Goal: Task Accomplishment & Management: Manage account settings

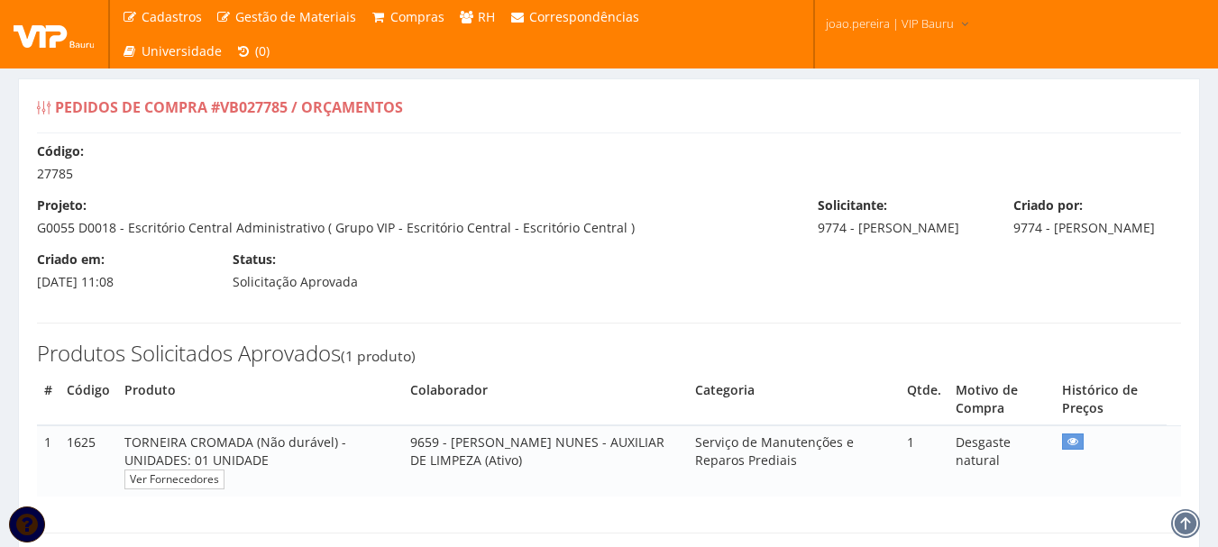
select select "0"
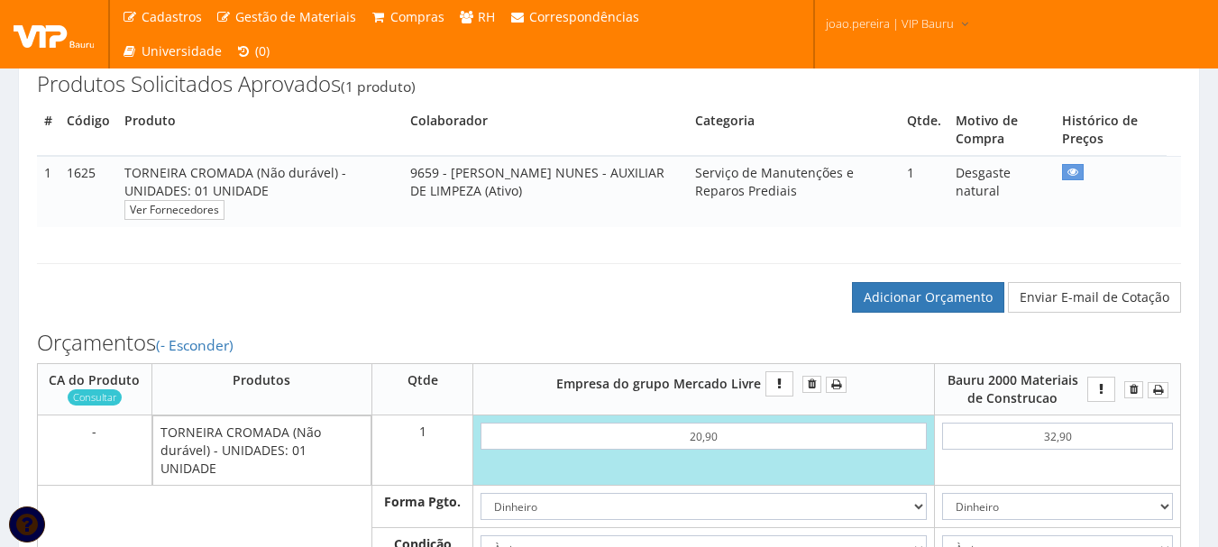
scroll to position [451, 0]
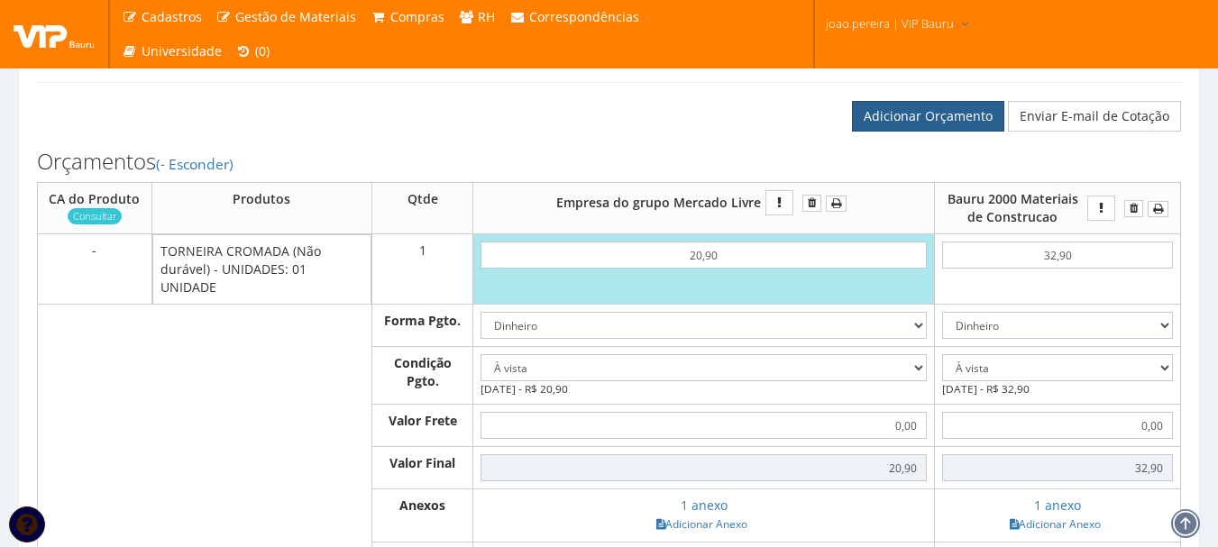
click at [951, 132] on link "Adicionar Orçamento" at bounding box center [928, 116] width 152 height 31
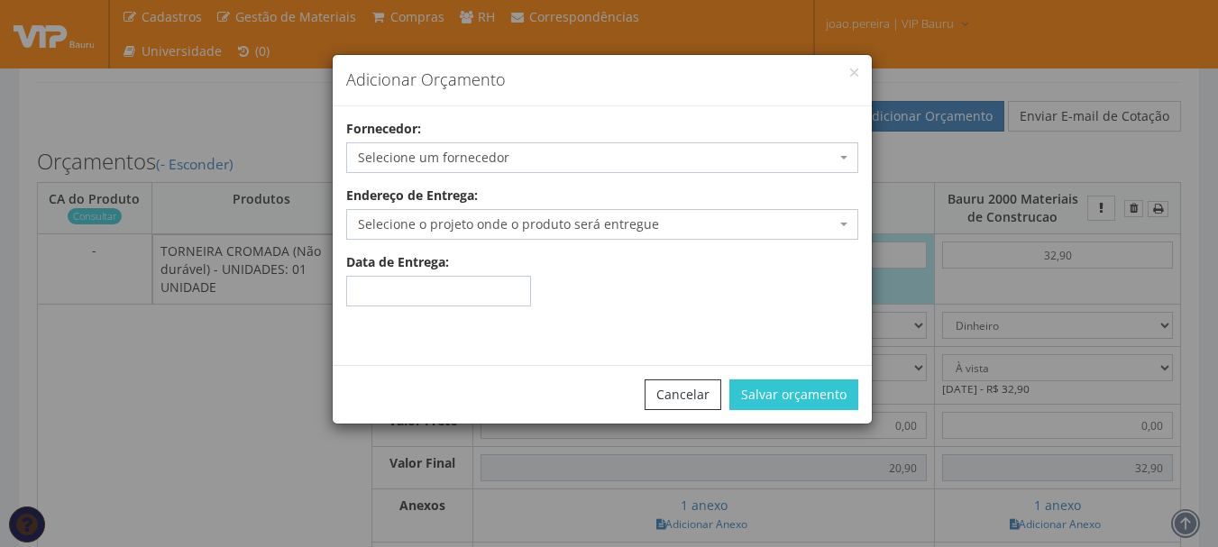
click at [471, 151] on span "Selecione um fornecedor" at bounding box center [597, 158] width 478 height 18
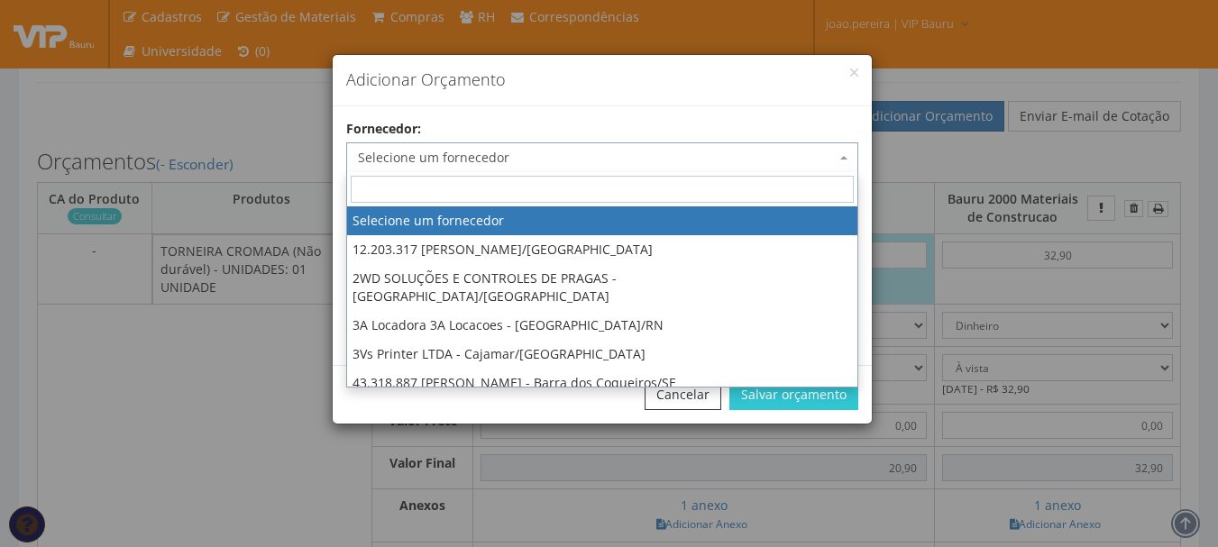
click at [960, 91] on div "Adicionar Orçamento Fornecedor: Selecione um fornecedor 12.203.317 [PERSON_NAME…" at bounding box center [609, 273] width 1218 height 547
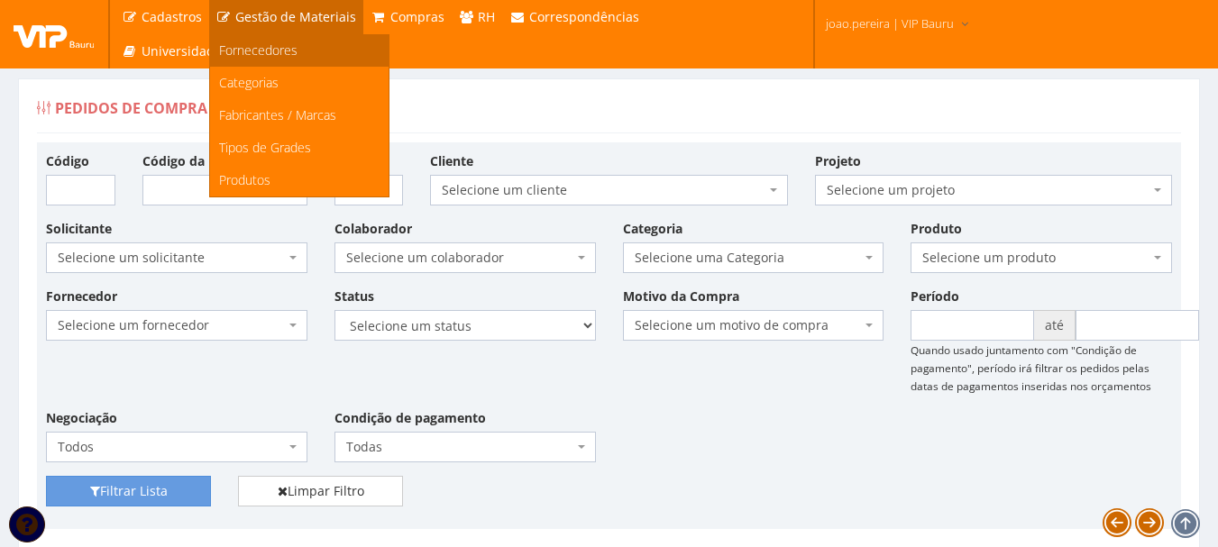
click at [286, 50] on span "Fornecedores" at bounding box center [258, 49] width 78 height 17
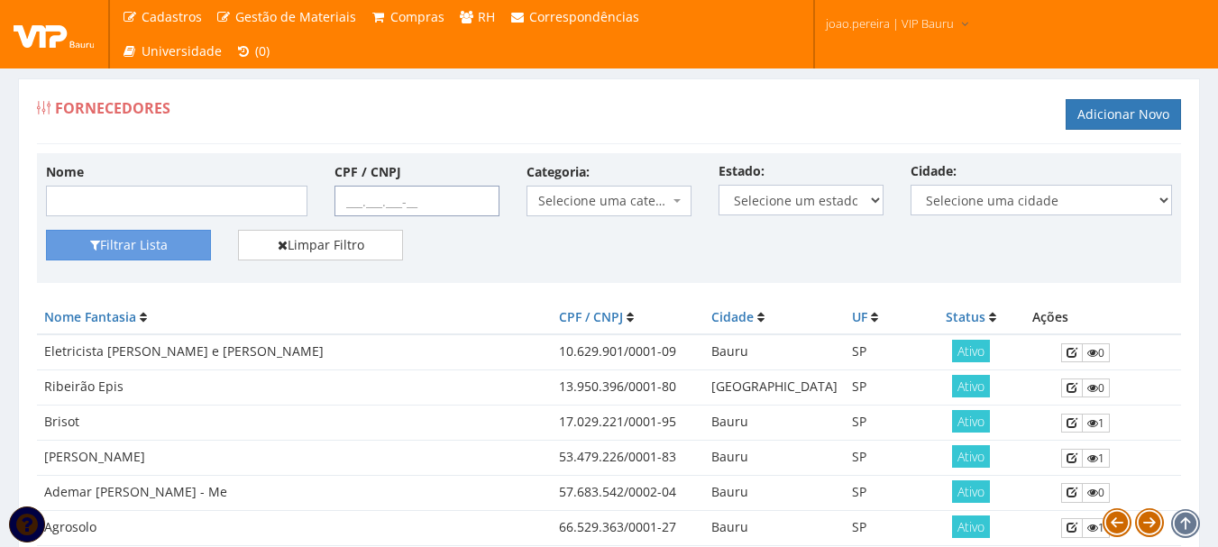
click at [377, 206] on input "CPF / CNPJ" at bounding box center [417, 201] width 165 height 31
paste input "05.737.568/0001-03"
type input "05.737.568/0001-03"
click at [132, 241] on button "Filtrar Lista" at bounding box center [128, 245] width 165 height 31
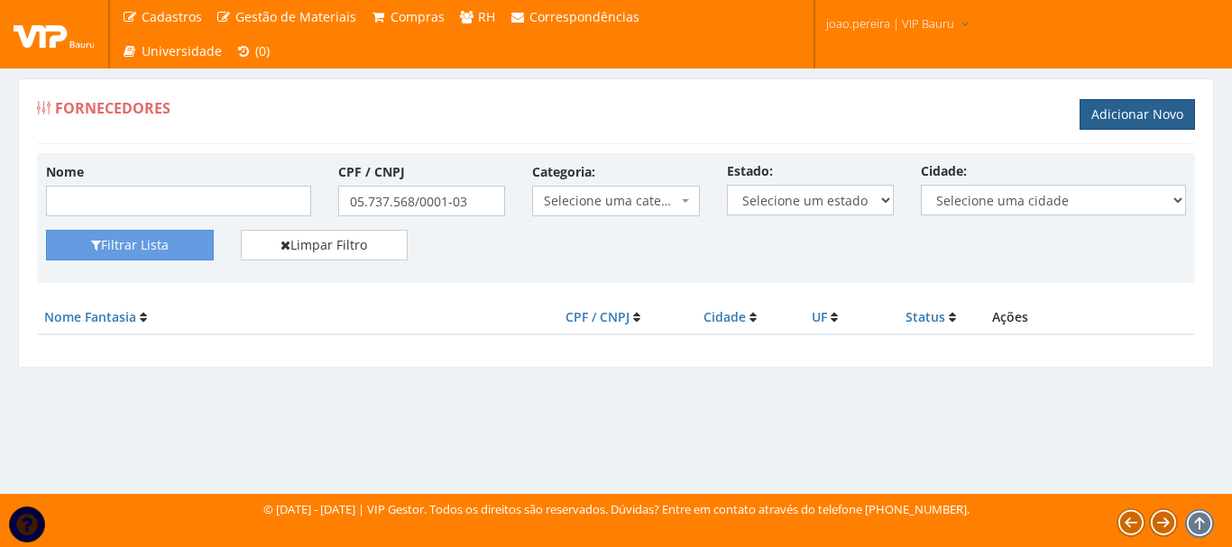
drag, startPoint x: 1136, startPoint y: 112, endPoint x: 1081, endPoint y: 135, distance: 59.8
click at [1135, 112] on link "Adicionar Novo" at bounding box center [1136, 114] width 115 height 31
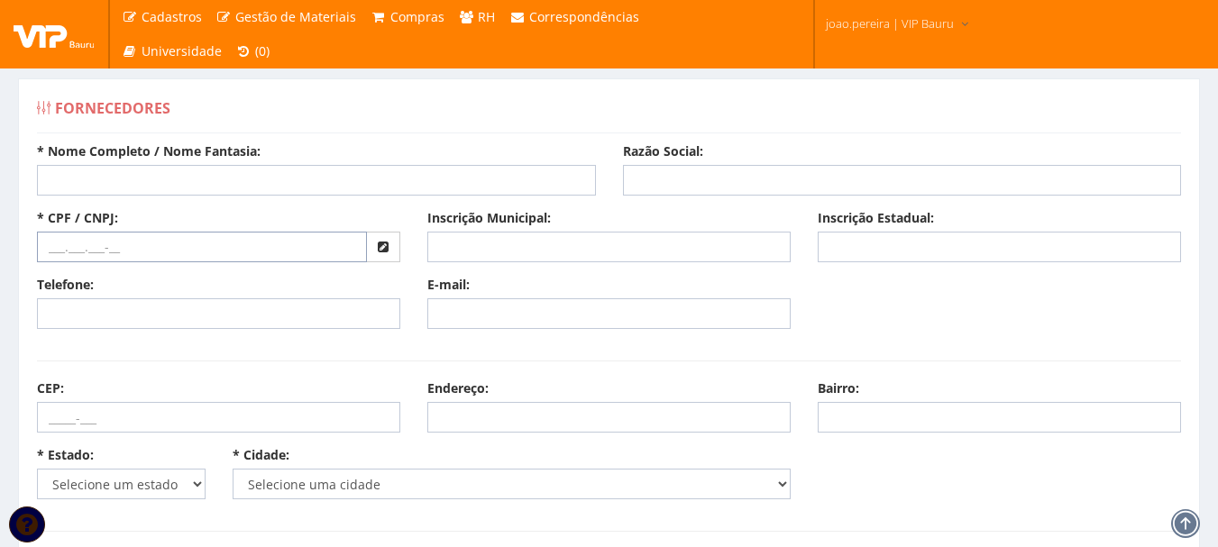
click at [91, 241] on input "text" at bounding box center [202, 247] width 330 height 31
paste input "05.737.568/0001-03"
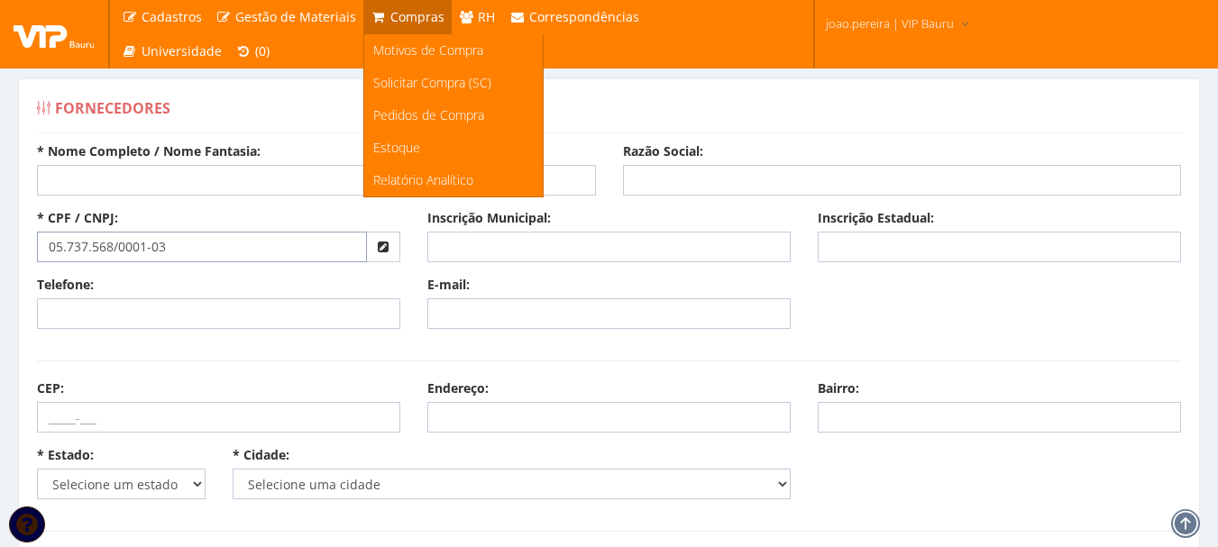
type input "05.737.568/0001-03"
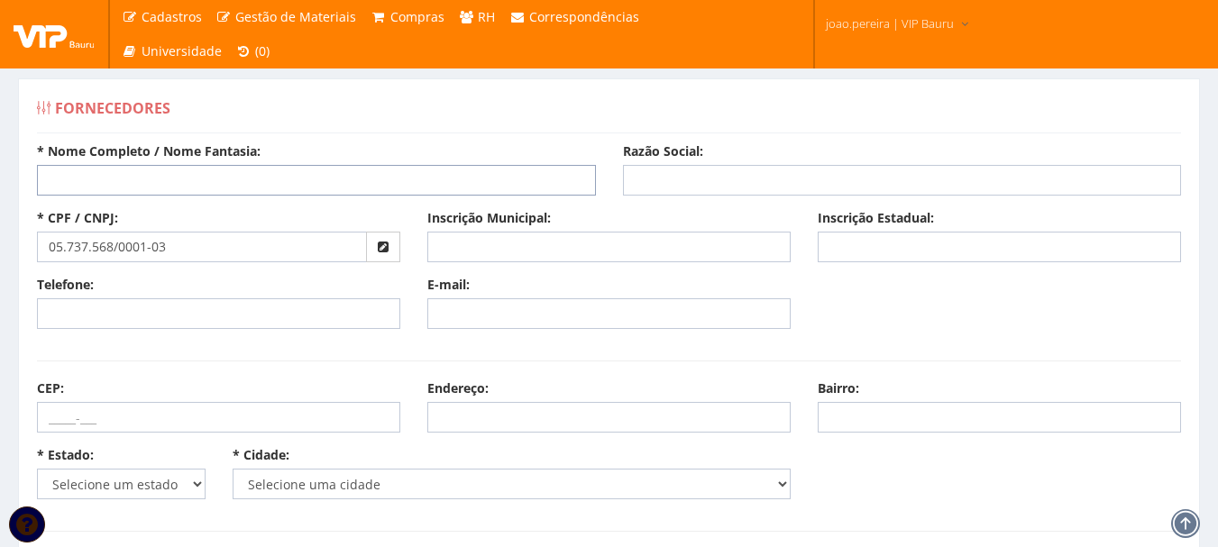
click at [125, 184] on input "* Nome Completo / Nome Fantasia:" at bounding box center [316, 180] width 559 height 31
paste input "Hidraulica Bauruense Comercio de Materiais de Construcao LTDA"
type input "Hidraulica Bauruense Comercio de Materiais de Construcao LTDA"
click at [638, 180] on input "Razão Social:" at bounding box center [902, 180] width 559 height 31
paste input "Hidraulica Bauruense Comercio de Materiais de Construcao LTDA"
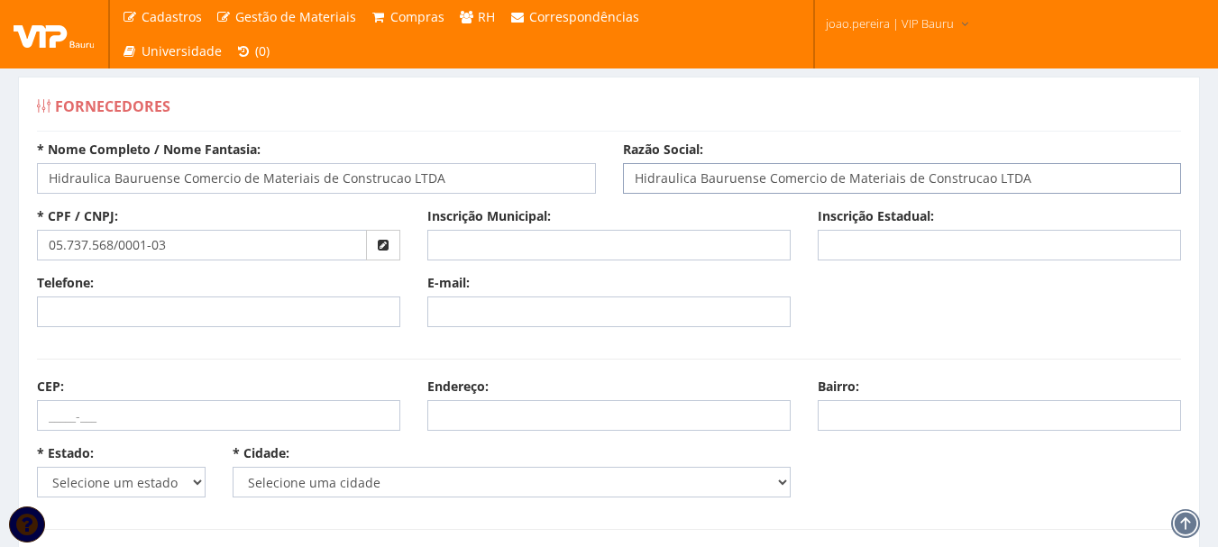
scroll to position [180, 0]
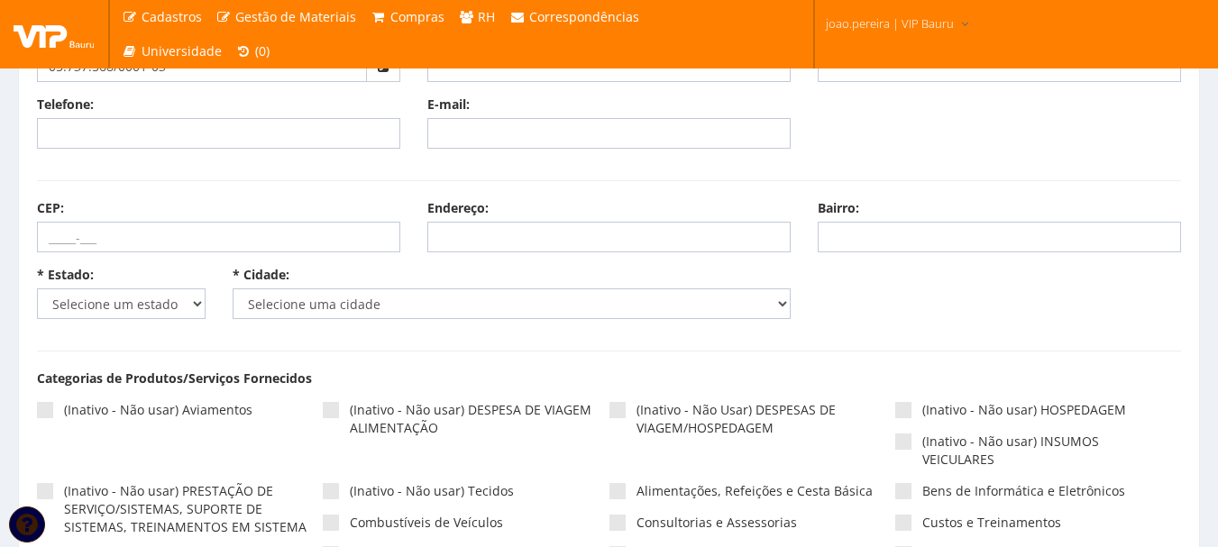
type input "Hidraulica Bauruense Comercio de Materiais de Construcao LTDA"
click at [188, 304] on select "Selecione um estado AC AL AM AP BA Cacheu CE DF ES GO MA MG MS MT PA PB PE PI P…" at bounding box center [121, 304] width 169 height 31
select select "25"
click at [37, 289] on select "Selecione um estado AC AL AM AP BA Cacheu CE DF ES GO MA MG MS MT PA PB PE PI P…" at bounding box center [121, 304] width 169 height 31
click at [407, 303] on select "Selecione uma cidade" at bounding box center [512, 304] width 559 height 31
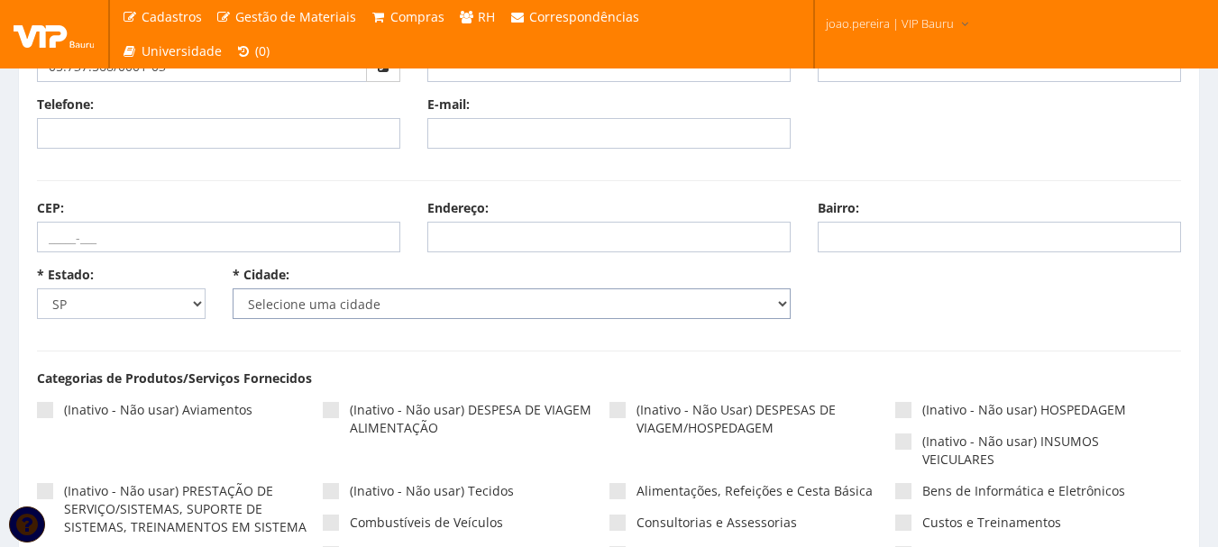
select select "4773"
click at [233, 289] on select "Selecione uma cidade Adamantina Adolfo Aguaí Águas da Prata Águas de Lindóia Ág…" at bounding box center [512, 304] width 559 height 31
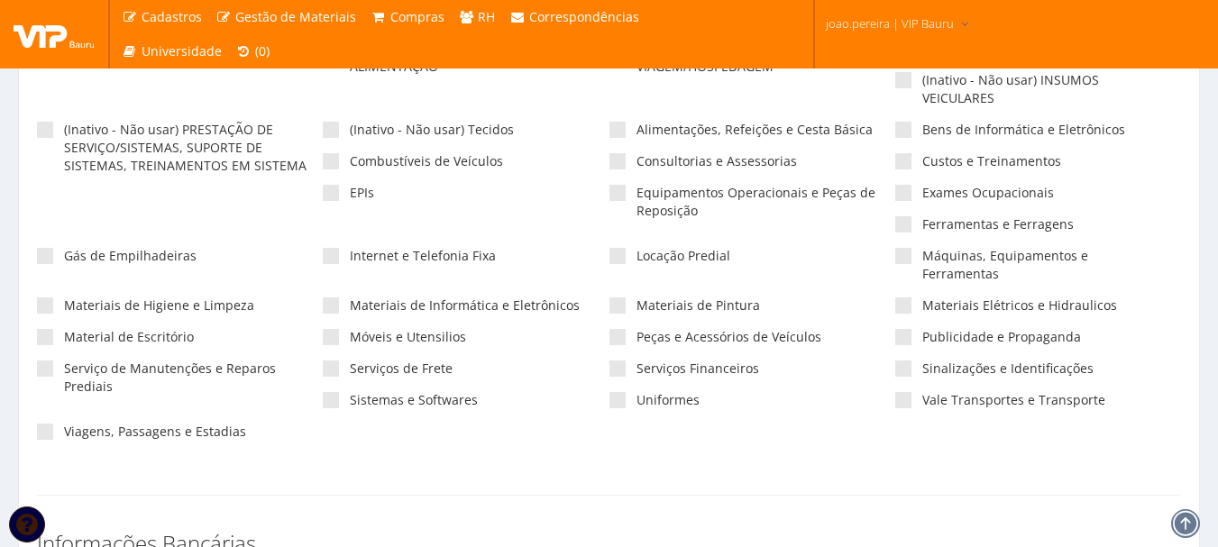
scroll to position [541, 0]
click at [41, 362] on span at bounding box center [45, 370] width 16 height 16
click at [64, 364] on input"] "Serviço de Manutenções e Reparos Prediais" at bounding box center [70, 370] width 12 height 12
checkbox input"] "true"
click at [328, 298] on span at bounding box center [331, 306] width 16 height 16
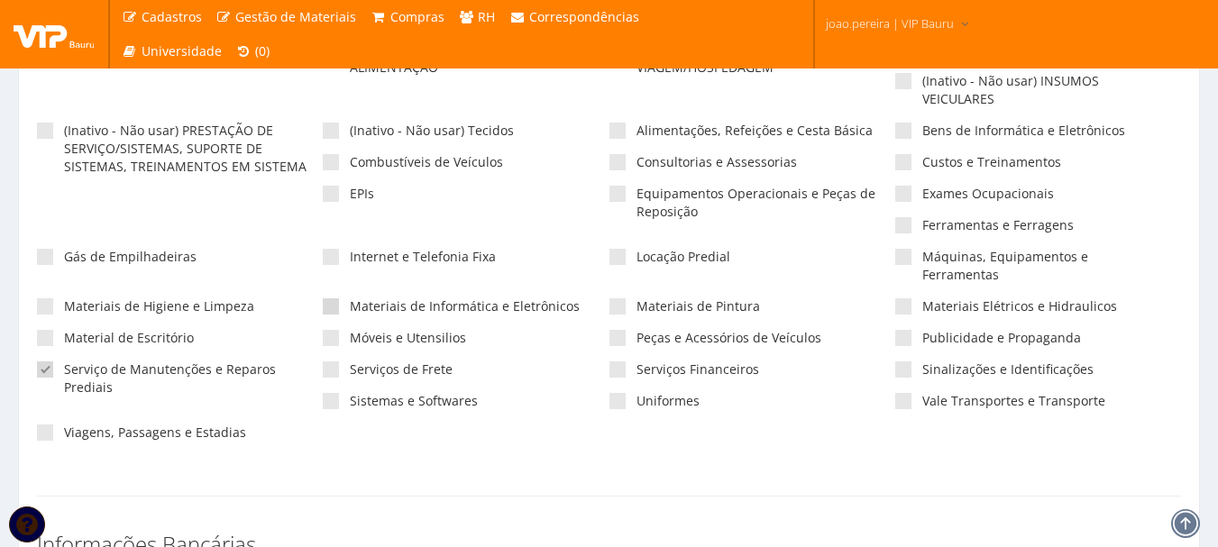
click at [350, 301] on input"] "Materiais de Informática e Eletrônicos" at bounding box center [356, 307] width 12 height 12
checkbox input"] "true"
click at [334, 330] on span at bounding box center [331, 338] width 16 height 16
click at [350, 333] on input"] "Móveis e Utensilios" at bounding box center [356, 339] width 12 height 12
checkbox input"] "true"
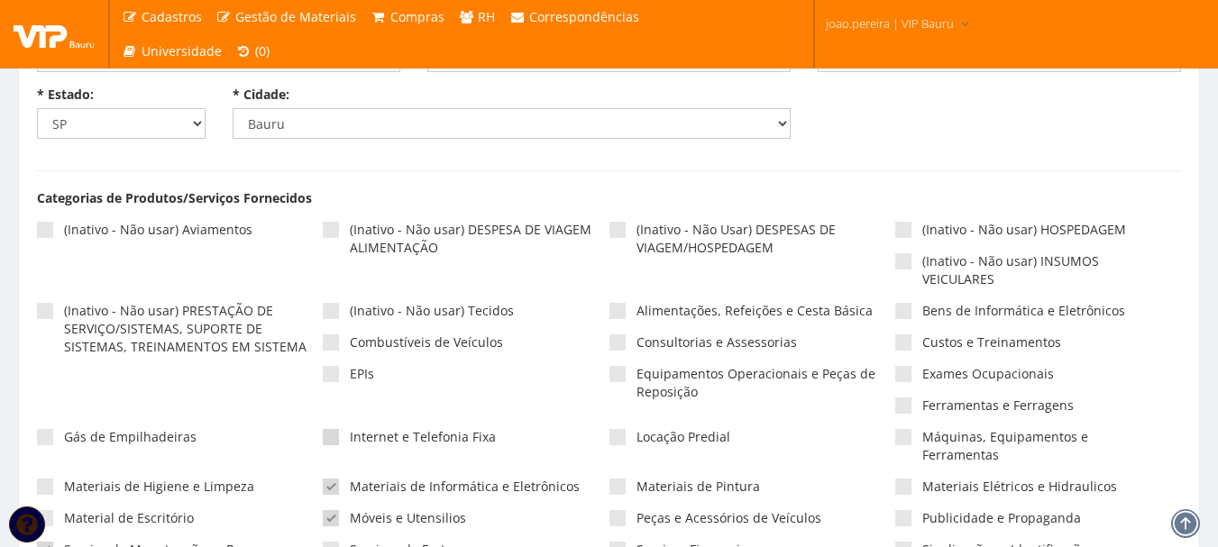
scroll to position [451, 0]
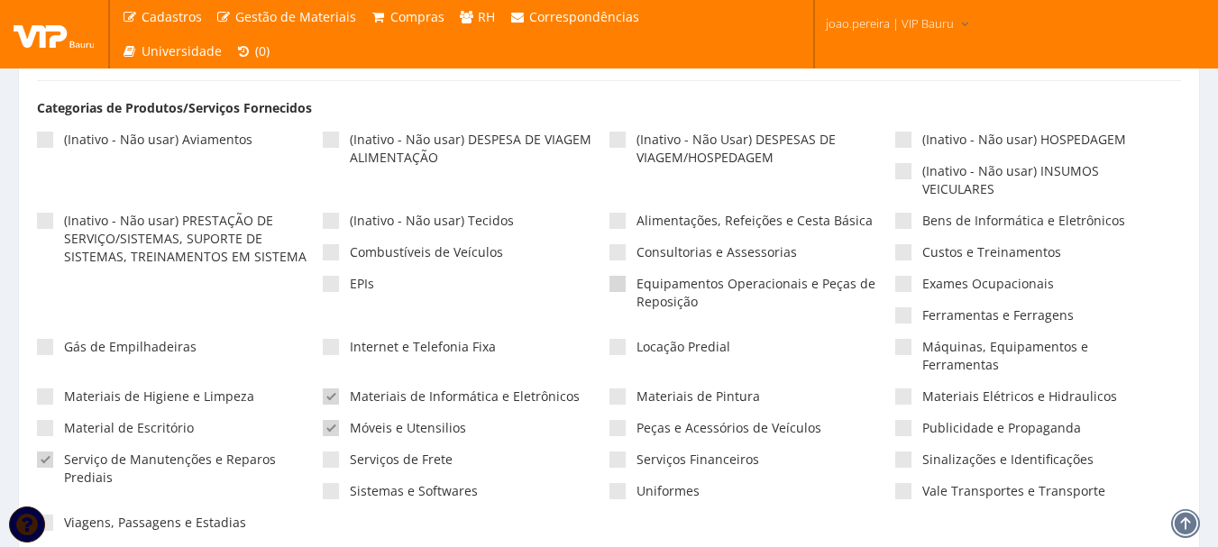
click at [620, 286] on span at bounding box center [618, 284] width 16 height 16
click at [637, 286] on input"] "Equipamentos Operacionais e Peças de Reposição" at bounding box center [643, 285] width 12 height 12
checkbox input"] "true"
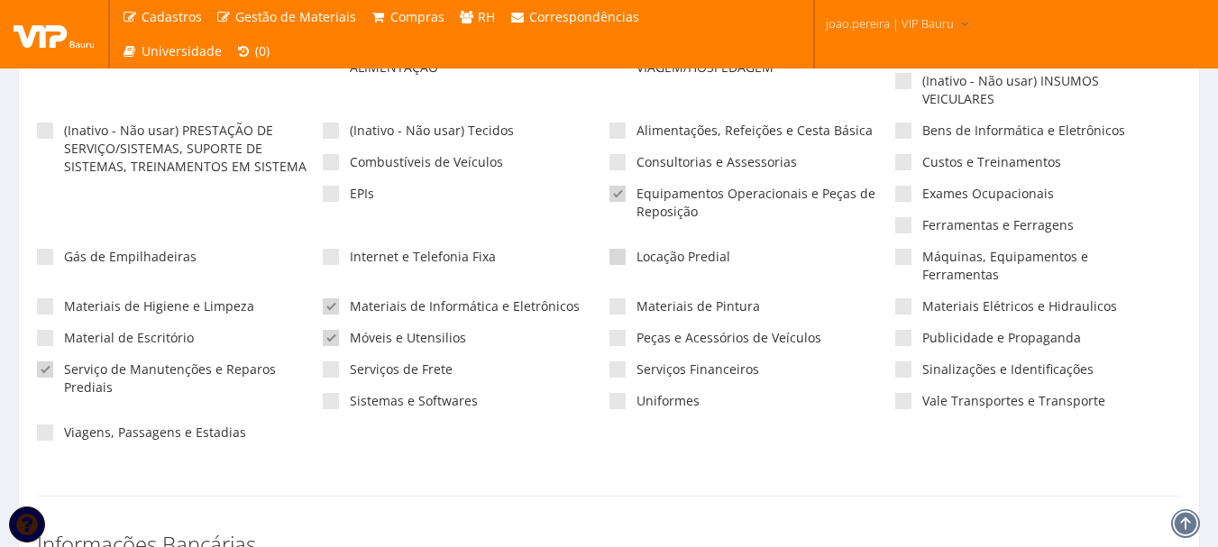
click at [620, 261] on span at bounding box center [618, 257] width 16 height 16
click at [637, 261] on input"] "Locação Predial" at bounding box center [643, 258] width 12 height 12
checkbox input"] "true"
click at [619, 298] on span at bounding box center [618, 306] width 16 height 16
click at [637, 301] on input"] "Materiais de Pintura" at bounding box center [643, 307] width 12 height 12
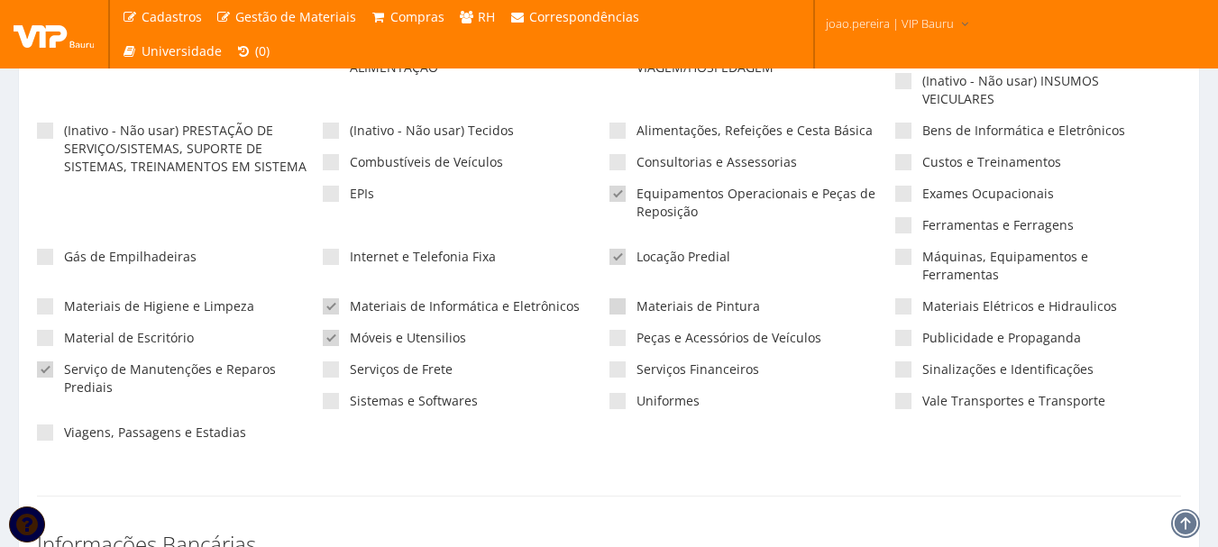
checkbox input"] "true"
click at [621, 330] on span at bounding box center [618, 338] width 16 height 16
click at [637, 333] on input"] "Peças e Acessórios de Veículos" at bounding box center [643, 339] width 12 height 12
checkbox input"] "true"
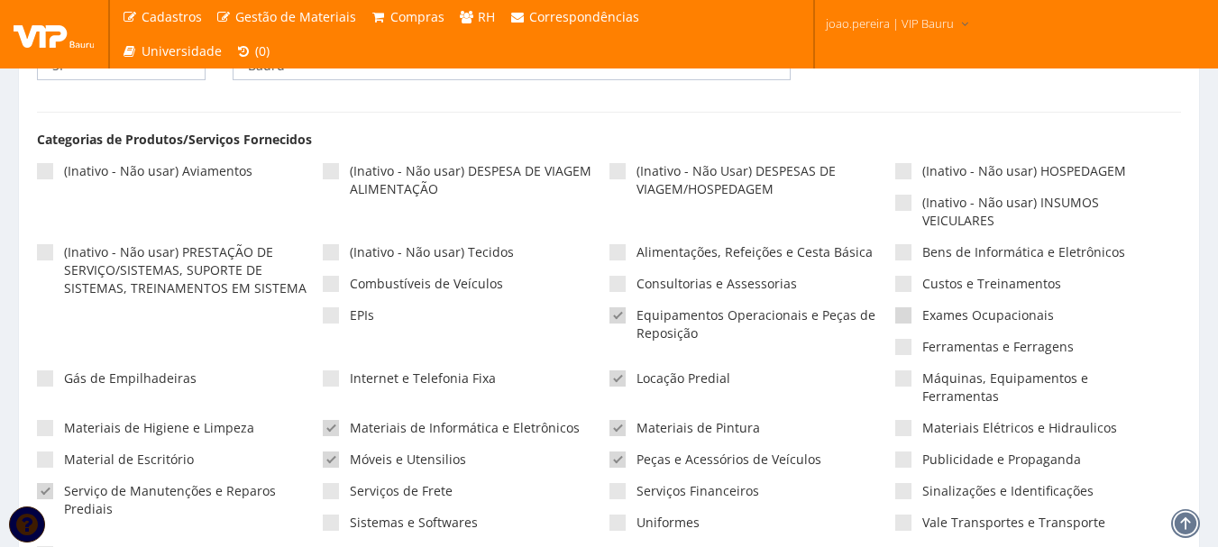
scroll to position [451, 0]
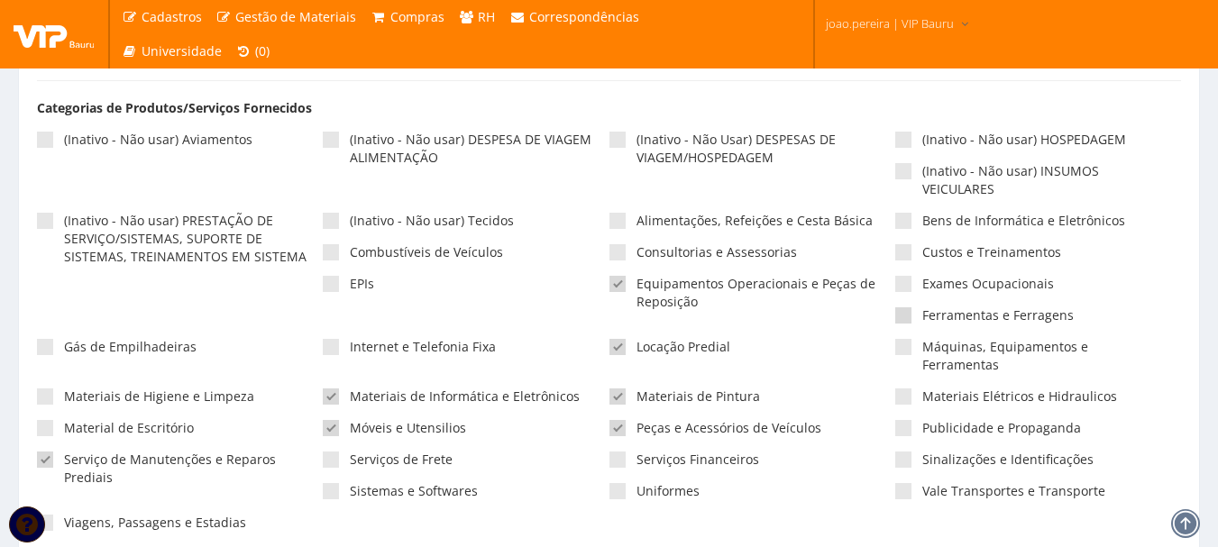
click at [900, 320] on span at bounding box center [903, 315] width 16 height 16
click at [922, 320] on input"] "Ferramentas e Ferragens" at bounding box center [928, 316] width 12 height 12
checkbox input"] "true"
click at [900, 353] on span at bounding box center [903, 347] width 16 height 16
click at [922, 353] on input"] "Máquinas, Equipamentos e Ferramentas" at bounding box center [928, 348] width 12 height 12
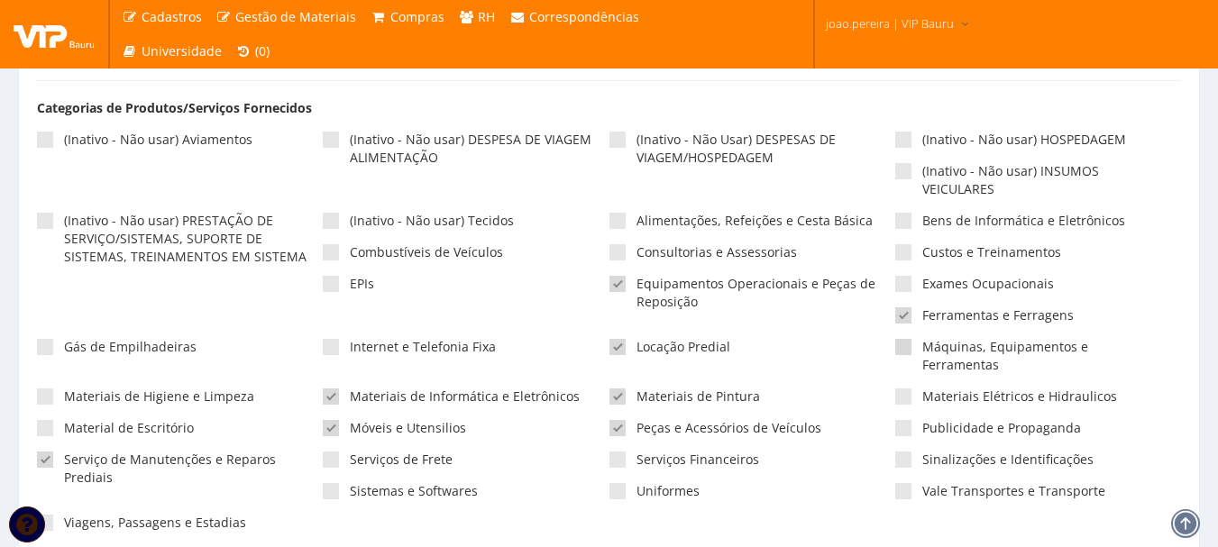
checkbox input"] "true"
click at [898, 389] on div "(Inativo - Não usar) Aviamentos (Inativo - Não usar) DESPESA DE VIAGEM ALIMENTA…" at bounding box center [609, 338] width 1144 height 433
click at [901, 389] on span at bounding box center [903, 397] width 16 height 16
click at [922, 391] on input"] "Materiais Elétricos e Hidraulicos" at bounding box center [928, 397] width 12 height 12
checkbox input"] "true"
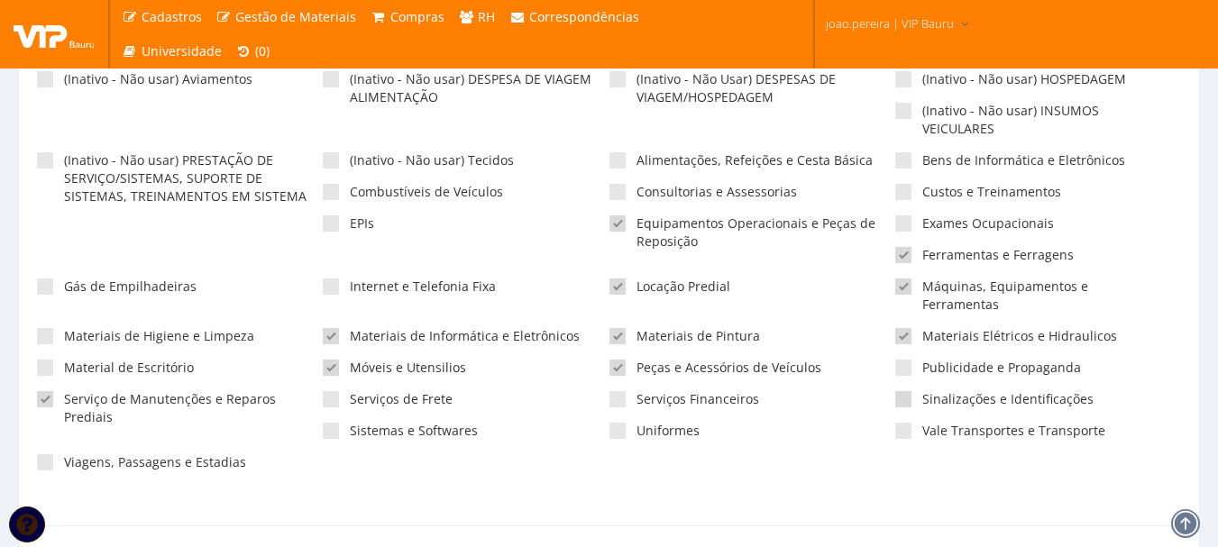
scroll to position [541, 0]
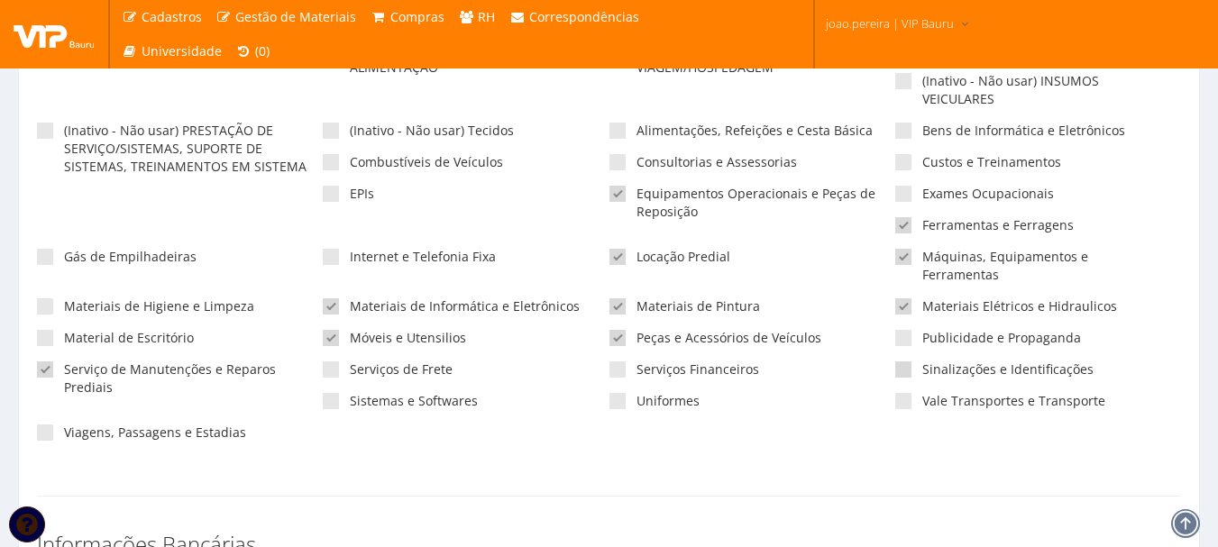
click at [906, 362] on span at bounding box center [903, 370] width 16 height 16
click at [922, 364] on input"] "Sinalizações e Identificações" at bounding box center [928, 370] width 12 height 12
checkbox input"] "true"
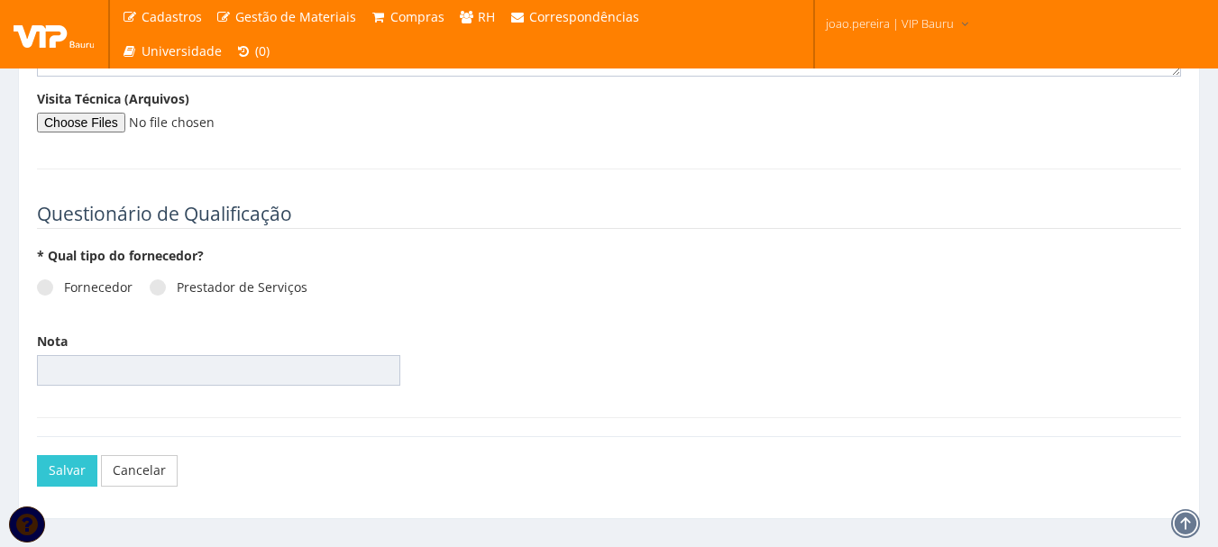
scroll to position [2462, 0]
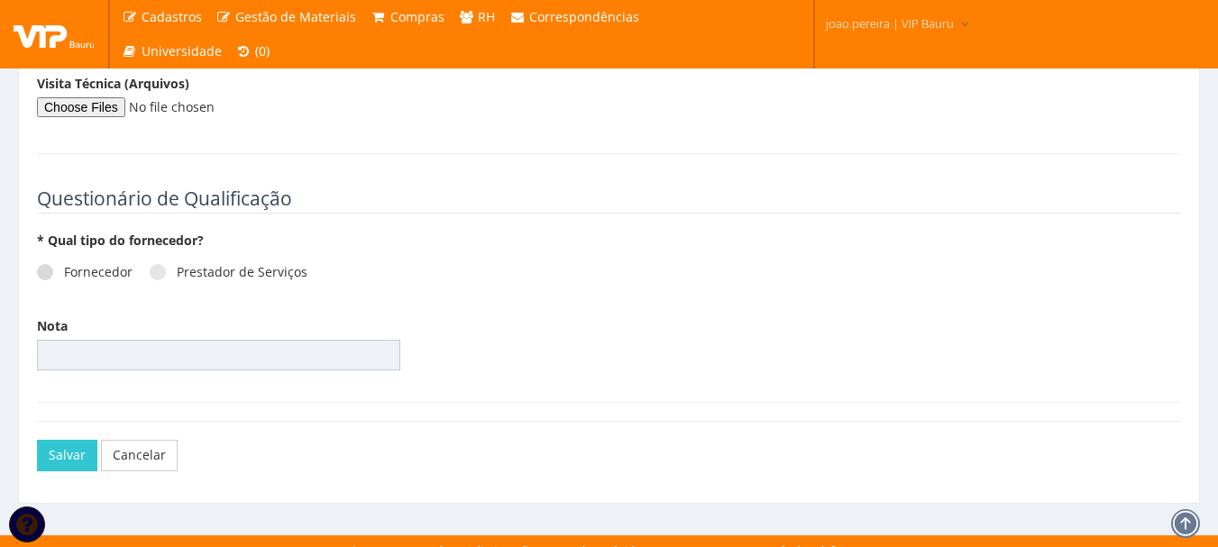
click at [38, 264] on span at bounding box center [45, 272] width 16 height 16
click at [64, 267] on input "Fornecedor" at bounding box center [70, 273] width 12 height 12
radio input "true"
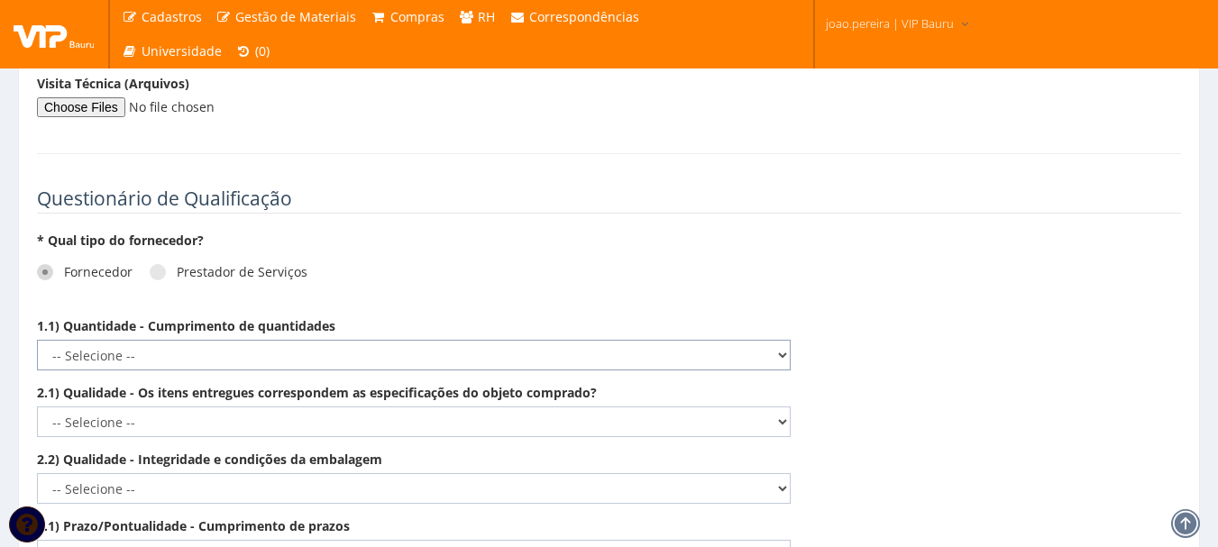
click at [777, 340] on select "-- Selecione -- Não demonstra a competência esperada Demonstra a competência em…" at bounding box center [414, 355] width 754 height 31
select select "5"
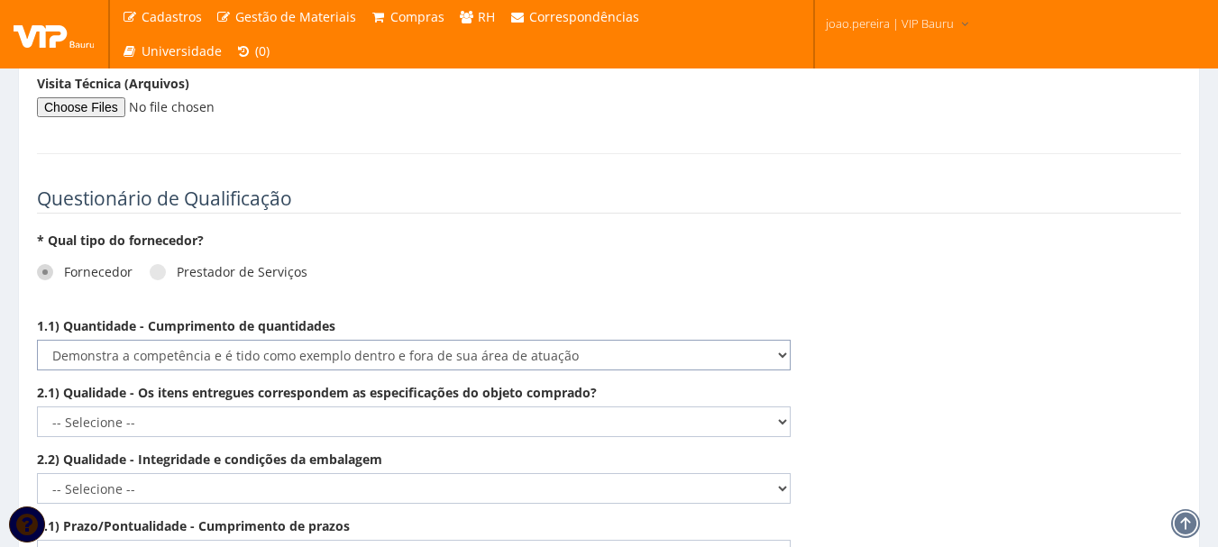
click at [37, 340] on select "-- Selecione -- Não demonstra a competência esperada Demonstra a competência em…" at bounding box center [414, 355] width 754 height 31
click at [776, 407] on select "-- Selecione -- Não demonstra a competência esperada Demonstra a competência em…" at bounding box center [414, 422] width 754 height 31
select select "5"
click at [37, 407] on select "-- Selecione -- Não demonstra a competência esperada Demonstra a competência em…" at bounding box center [414, 422] width 754 height 31
click at [776, 473] on select "-- Selecione -- Não demonstra a competência esperada Demonstra a competência em…" at bounding box center [414, 488] width 754 height 31
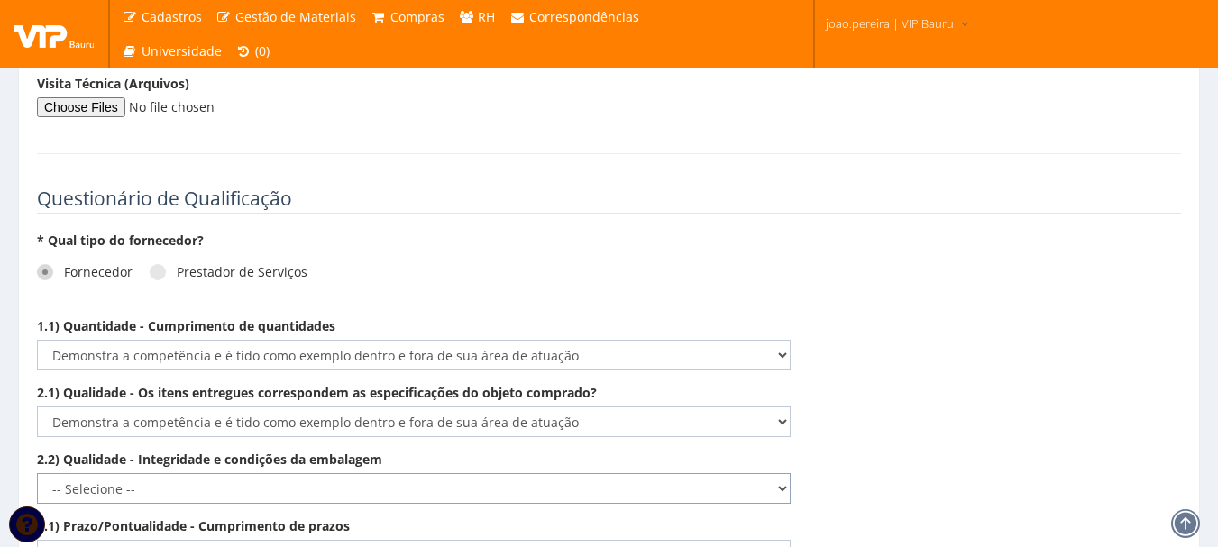
select select "5"
click at [37, 473] on select "-- Selecione -- Não demonstra a competência esperada Demonstra a competência em…" at bounding box center [414, 488] width 754 height 31
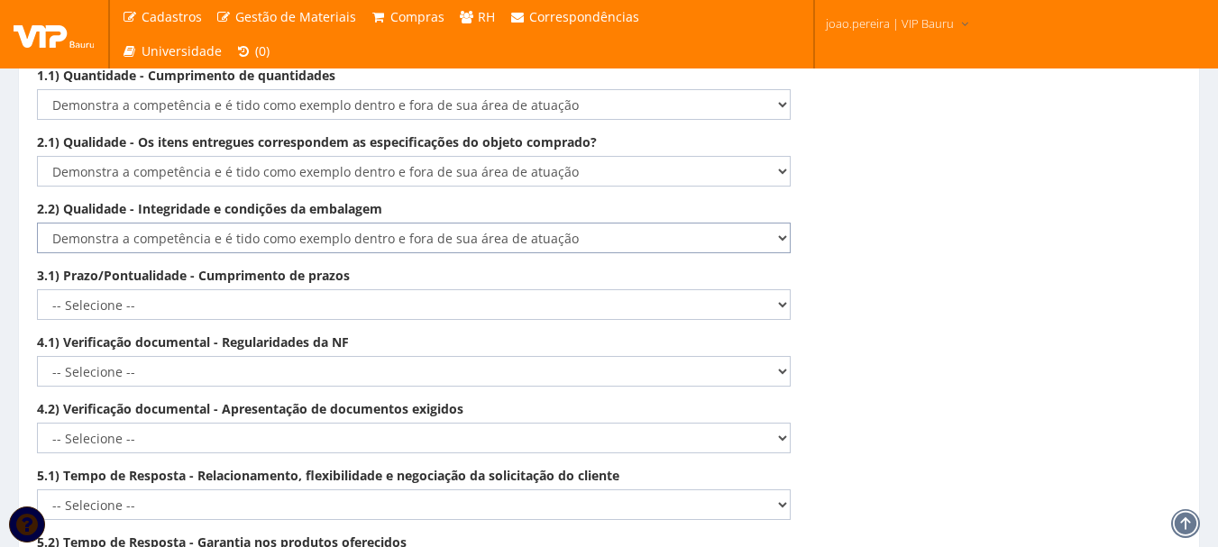
scroll to position [2733, 0]
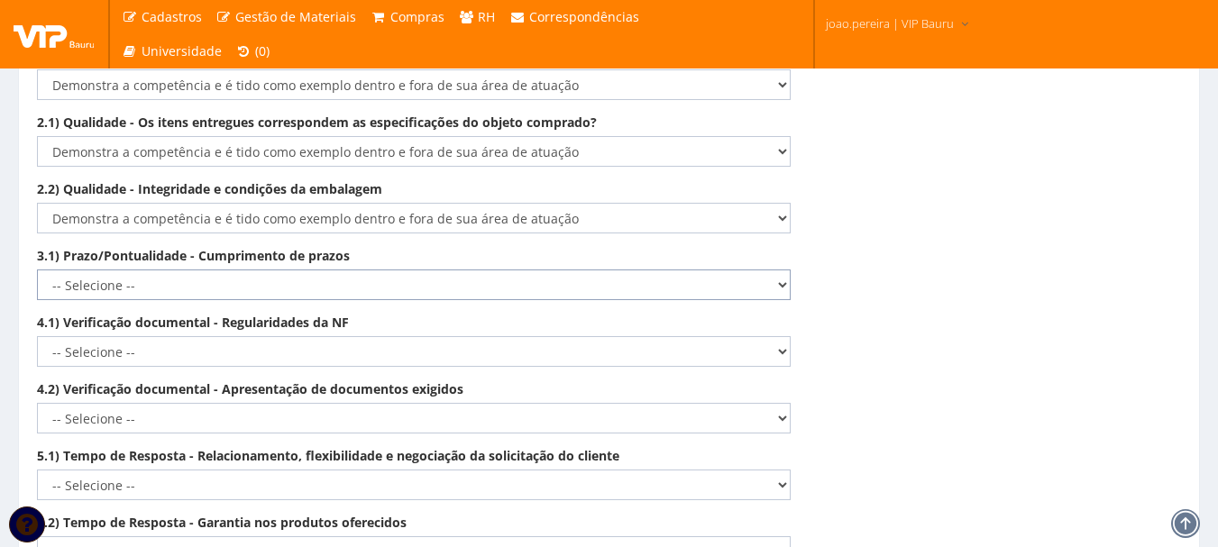
click at [783, 270] on select "-- Selecione -- Não demonstra a competência esperada Demonstra a competência em…" at bounding box center [414, 285] width 754 height 31
select select "5"
click at [37, 270] on select "-- Selecione -- Não demonstra a competência esperada Demonstra a competência em…" at bounding box center [414, 285] width 754 height 31
click at [784, 336] on select "-- Selecione -- Não demonstra a competência esperada Demonstra a competência em…" at bounding box center [414, 351] width 754 height 31
select select "5"
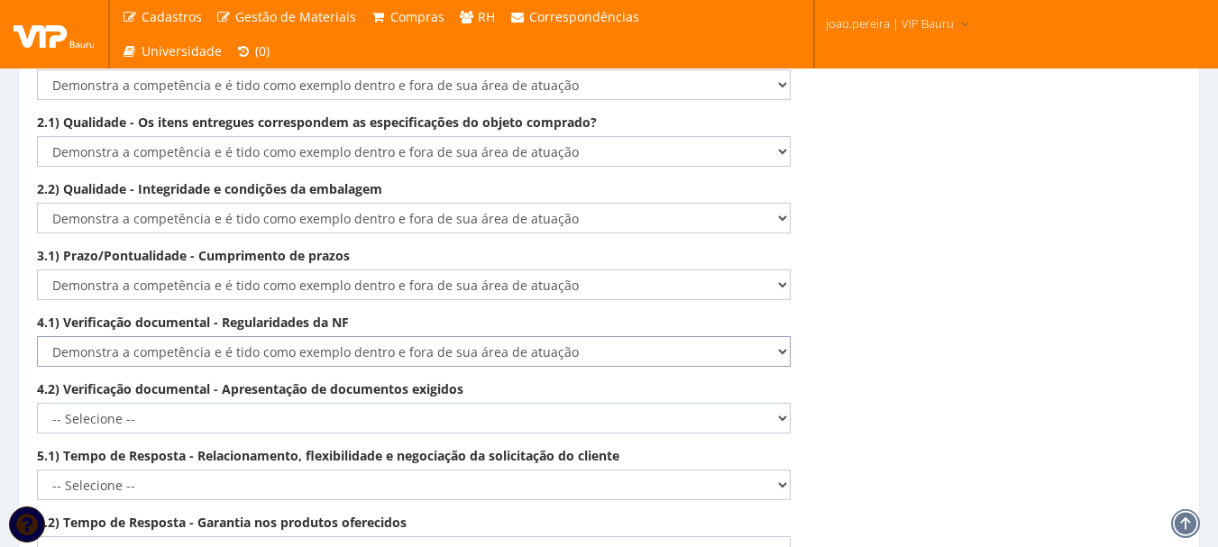
click at [37, 336] on select "-- Selecione -- Não demonstra a competência esperada Demonstra a competência em…" at bounding box center [414, 351] width 754 height 31
click at [785, 404] on select "-- Selecione -- Não demonstra a competência esperada Demonstra a competência em…" at bounding box center [414, 418] width 754 height 31
select select "5"
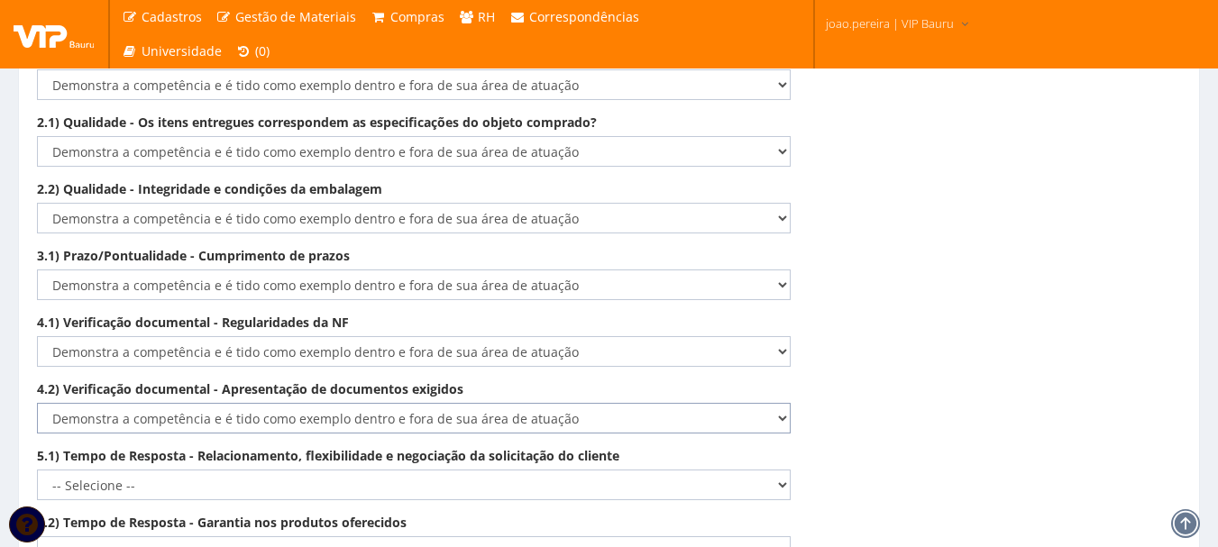
click at [37, 403] on select "-- Selecione -- Não demonstra a competência esperada Demonstra a competência em…" at bounding box center [414, 418] width 754 height 31
click at [779, 479] on select "-- Selecione -- Não demonstra a competência esperada Demonstra a competência em…" at bounding box center [414, 485] width 754 height 31
select select "5"
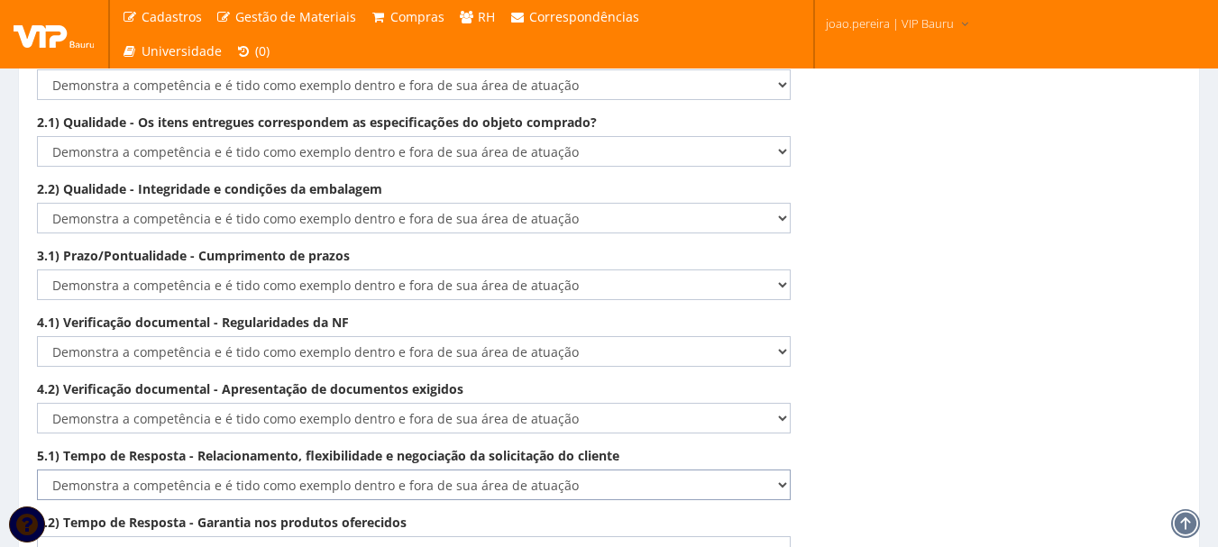
click at [37, 470] on select "-- Selecione -- Não demonstra a competência esperada Demonstra a competência em…" at bounding box center [414, 485] width 754 height 31
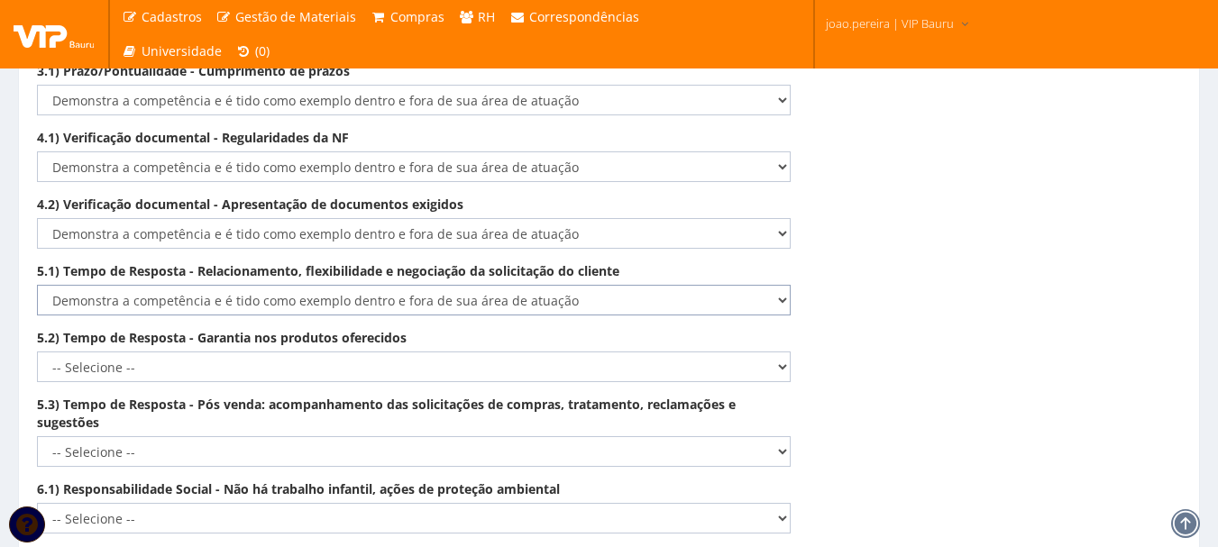
scroll to position [3003, 0]
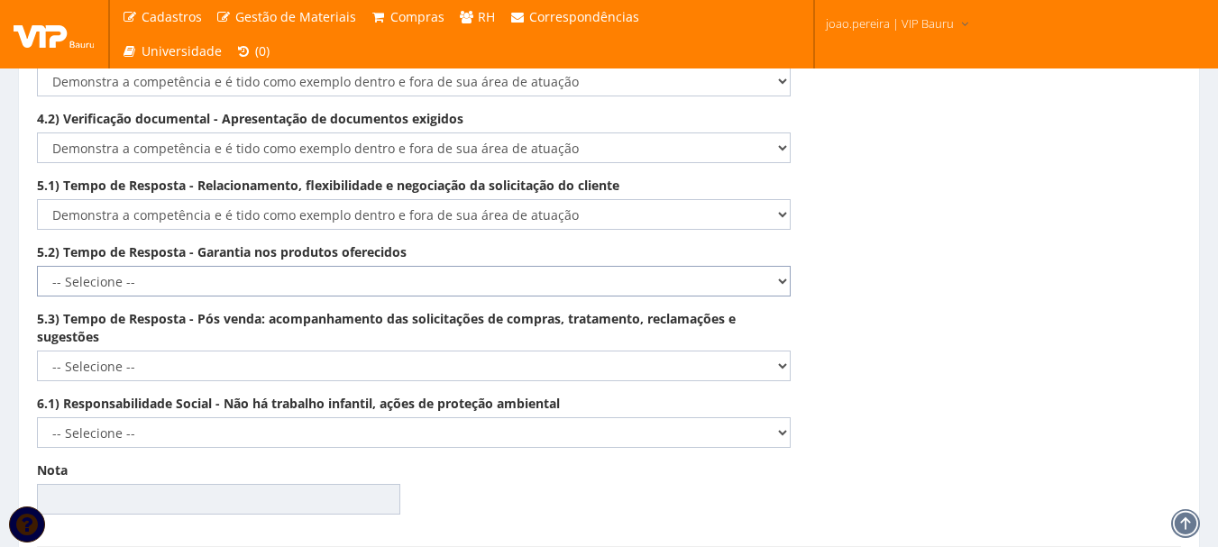
click at [784, 270] on select "-- Selecione -- Não demonstra a competência esperada Demonstra a competência em…" at bounding box center [414, 281] width 754 height 31
select select "5"
click at [37, 266] on select "-- Selecione -- Não demonstra a competência esperada Demonstra a competência em…" at bounding box center [414, 281] width 754 height 31
click at [769, 352] on select "-- Selecione -- Não demonstra a competência esperada Demonstra a competência em…" at bounding box center [414, 366] width 754 height 31
select select "5"
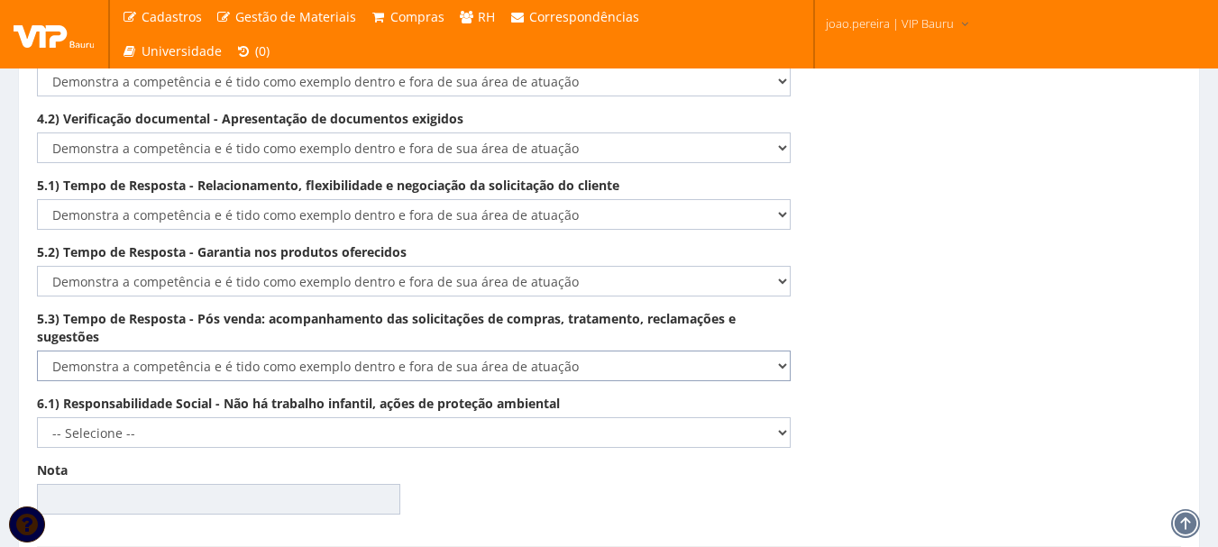
click at [37, 351] on select "-- Selecione -- Não demonstra a competência esperada Demonstra a competência em…" at bounding box center [414, 366] width 754 height 31
click at [777, 417] on select "-- Selecione -- Não demonstra a competência esperada Demonstra a competência em…" at bounding box center [414, 432] width 754 height 31
select select "5"
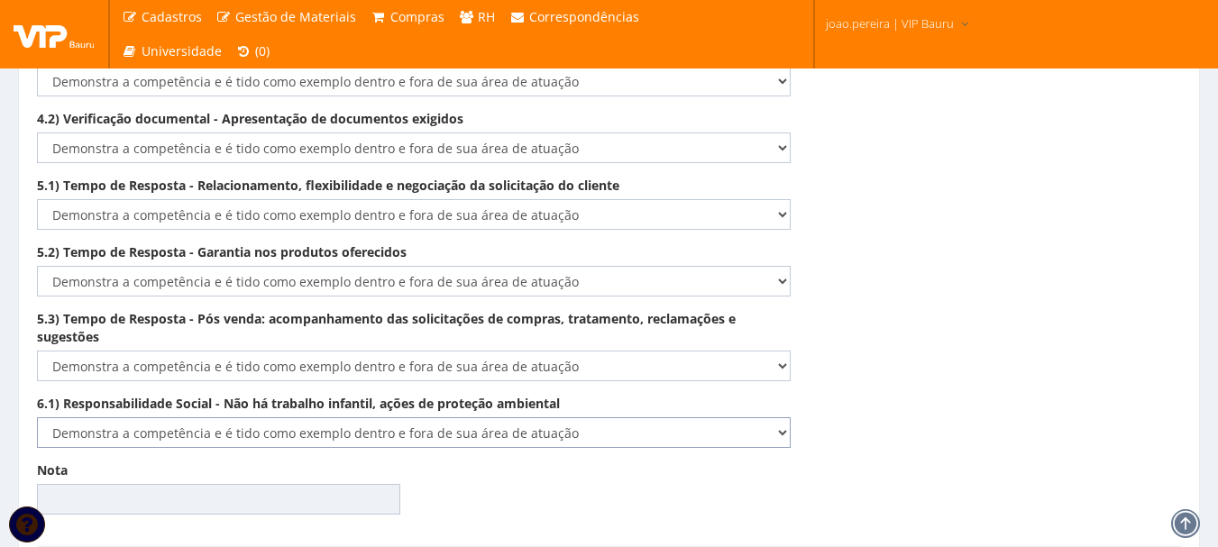
click at [37, 417] on select "-- Selecione -- Não demonstra a competência esperada Demonstra a competência em…" at bounding box center [414, 432] width 754 height 31
type input "100.00"
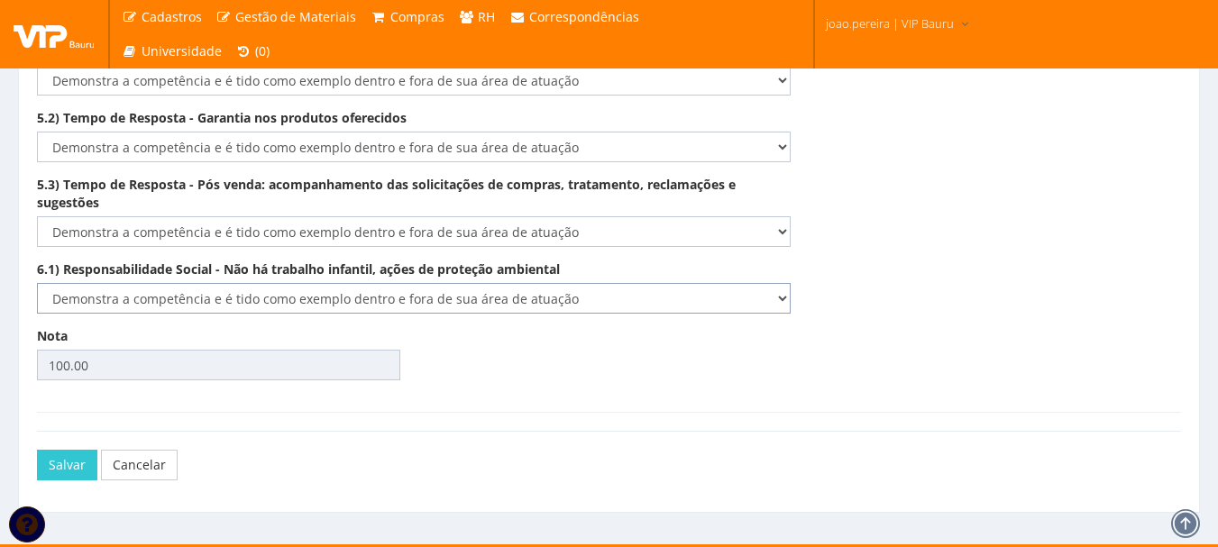
scroll to position [3147, 0]
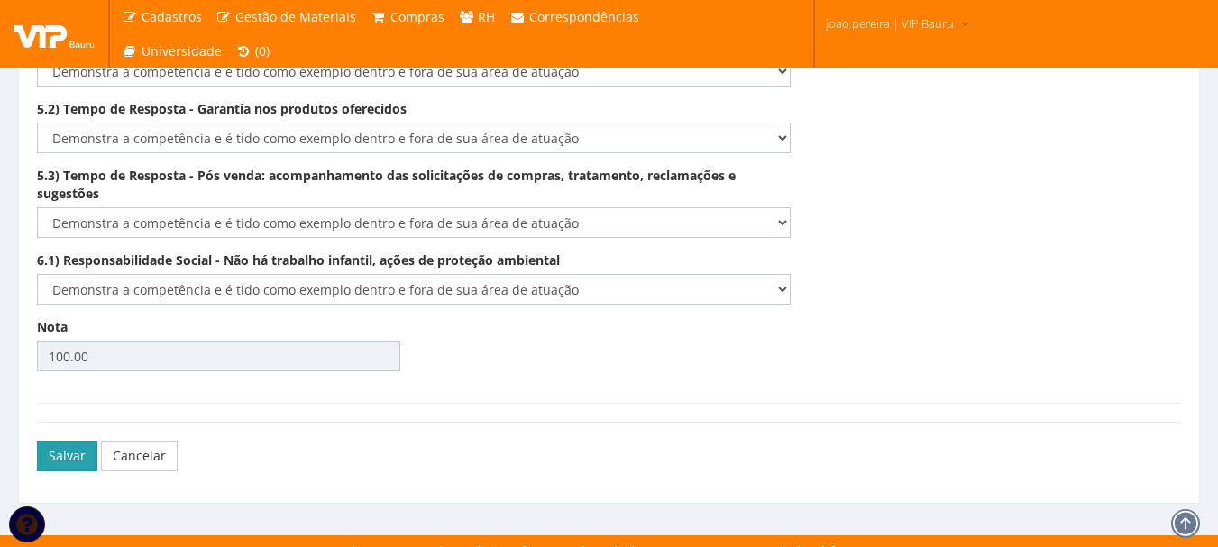
click at [60, 441] on button "Salvar" at bounding box center [67, 456] width 60 height 31
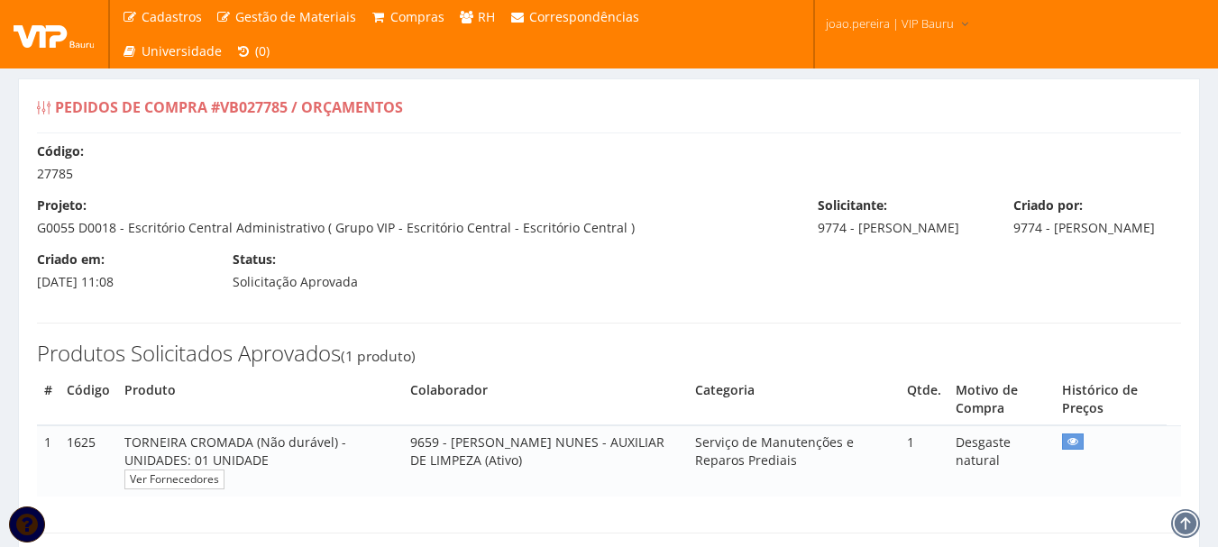
select select "0"
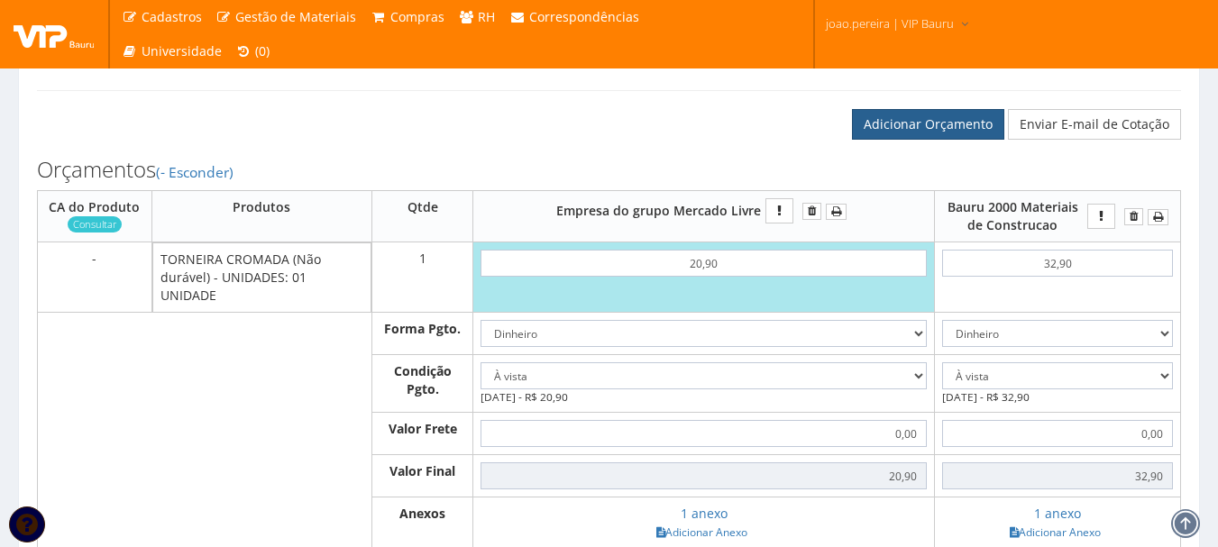
click at [894, 137] on link "Adicionar Orçamento" at bounding box center [928, 124] width 152 height 31
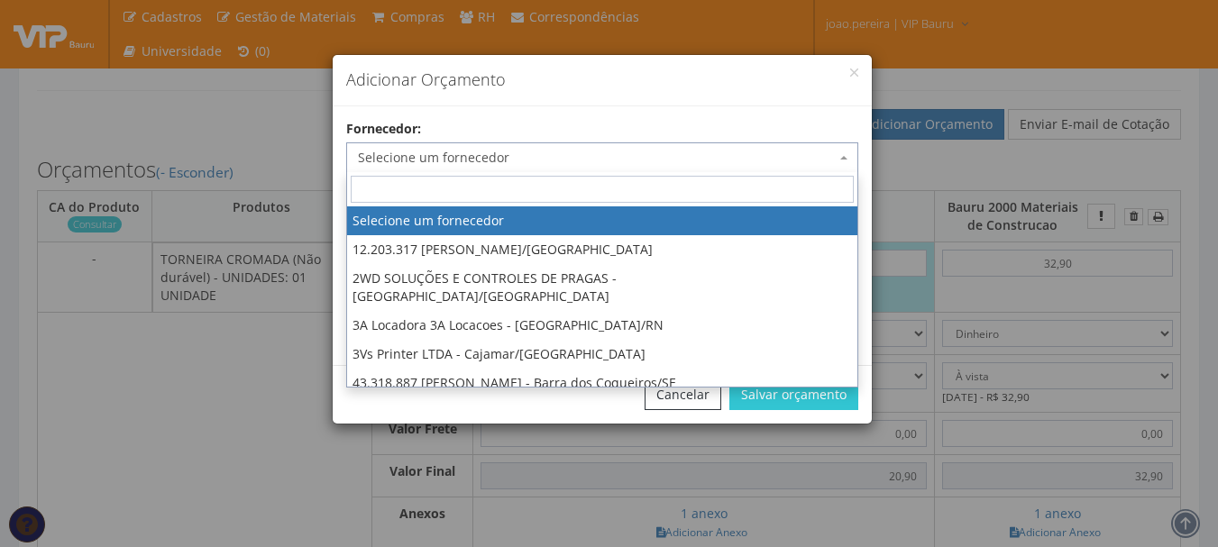
click at [629, 160] on span "Selecione um fornecedor" at bounding box center [597, 158] width 478 height 18
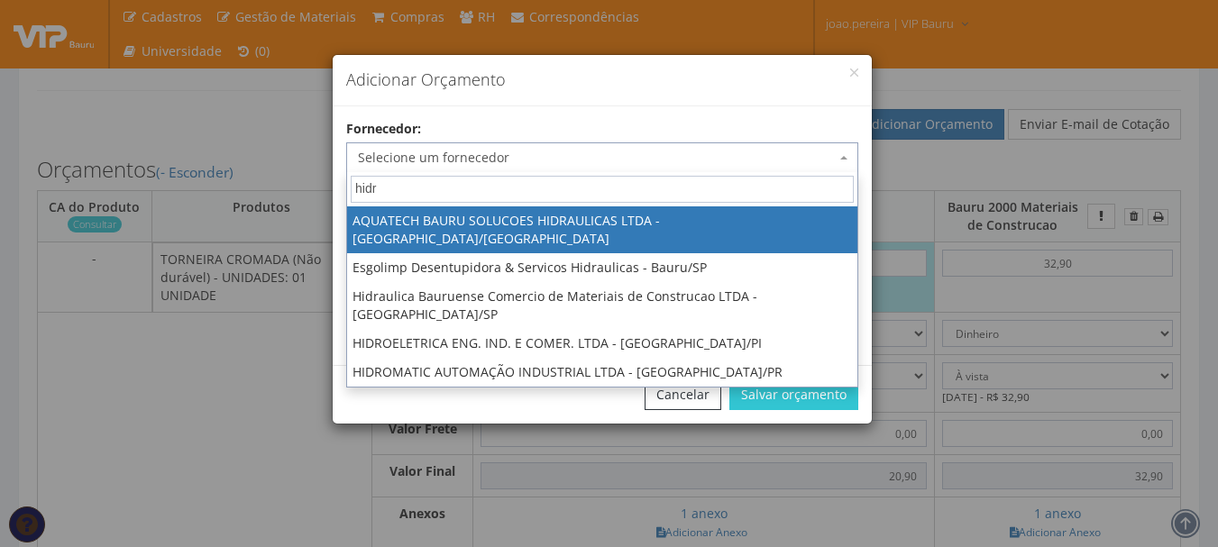
type input "hidra"
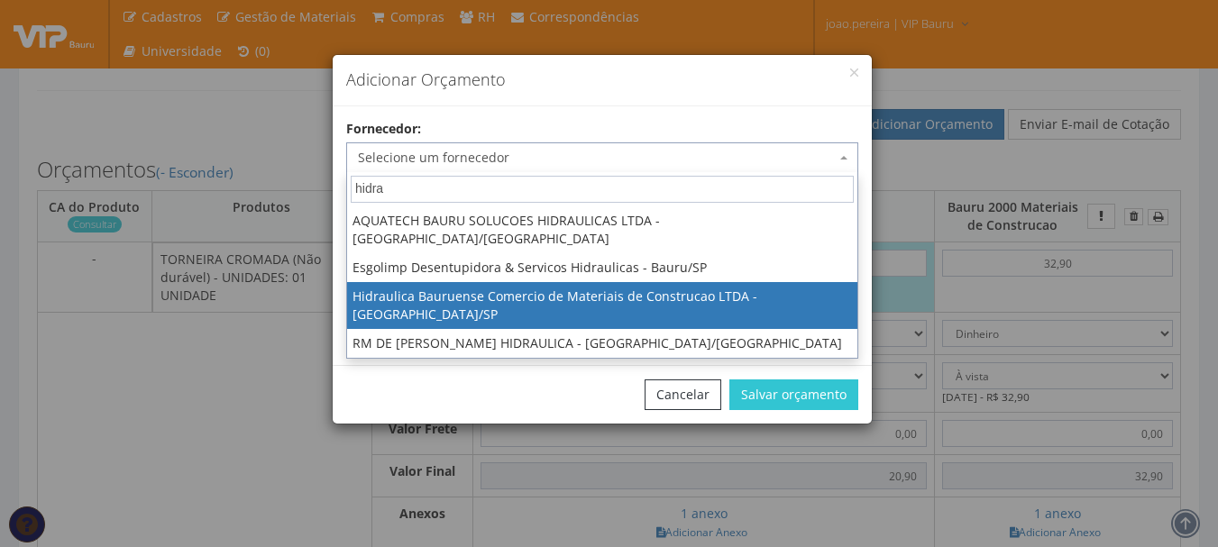
select select "2626"
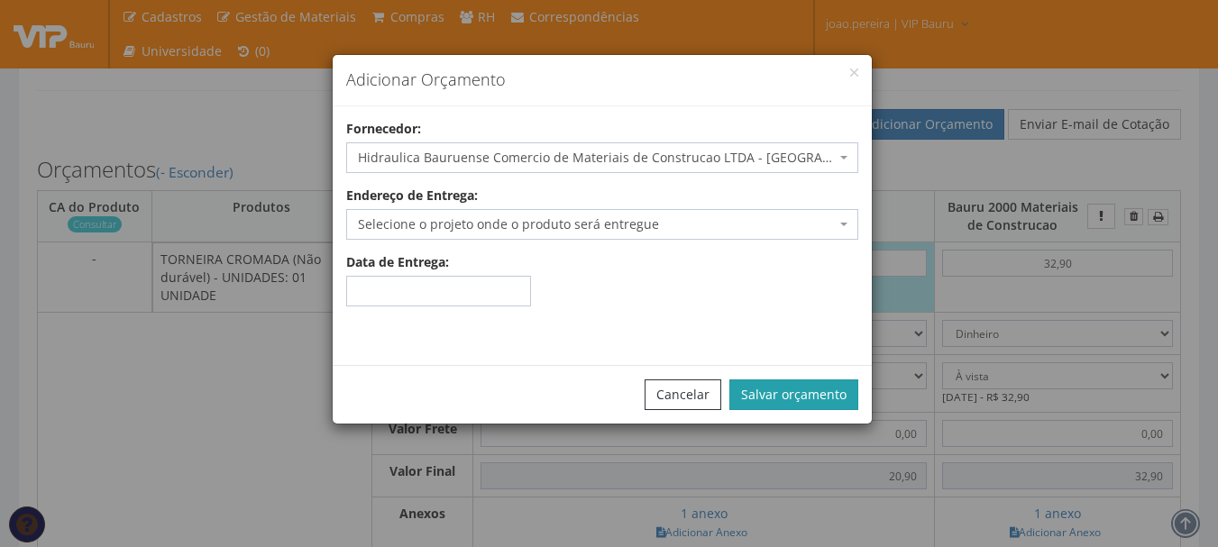
click at [816, 391] on button "Salvar orçamento" at bounding box center [793, 395] width 129 height 31
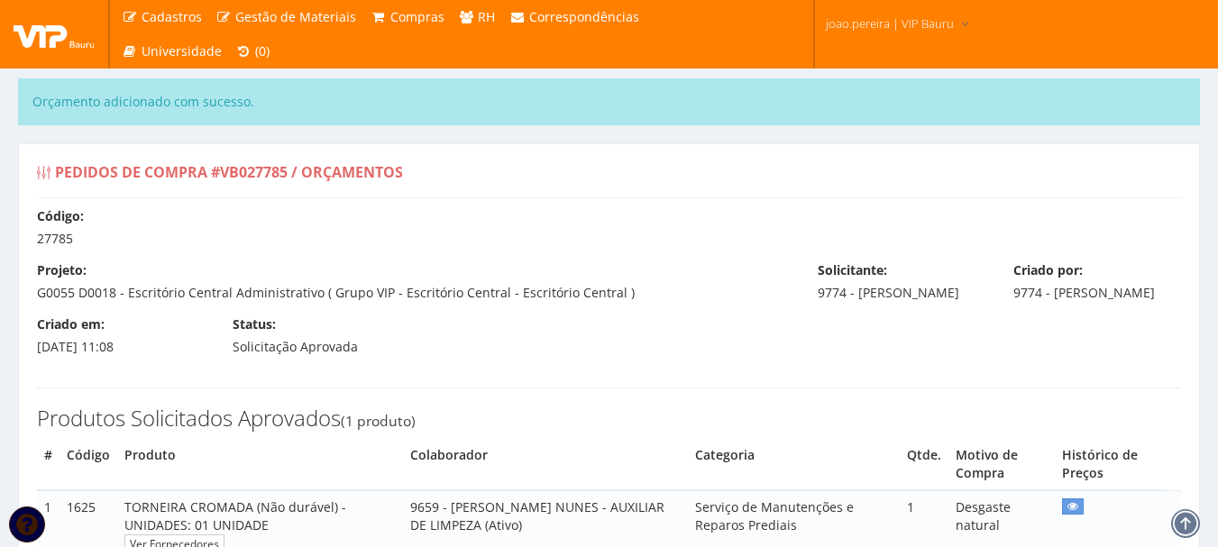
select select "0"
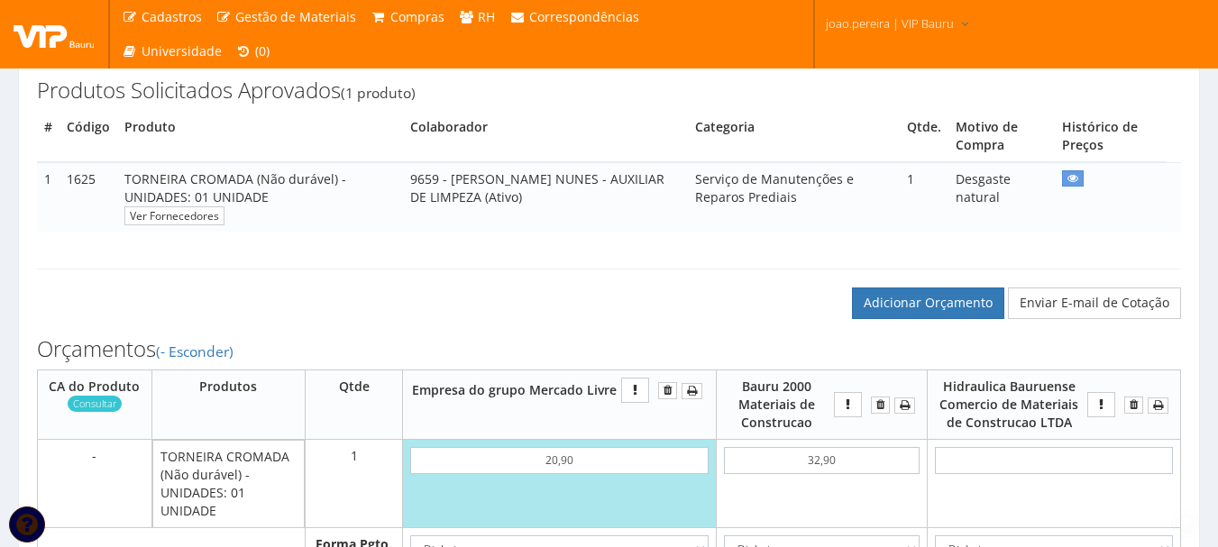
scroll to position [451, 0]
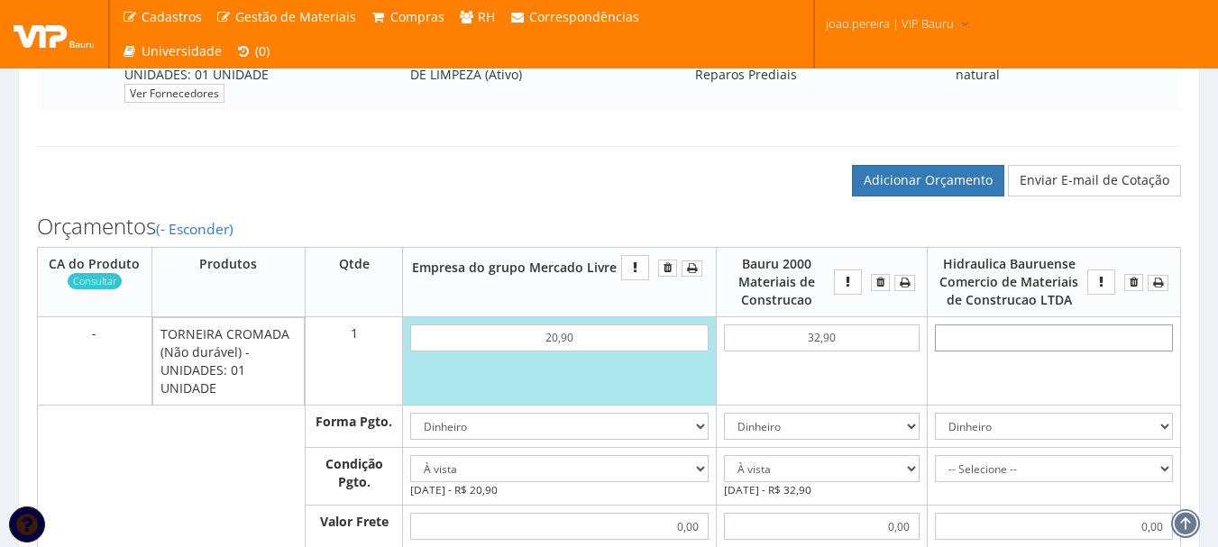
click at [1079, 352] on input "text" at bounding box center [1054, 338] width 238 height 27
type input "3"
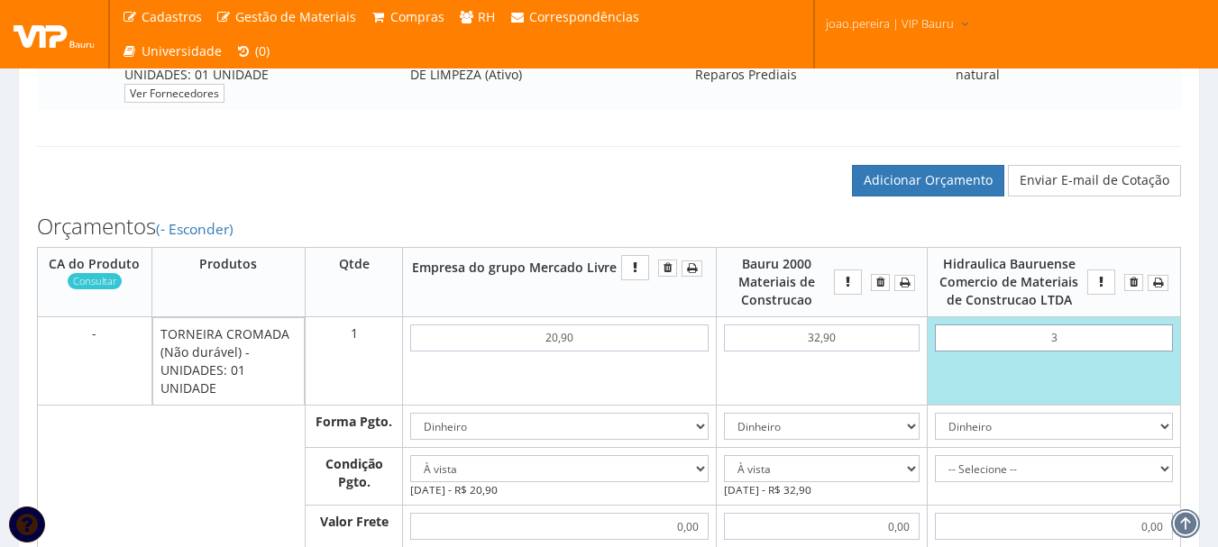
type input "3,00"
type input "37"
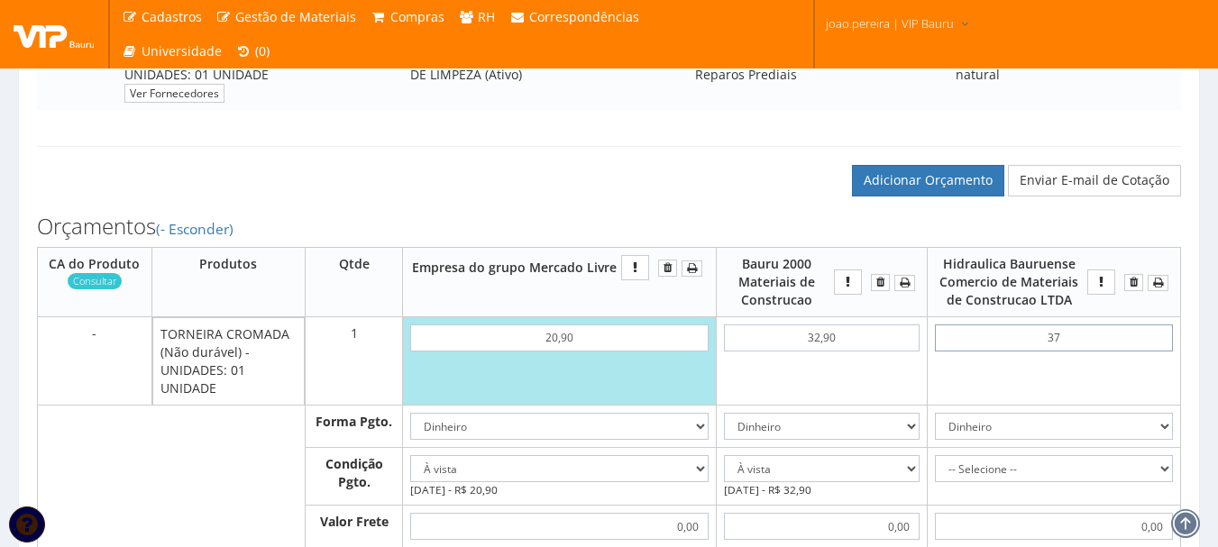
type input "37,00"
type input "3,75"
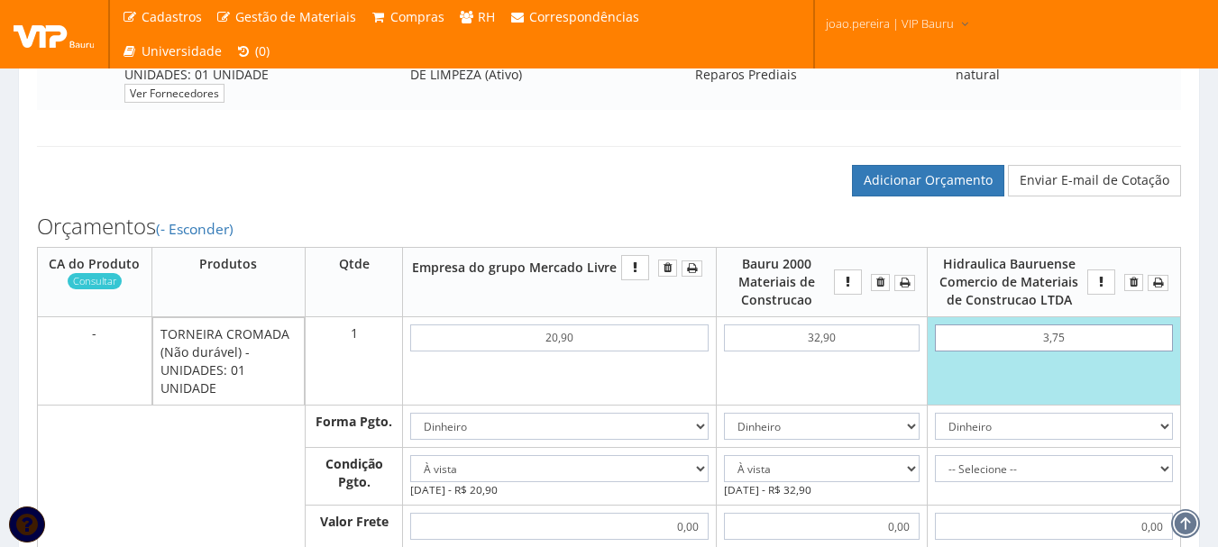
type input "37,50"
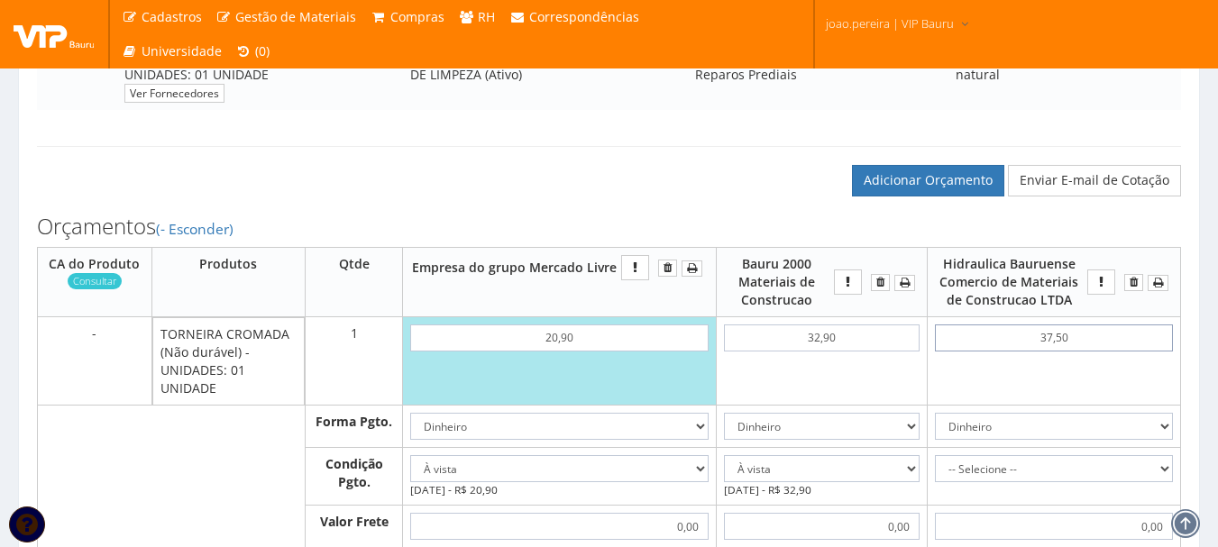
type input "37,50"
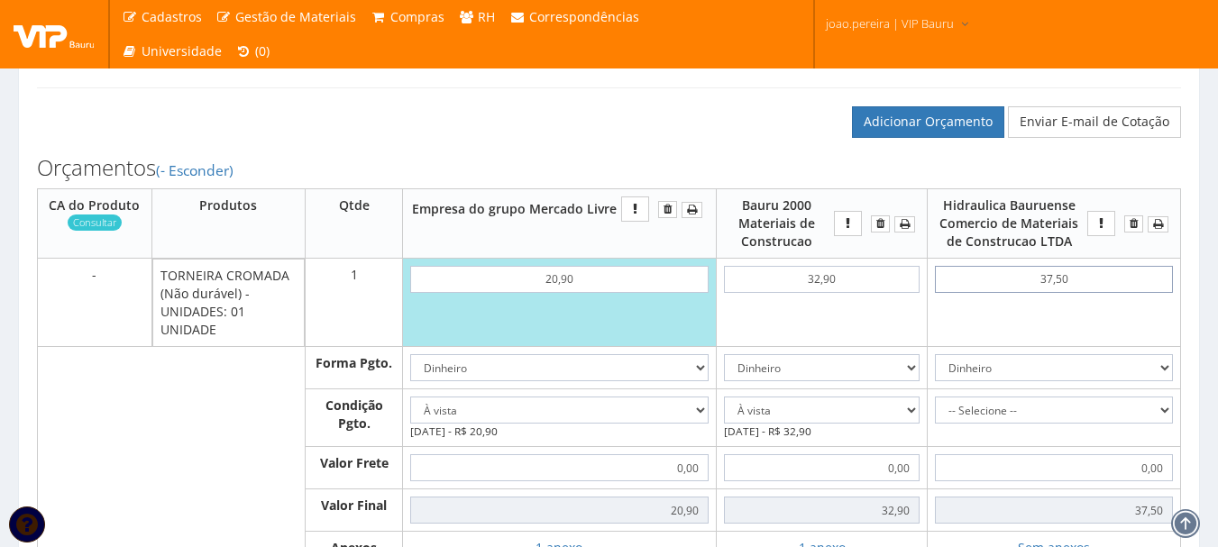
scroll to position [541, 0]
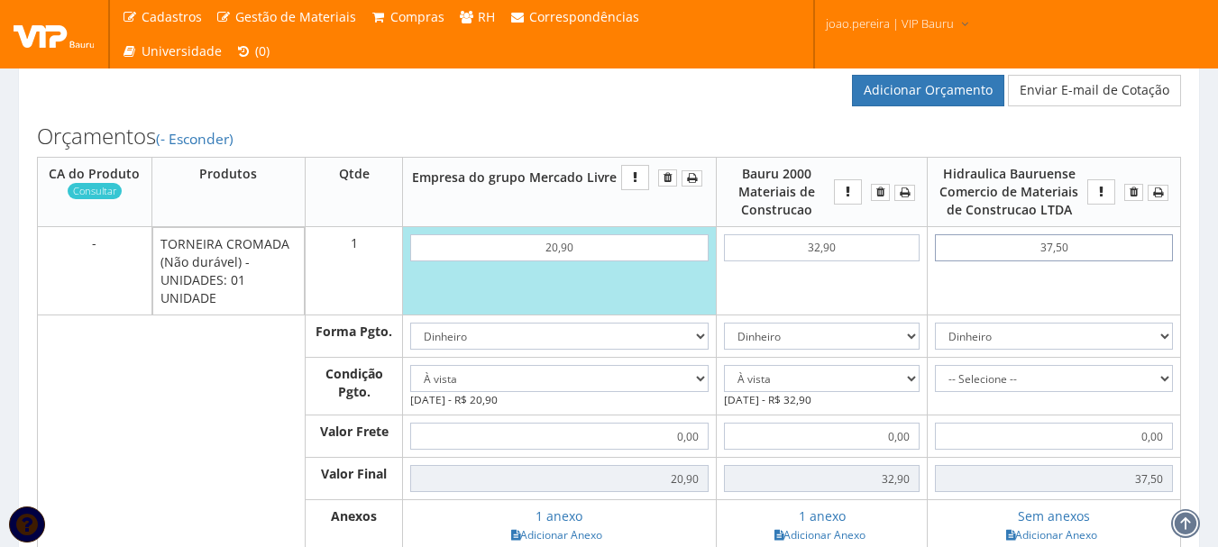
type input "37,50"
click at [1135, 392] on select "-- Selecione -- À vista 7 dias 10 dias" at bounding box center [1054, 378] width 238 height 27
select select "0"
click at [936, 383] on select "-- Selecione -- À vista 7 dias 10 dias" at bounding box center [1054, 378] width 238 height 27
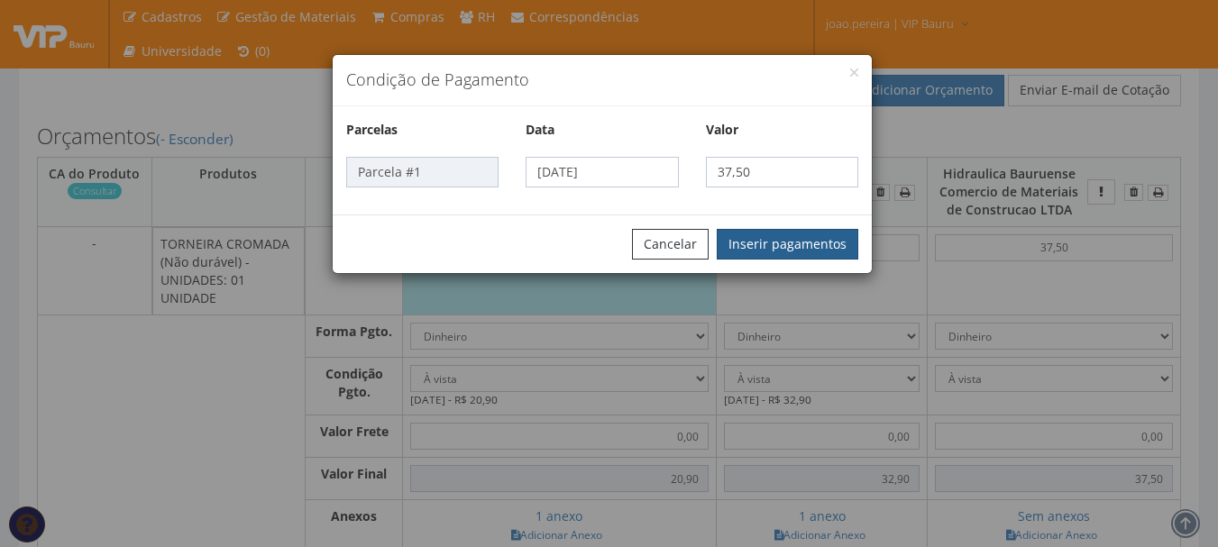
click at [821, 241] on button "Inserir pagamentos" at bounding box center [788, 244] width 142 height 31
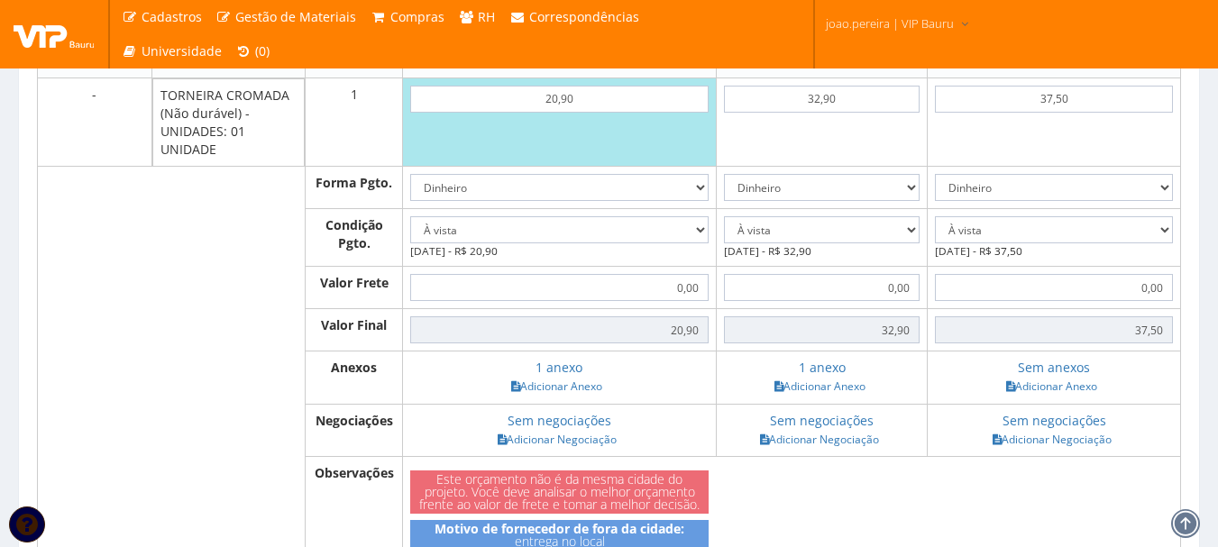
scroll to position [721, 0]
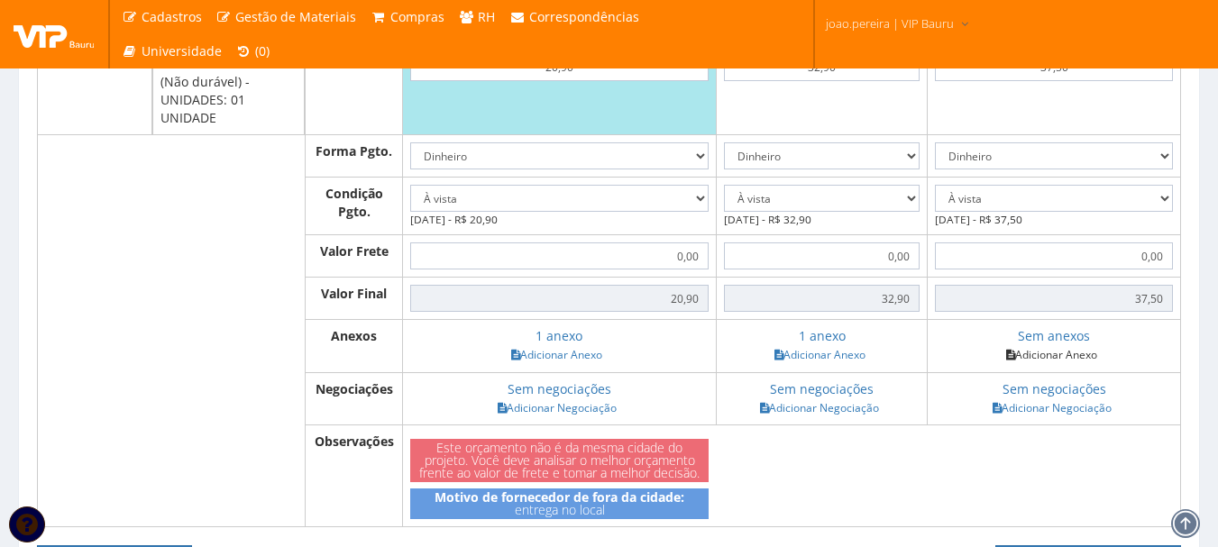
click at [1055, 364] on link "Adicionar Anexo" at bounding box center [1052, 354] width 102 height 19
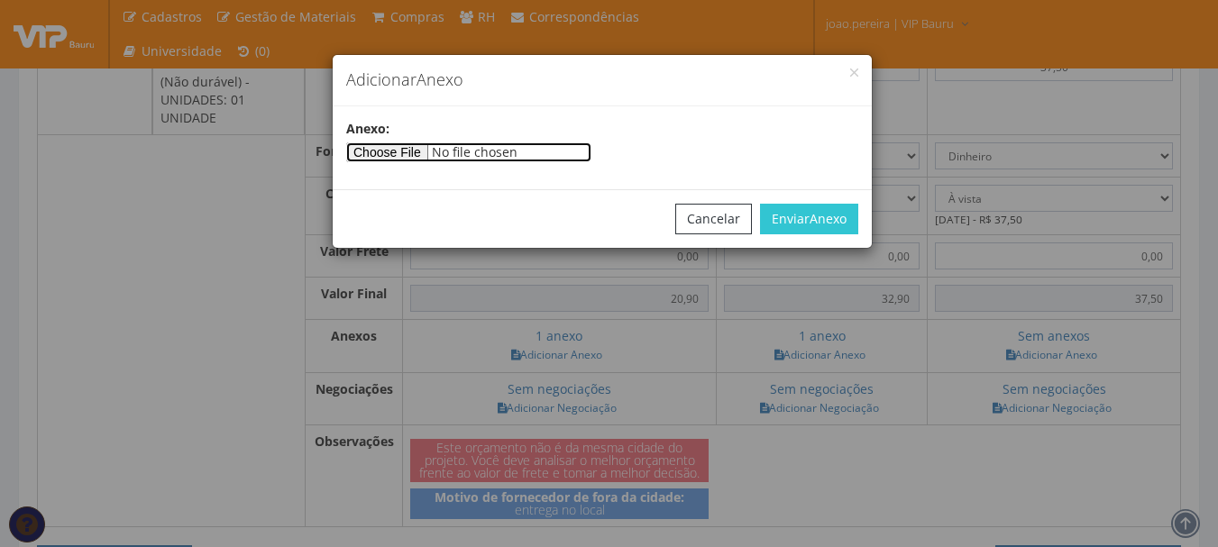
click at [409, 148] on input"] "file" at bounding box center [468, 152] width 245 height 20
click at [422, 149] on input"] "file" at bounding box center [468, 152] width 245 height 20
type input"] "C:\fakepath\PIRES.jpg"
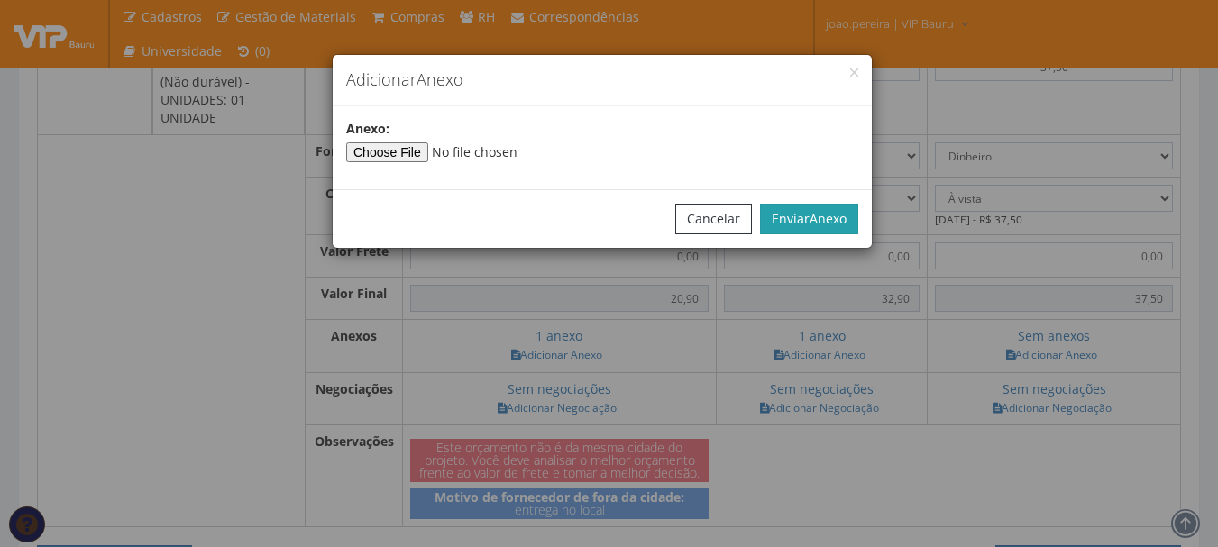
click at [796, 213] on button "Enviar Anexo" at bounding box center [809, 219] width 98 height 31
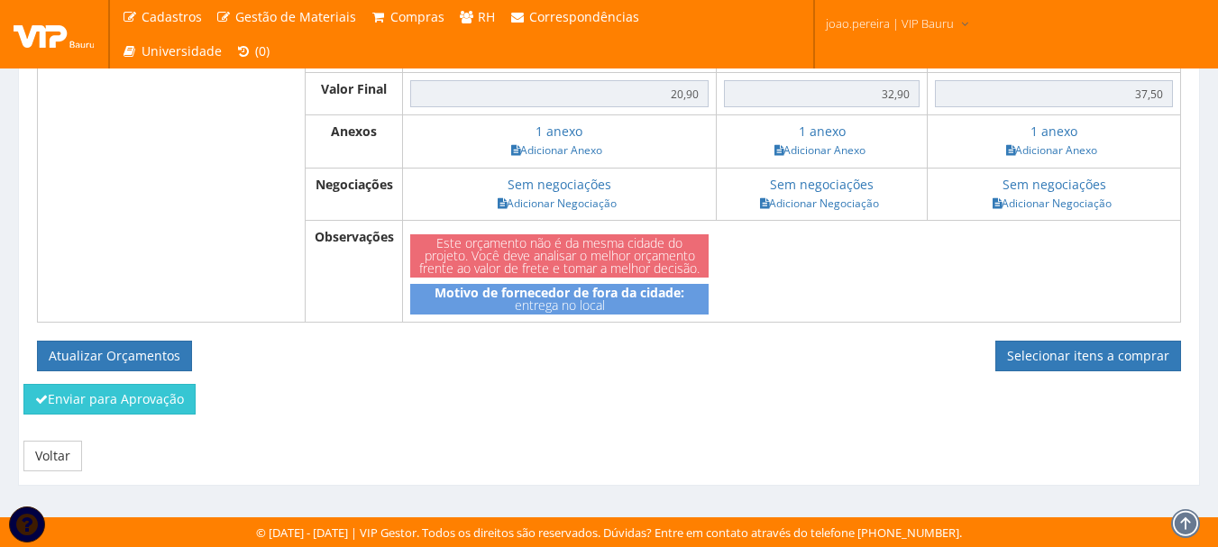
scroll to position [944, 0]
click at [125, 351] on button "Atualizar Orçamentos" at bounding box center [114, 356] width 155 height 31
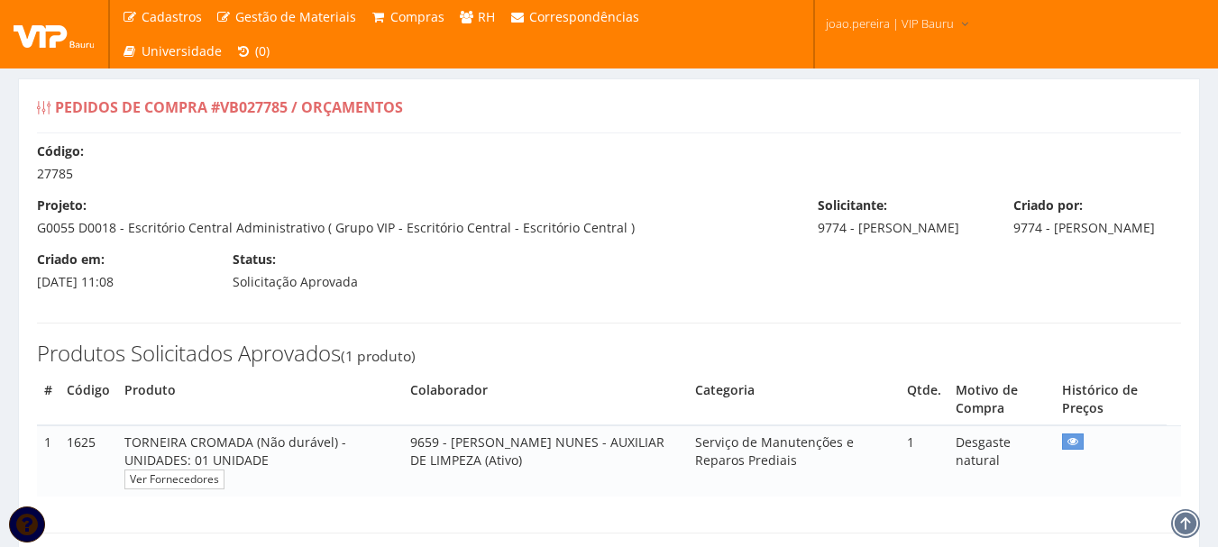
select select "0"
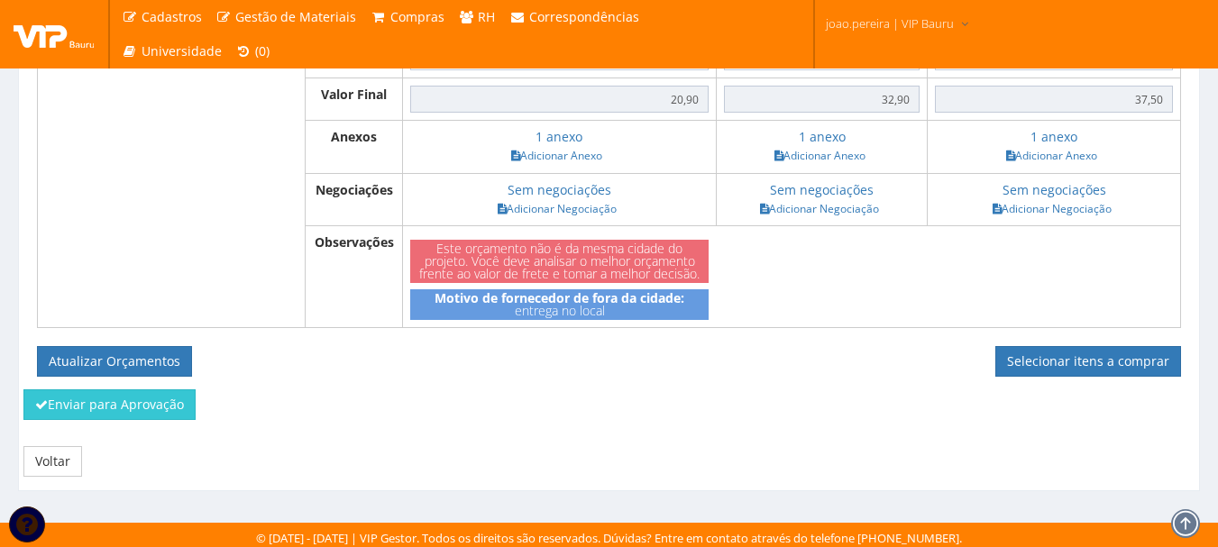
scroll to position [879, 0]
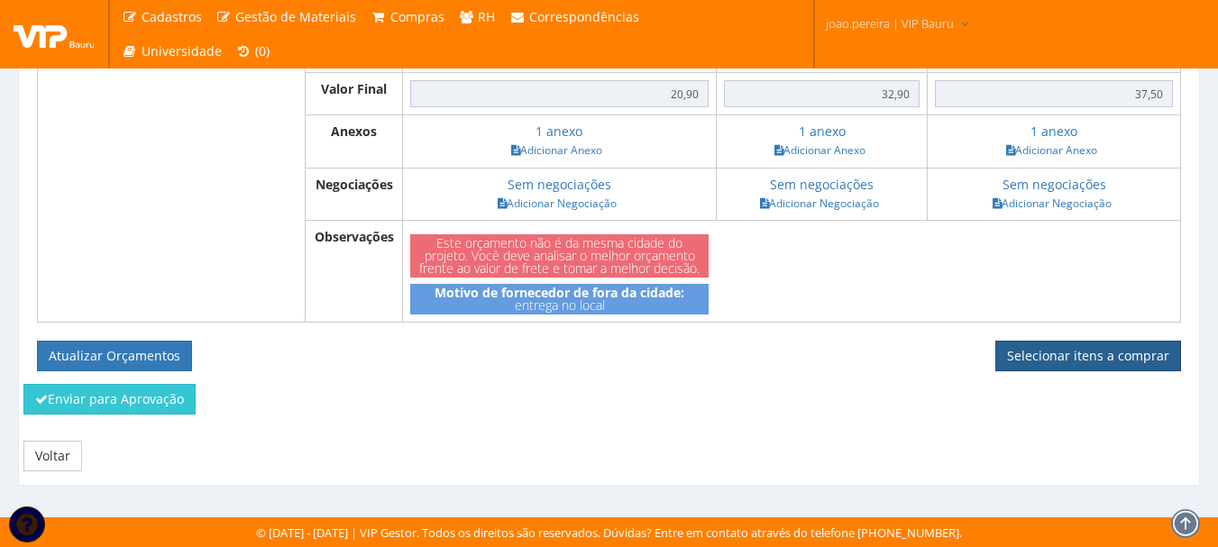
click at [1101, 357] on link "Selecionar itens a comprar" at bounding box center [1088, 356] width 186 height 31
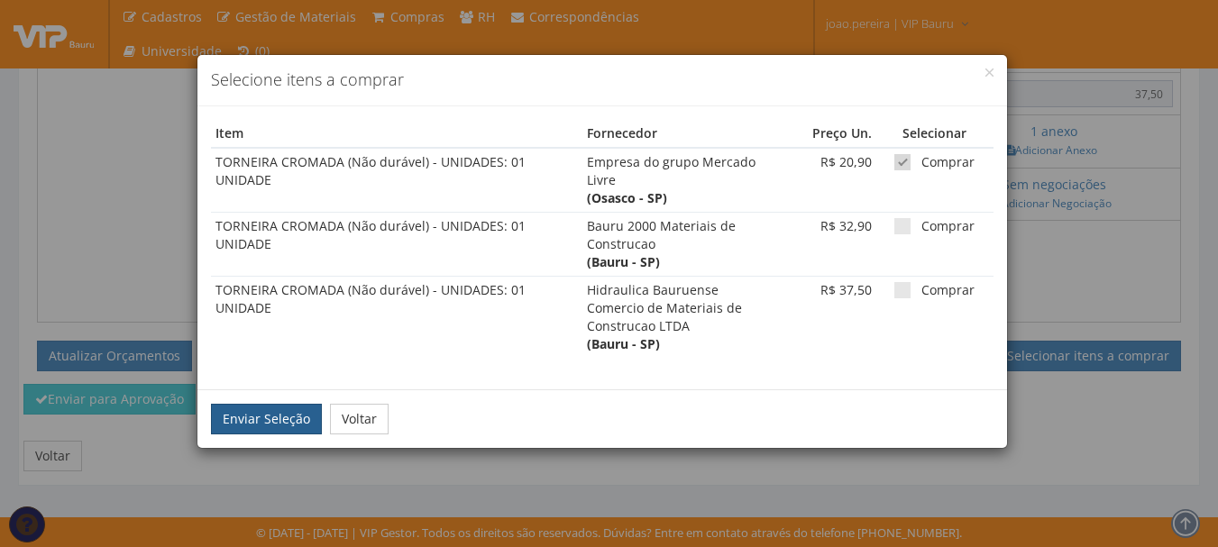
click at [244, 414] on button "Enviar Seleção" at bounding box center [266, 419] width 111 height 31
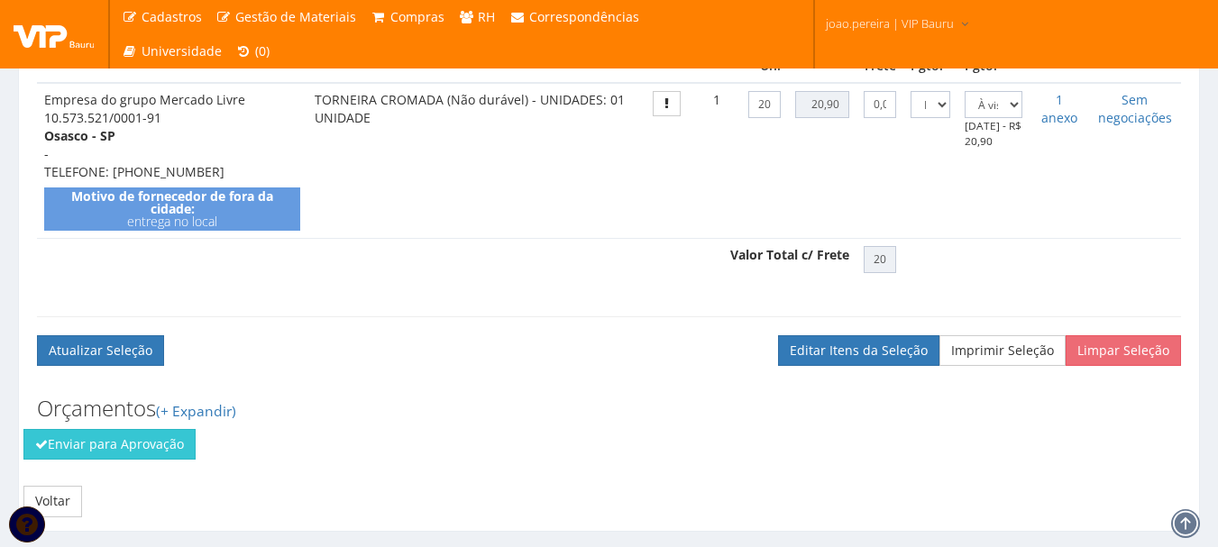
scroll to position [663, 0]
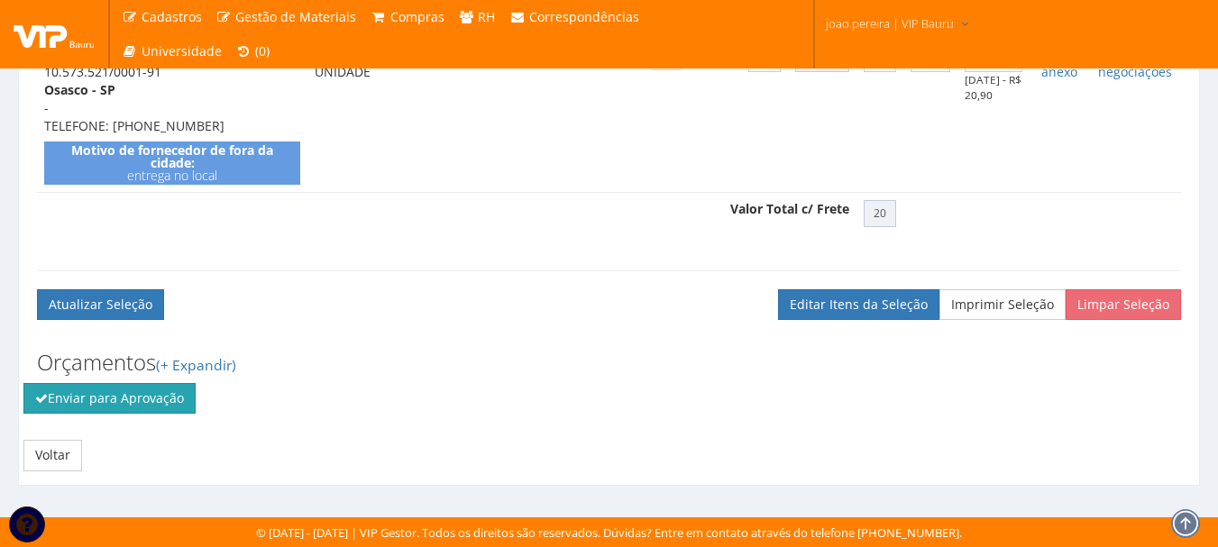
click at [101, 390] on button "Enviar para Aprovação" at bounding box center [109, 398] width 172 height 31
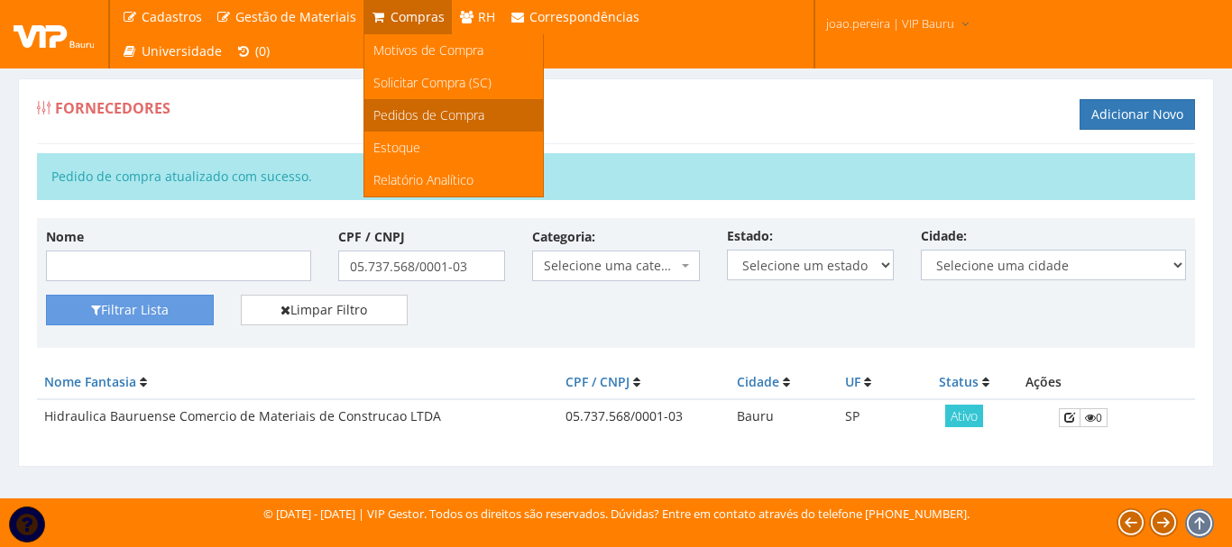
click at [454, 116] on span "Pedidos de Compra" at bounding box center [428, 114] width 111 height 17
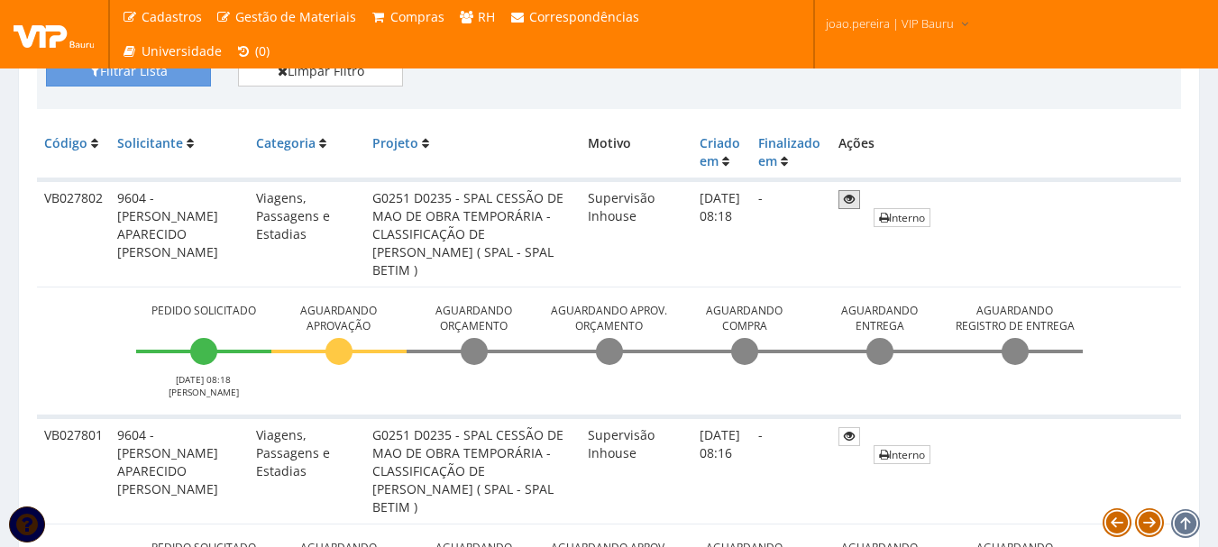
scroll to position [451, 0]
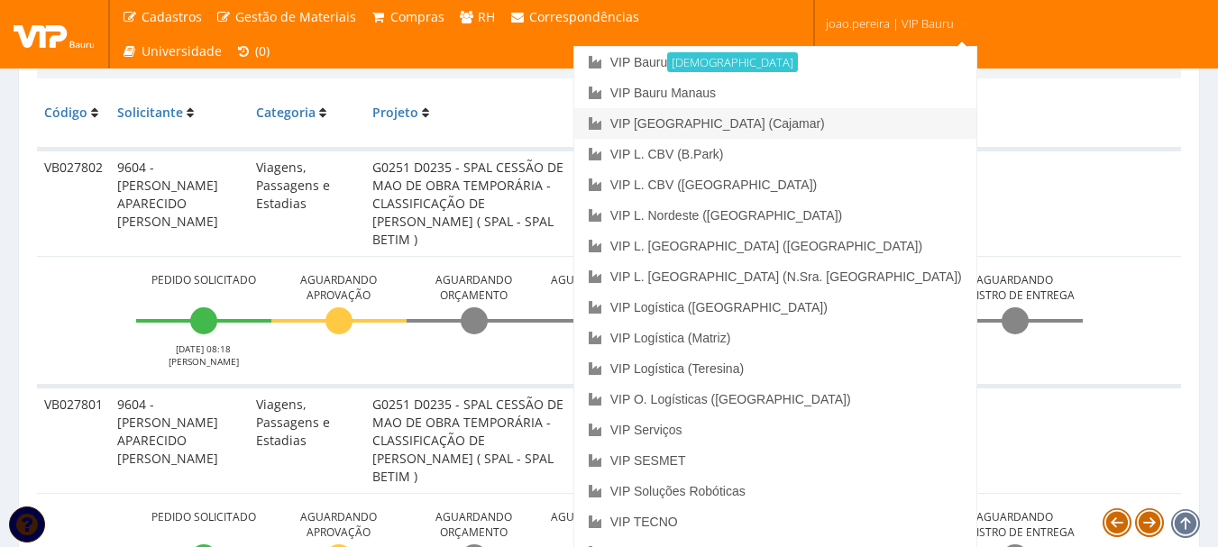
click at [855, 122] on link "VIP [GEOGRAPHIC_DATA] (Cajamar)" at bounding box center [775, 123] width 402 height 31
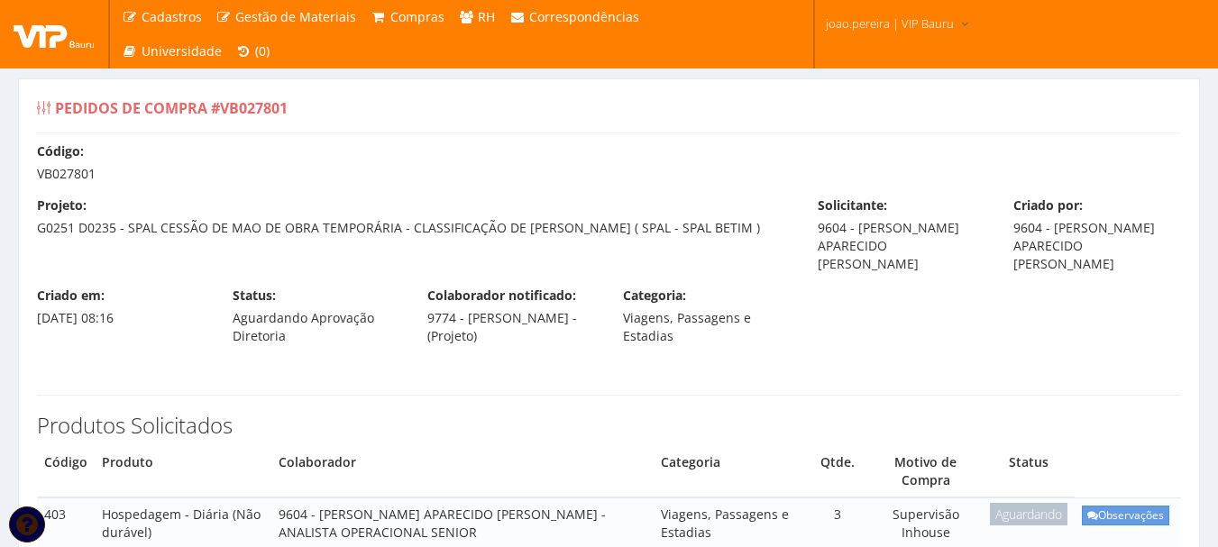
drag, startPoint x: 37, startPoint y: 168, endPoint x: 125, endPoint y: 173, distance: 88.5
click at [125, 173] on div "Código: VB027801" at bounding box center [608, 162] width 1171 height 41
copy div "VB027801"
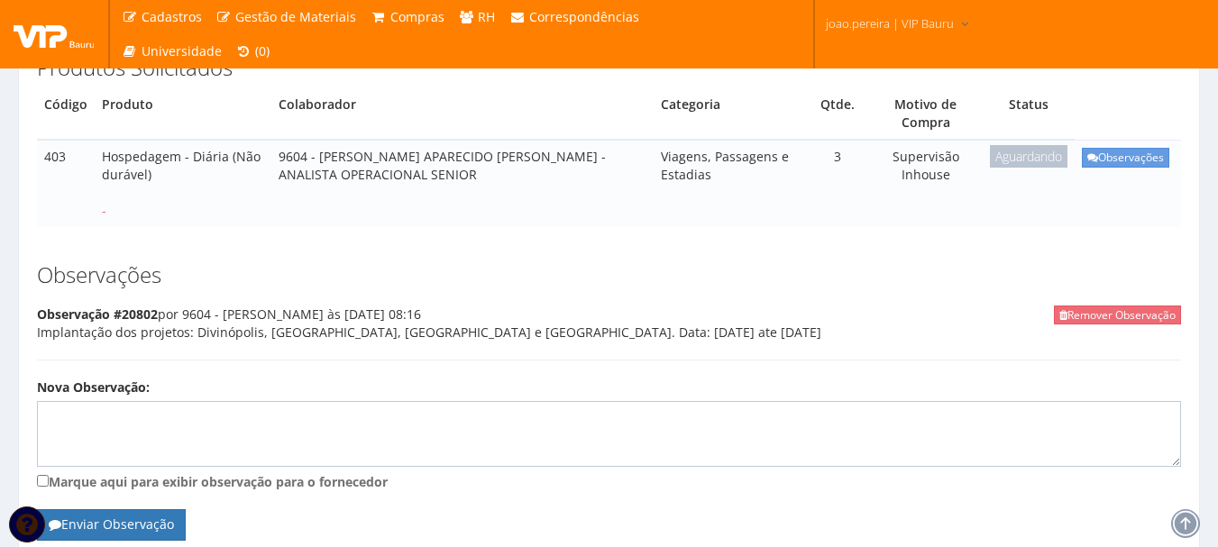
scroll to position [361, 0]
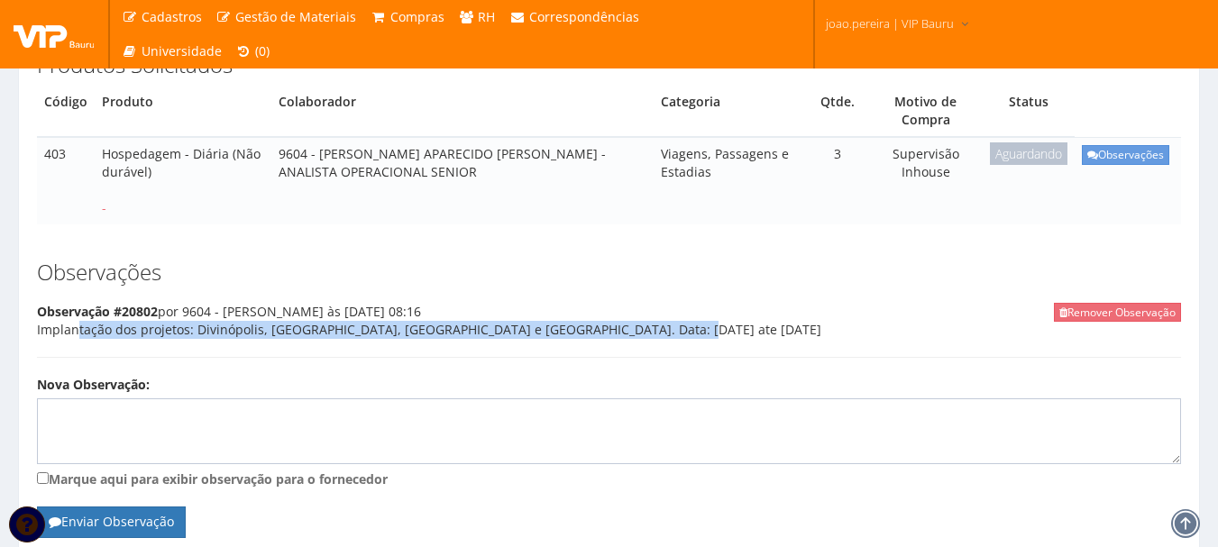
drag, startPoint x: 37, startPoint y: 349, endPoint x: 616, endPoint y: 345, distance: 578.9
click at [616, 345] on div "Remover Observação Observação #20802 por 9604 - ANDERSON SILVA às 09/10/2025 08…" at bounding box center [609, 330] width 1144 height 55
copy div "Implantação dos projetos: Divinópolis, Betim, Aparecida e Belo Horizonte. Data:…"
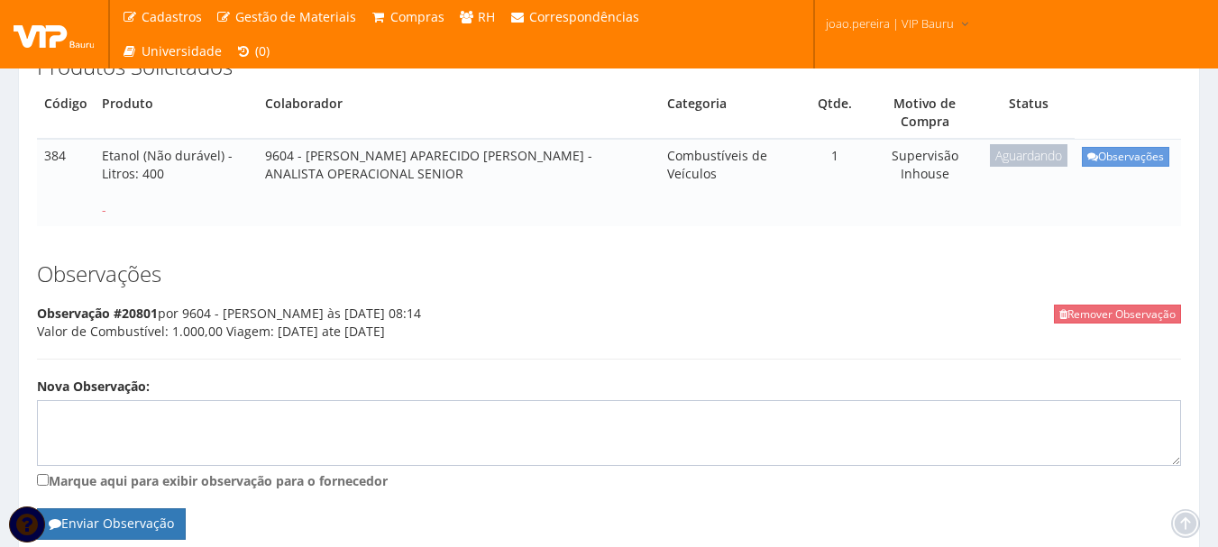
scroll to position [361, 0]
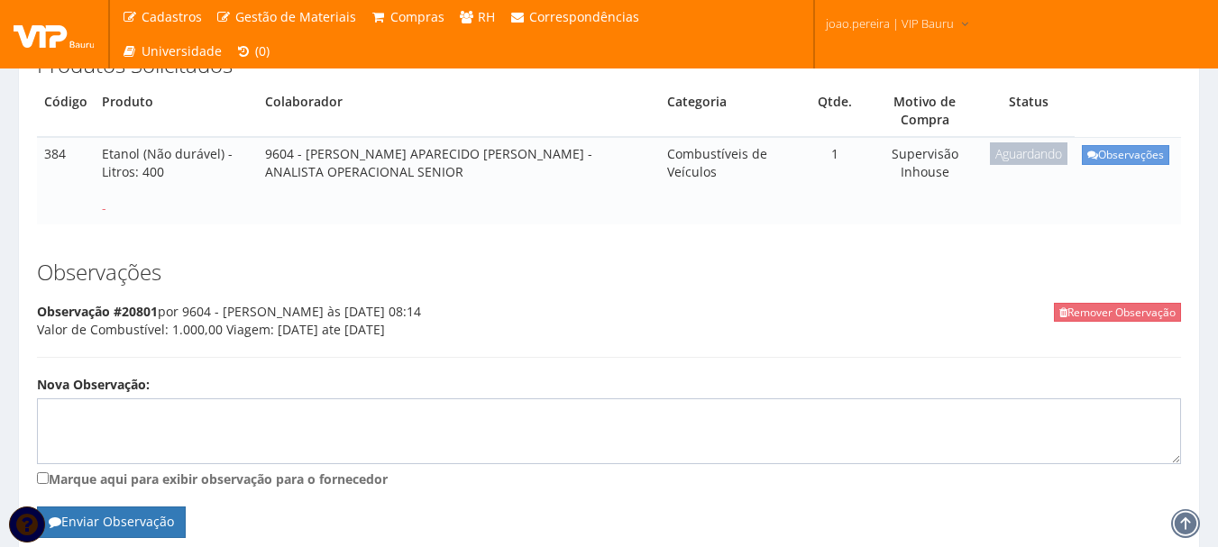
click at [616, 284] on h3 "Observações" at bounding box center [609, 272] width 1144 height 23
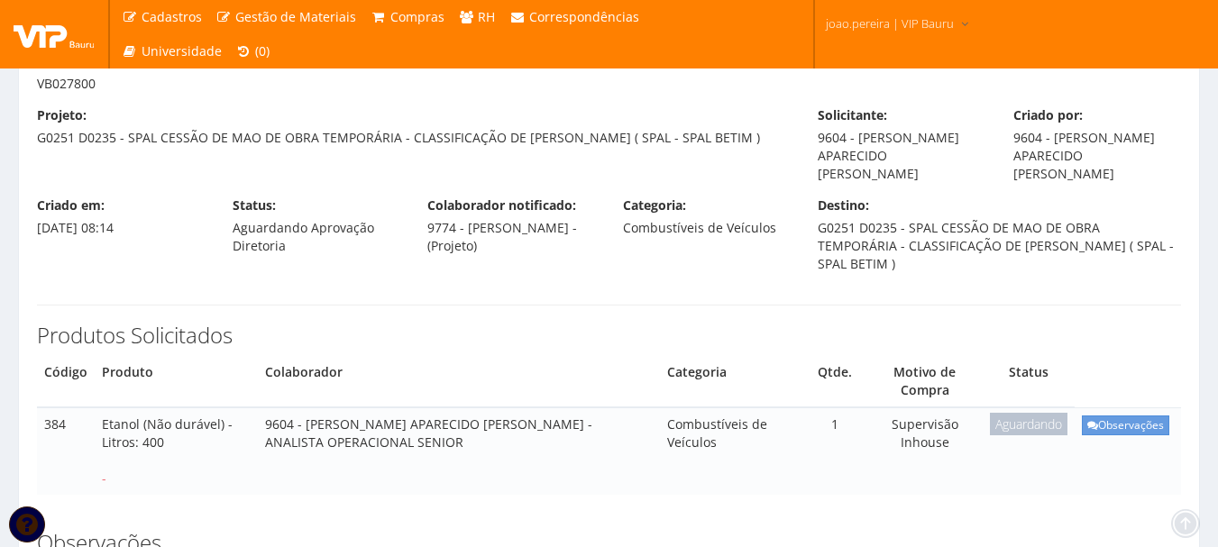
scroll to position [0, 0]
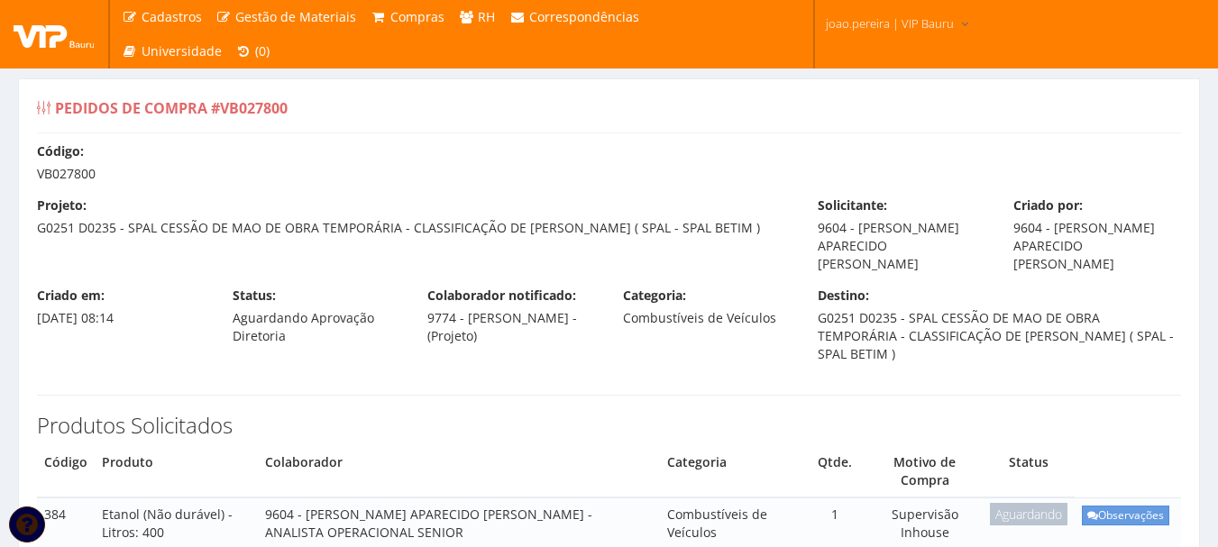
drag, startPoint x: 41, startPoint y: 230, endPoint x: 740, endPoint y: 234, distance: 699.7
click at [740, 234] on div "Projeto: G0251 D0235 - SPAL CESSÃO DE MAO DE OBRA TEMPORÁRIA - CLASSIFICAÇÃO DE…" at bounding box center [413, 217] width 781 height 41
copy div "G0251 D0235 - SPAL CESSÃO DE MAO DE OBRA TEMPORÁRIA - CLASSIFICAÇÃO DE [PERSON_…"
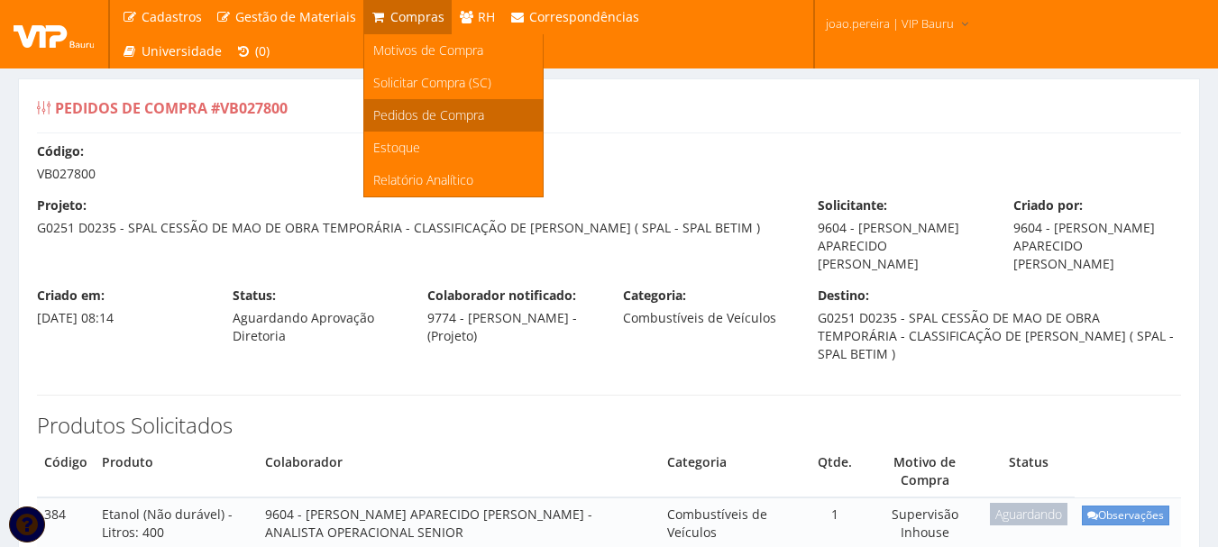
click at [429, 110] on span "Pedidos de Compra" at bounding box center [428, 114] width 111 height 17
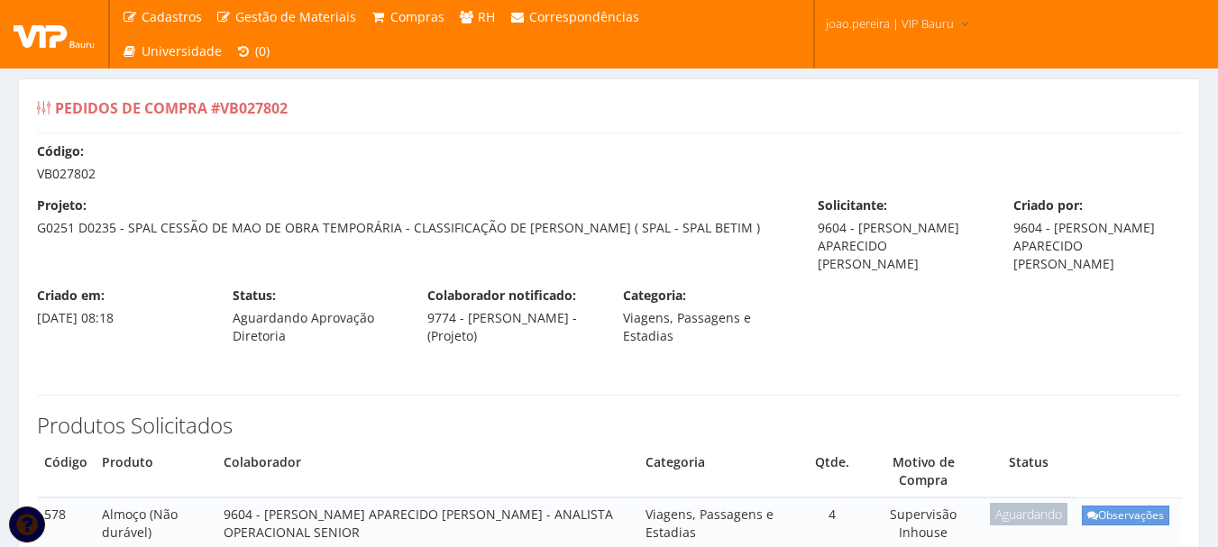
drag, startPoint x: 38, startPoint y: 172, endPoint x: 93, endPoint y: 178, distance: 55.3
click at [93, 178] on div "Código: VB027802" at bounding box center [608, 162] width 1171 height 41
copy div "VB027802"
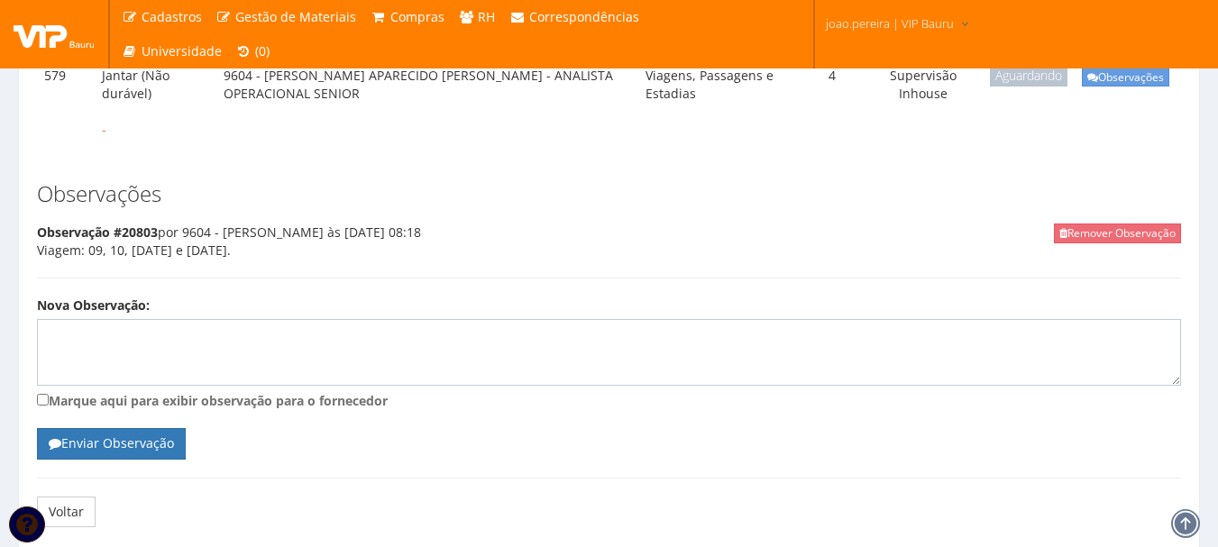
scroll to position [541, 0]
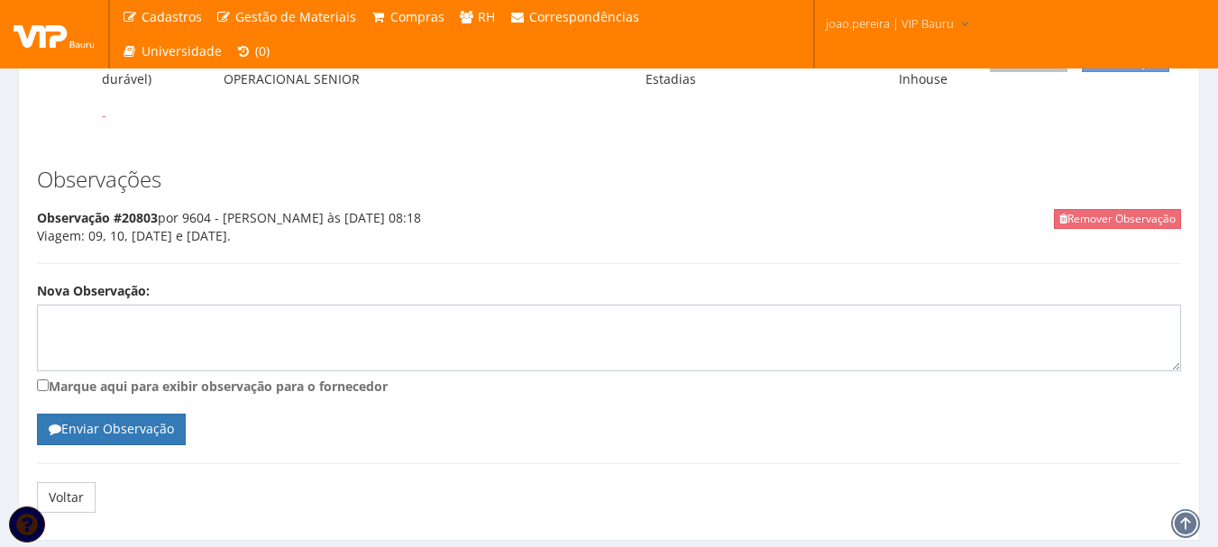
drag, startPoint x: 37, startPoint y: 256, endPoint x: 356, endPoint y: 261, distance: 319.2
click at [356, 261] on div "Remover Observação Observação #20803 por 9604 - [PERSON_NAME] às [DATE] 08:18 V…" at bounding box center [609, 236] width 1144 height 55
copy div "Viagem: 09, 10, [DATE] e [DATE]."
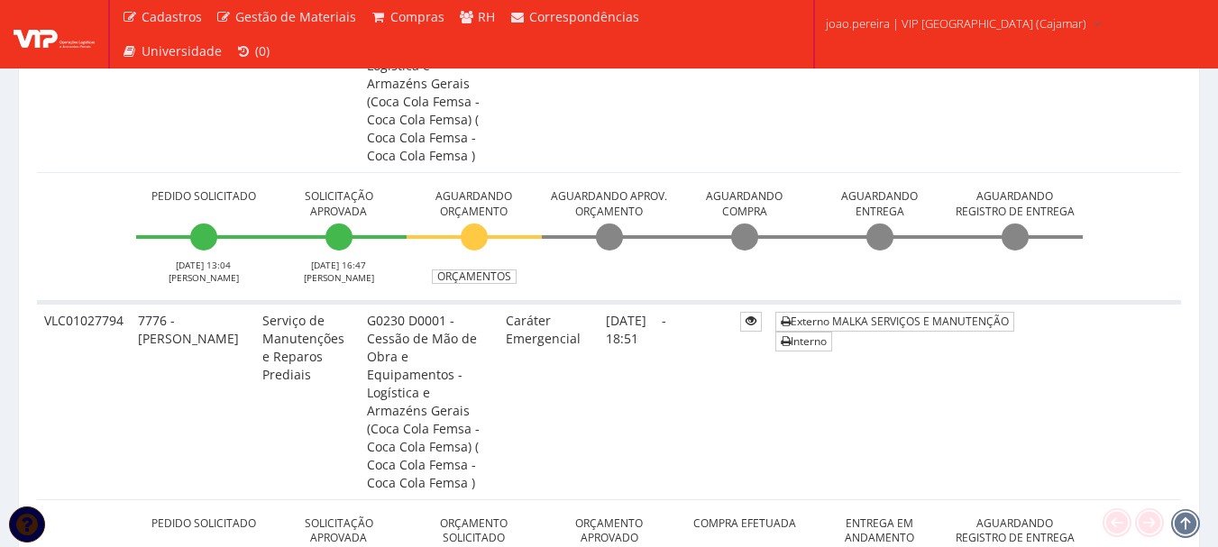
scroll to position [721, 0]
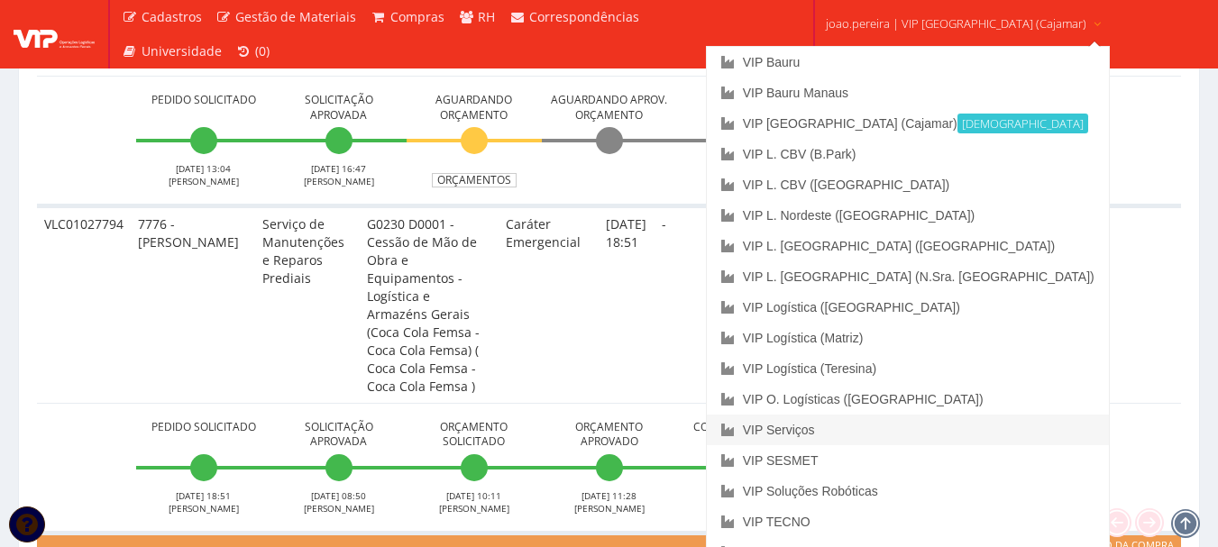
click at [859, 424] on link "VIP Serviços" at bounding box center [908, 430] width 402 height 31
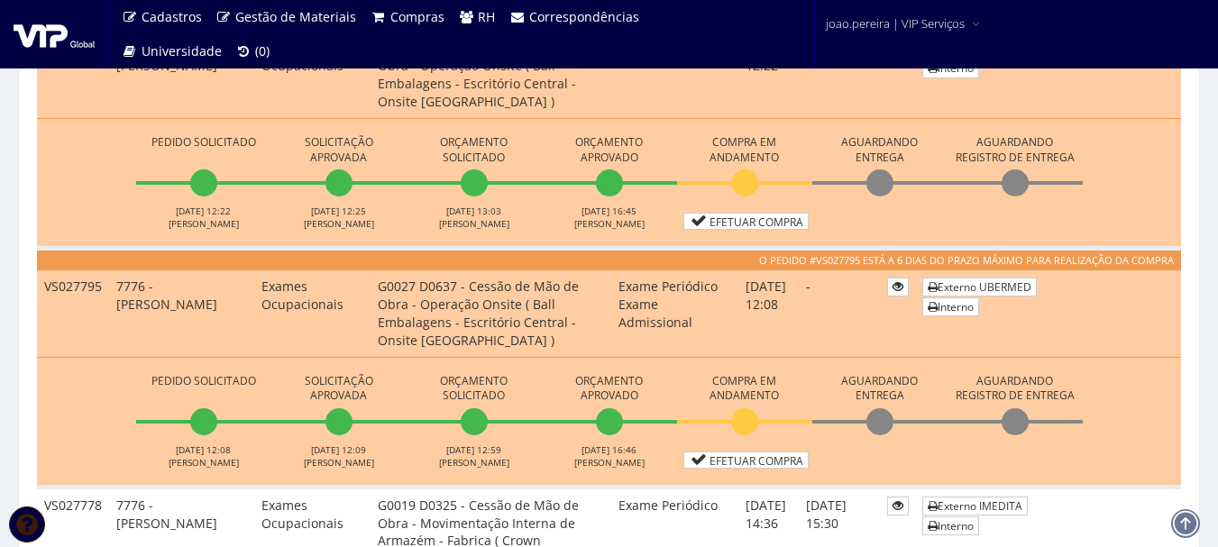
scroll to position [1172, 0]
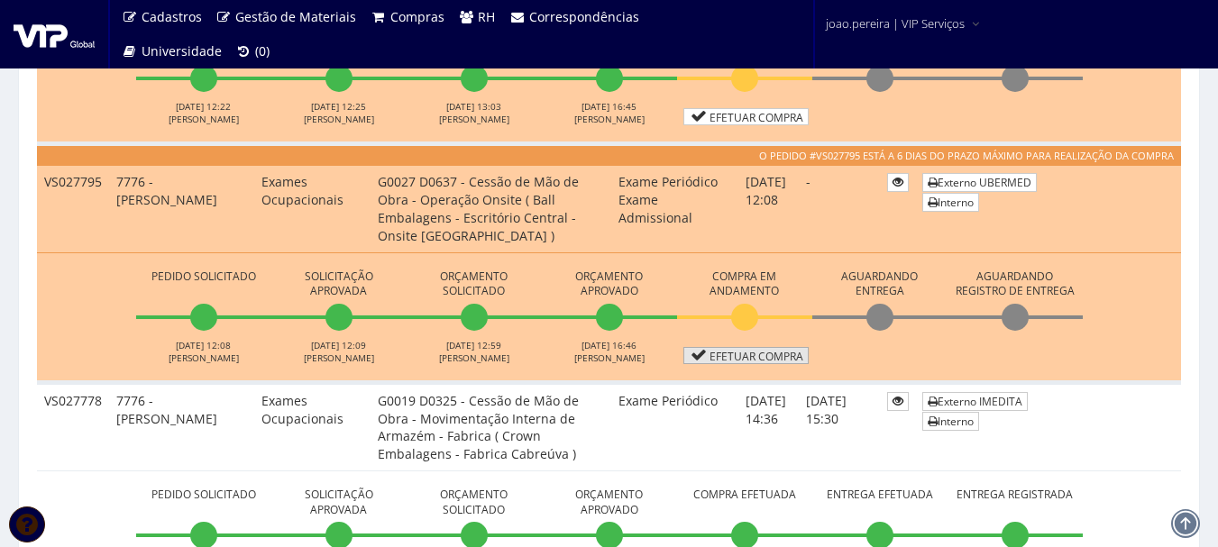
click at [760, 355] on link "Efetuar Compra" at bounding box center [745, 355] width 125 height 17
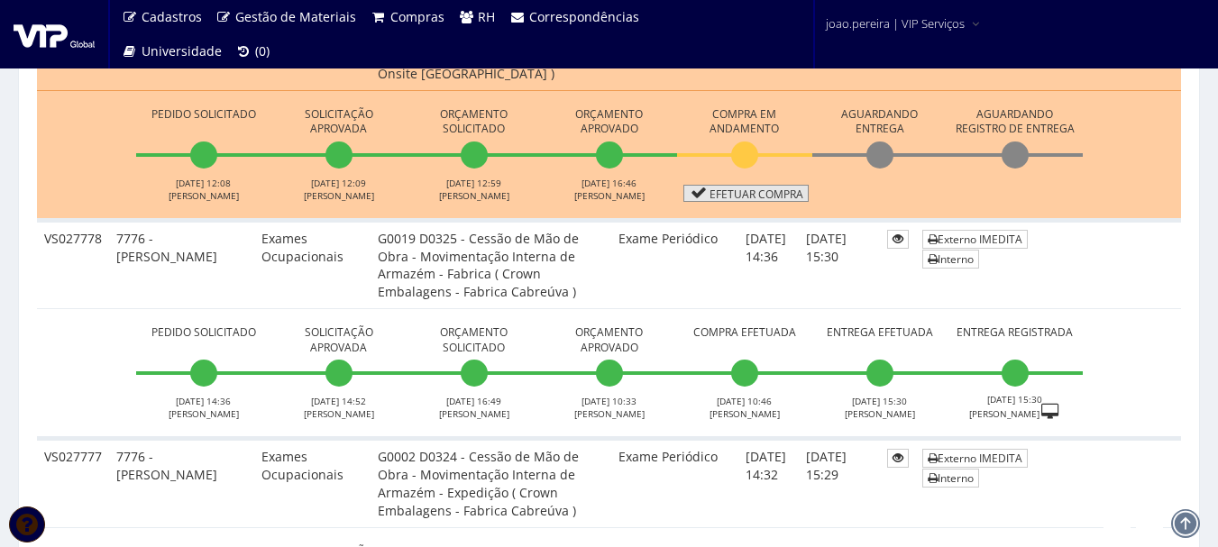
scroll to position [1262, 0]
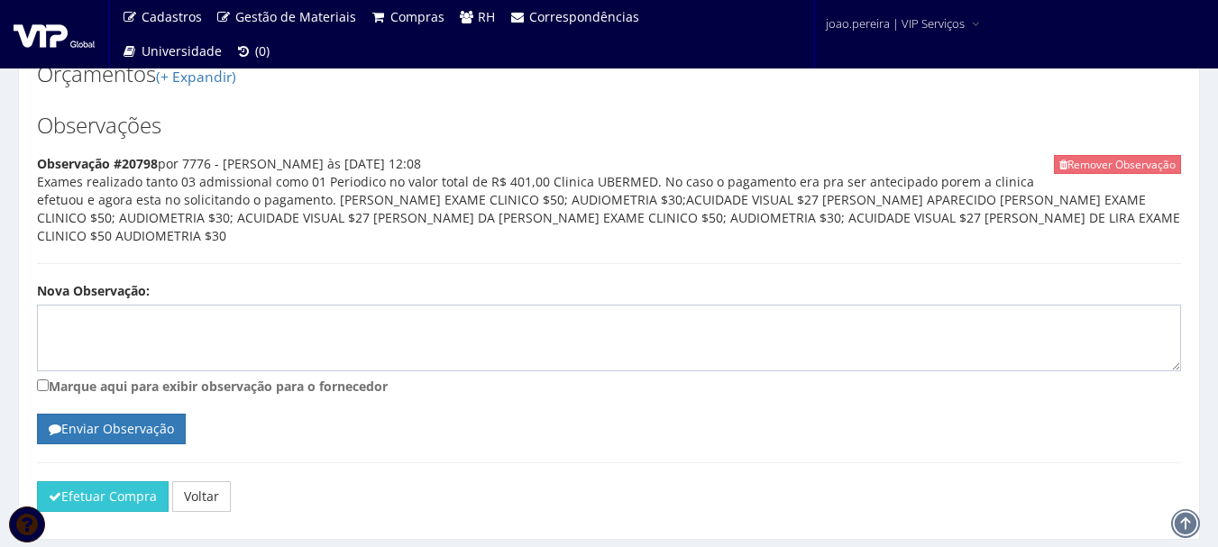
scroll to position [1314, 0]
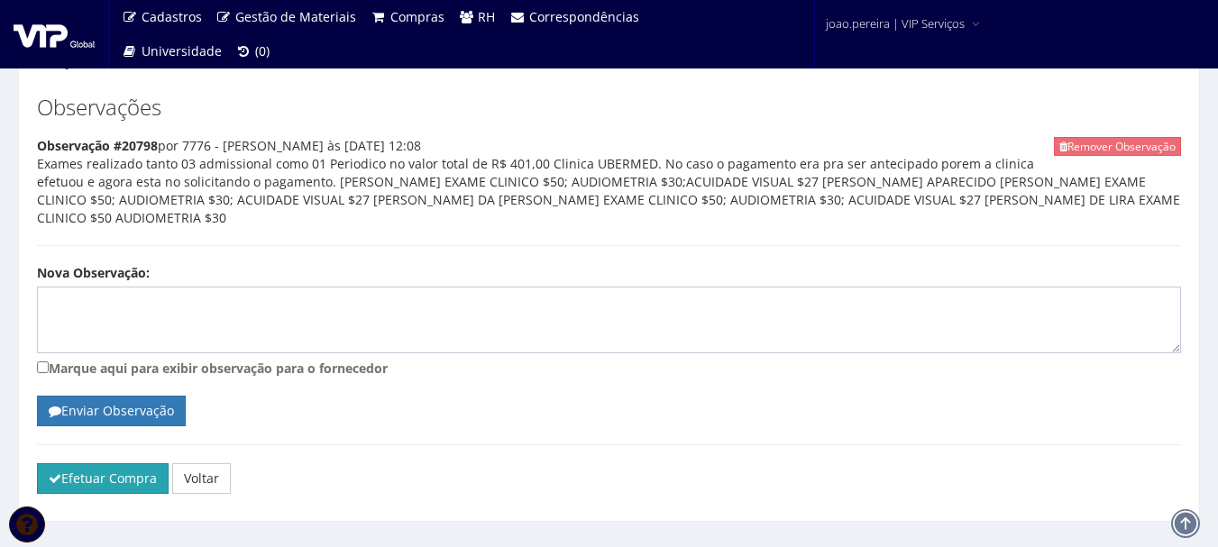
click at [124, 463] on button "Efetuar Compra" at bounding box center [103, 478] width 132 height 31
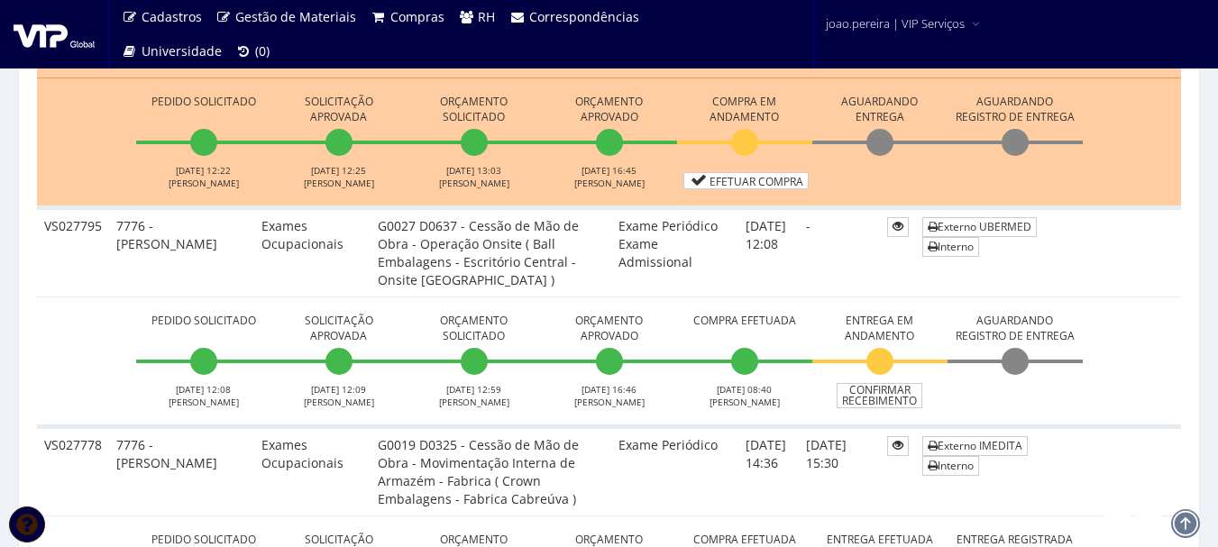
scroll to position [1172, 0]
click at [744, 182] on link "Efetuar Compra" at bounding box center [745, 181] width 125 height 17
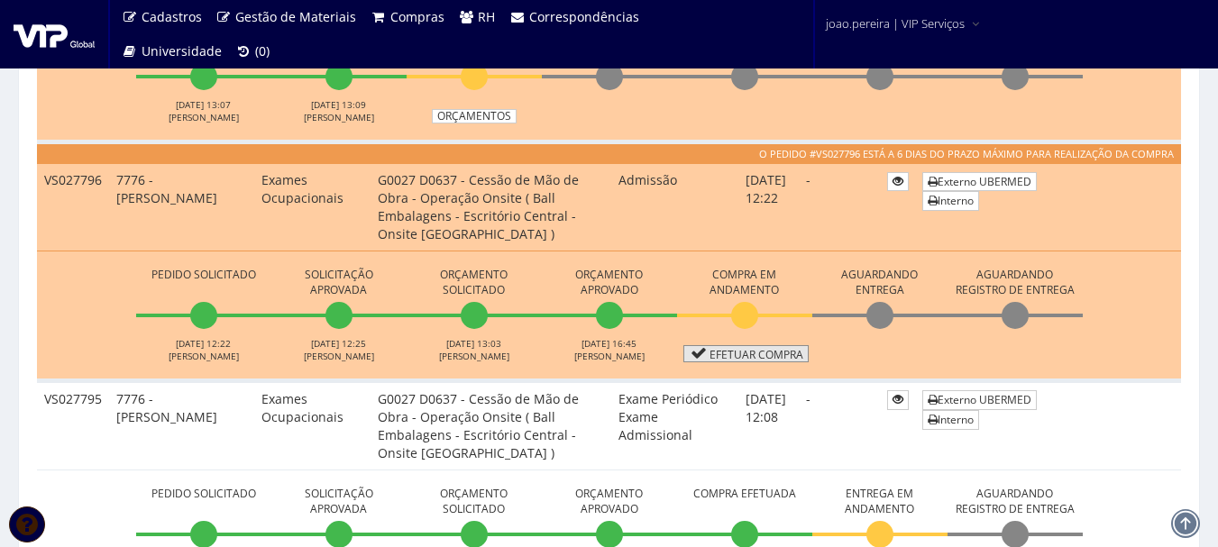
scroll to position [992, 0]
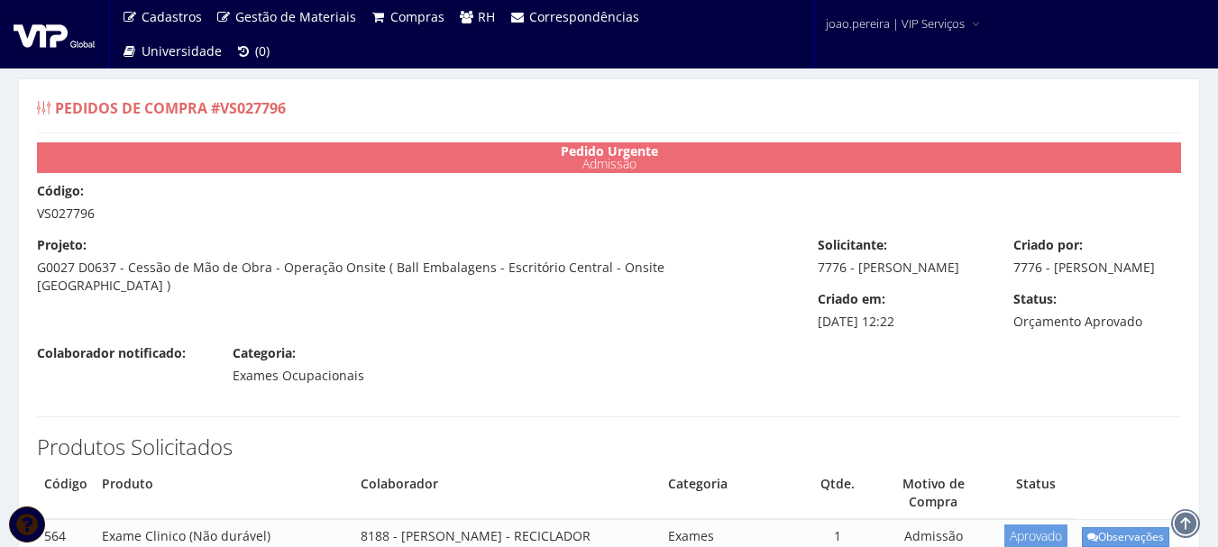
click at [674, 98] on div "Pedidos de Compra #VS027796" at bounding box center [609, 111] width 1144 height 43
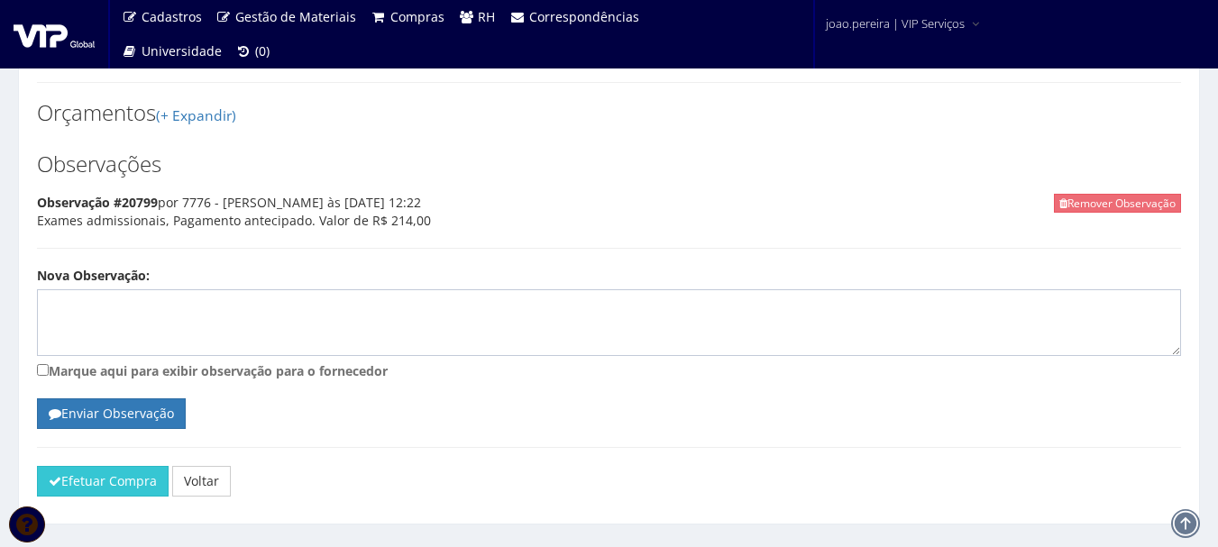
scroll to position [1478, 0]
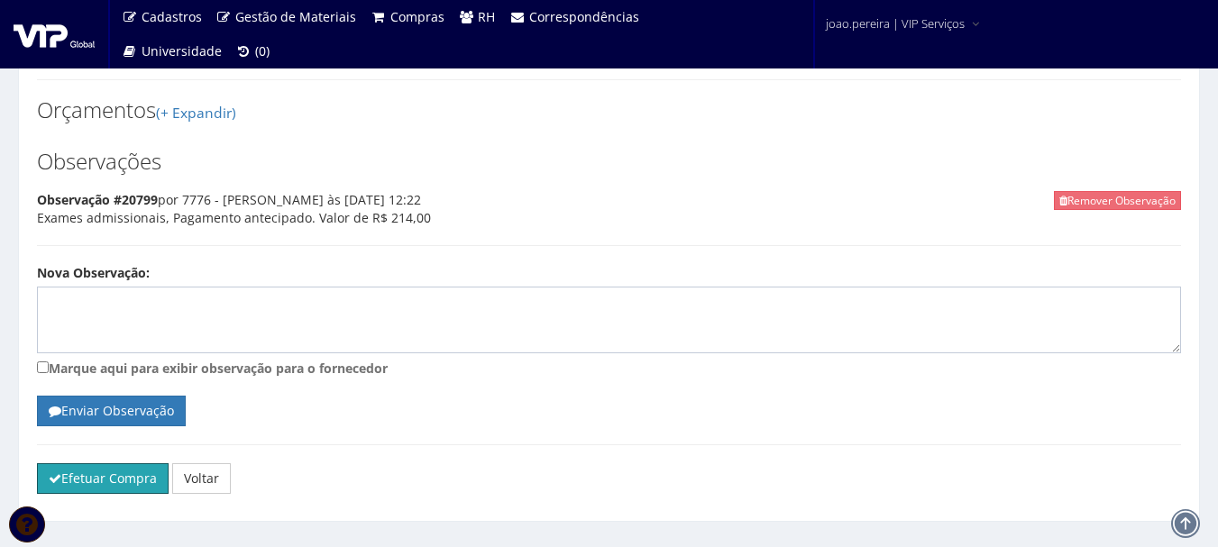
drag, startPoint x: 86, startPoint y: 440, endPoint x: 683, endPoint y: 64, distance: 705.5
click at [87, 463] on button "Efetuar Compra" at bounding box center [103, 478] width 132 height 31
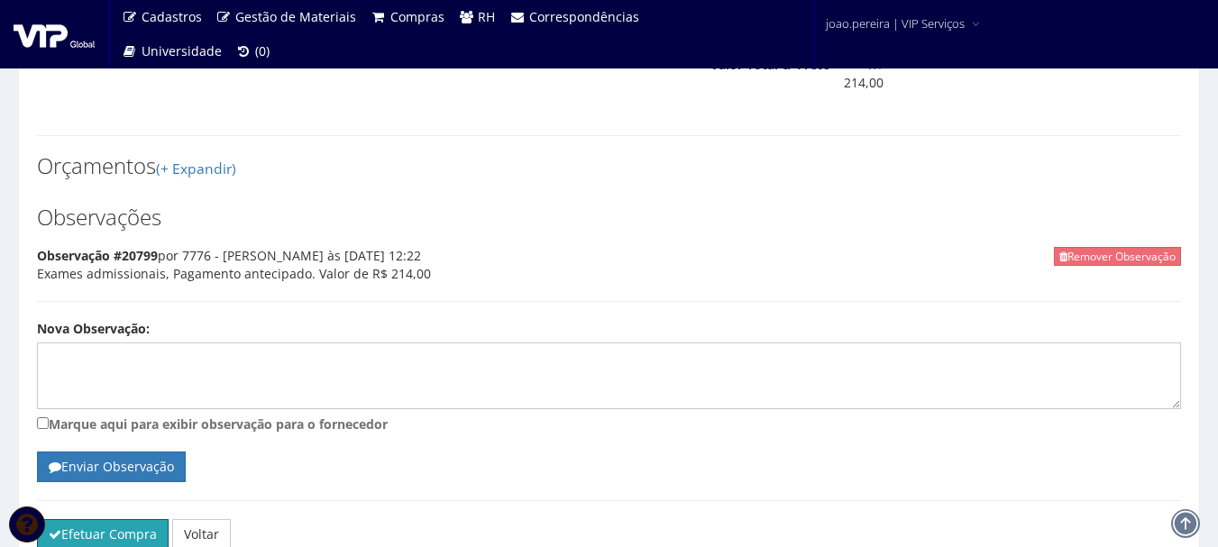
scroll to position [1296, 0]
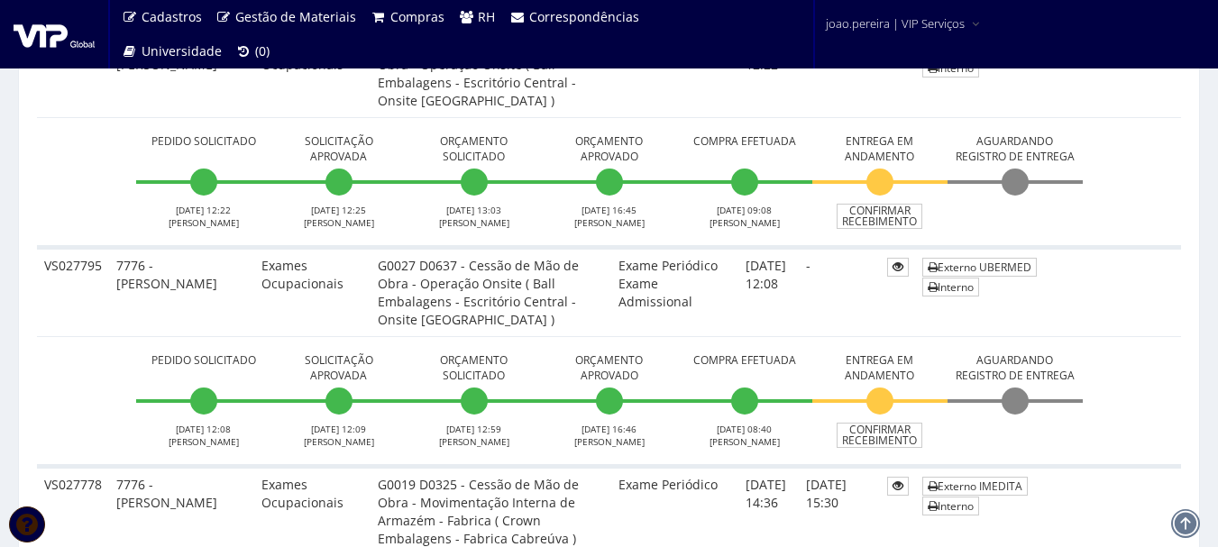
scroll to position [1082, 0]
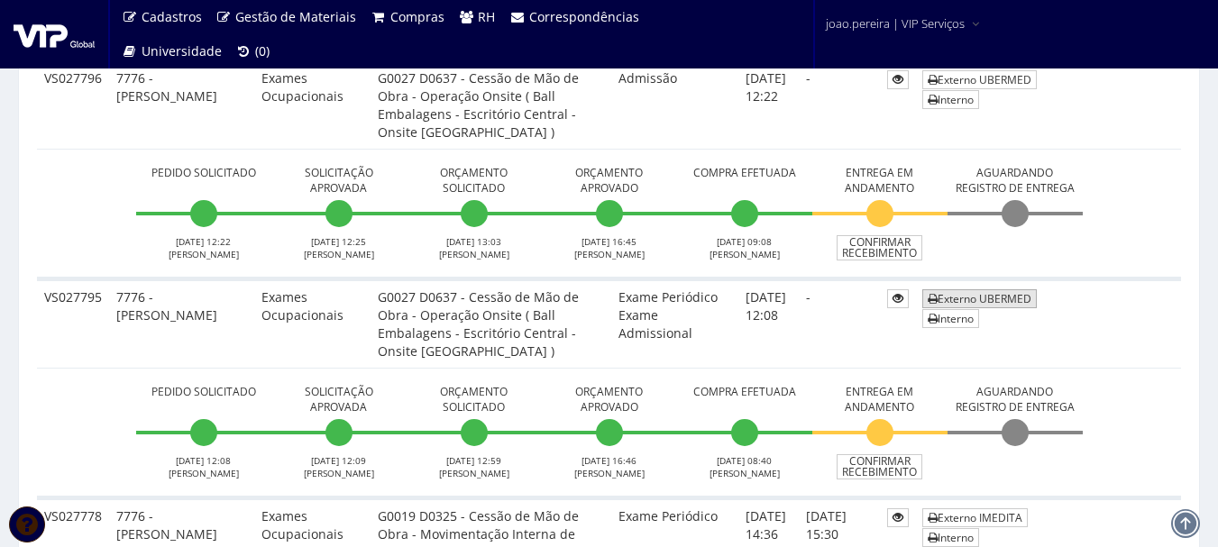
click at [997, 298] on link "Externo UBERMED" at bounding box center [979, 298] width 115 height 19
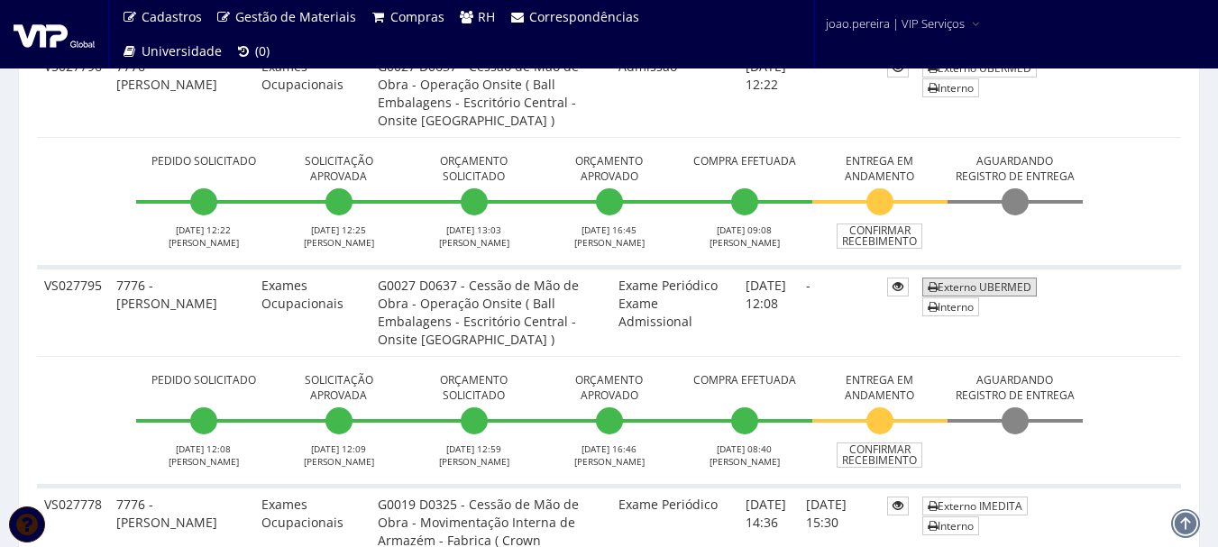
scroll to position [992, 0]
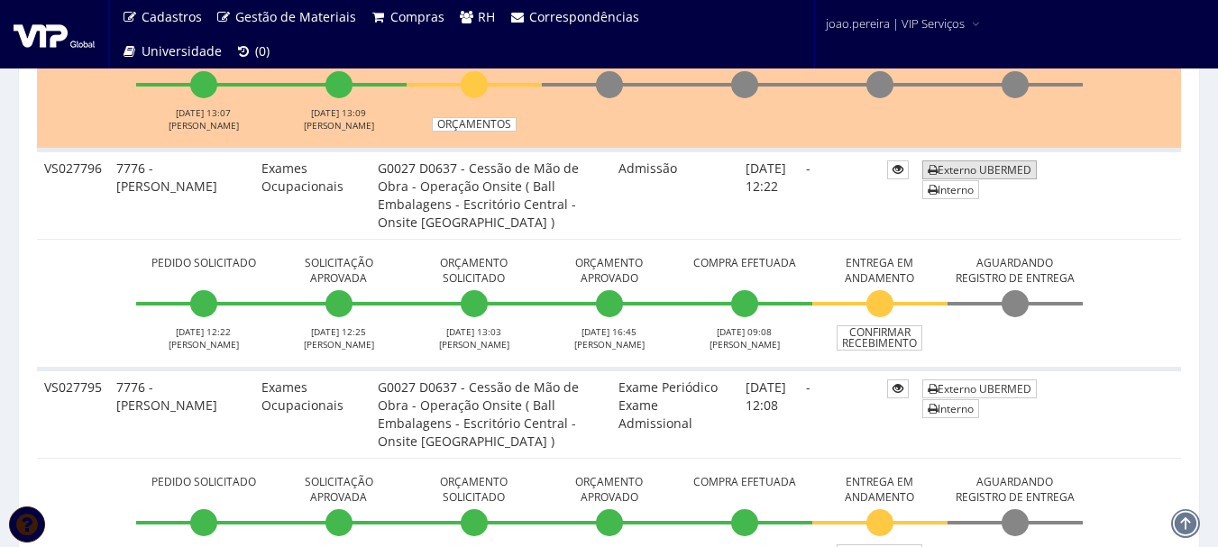
click at [988, 164] on link "Externo UBERMED" at bounding box center [979, 169] width 115 height 19
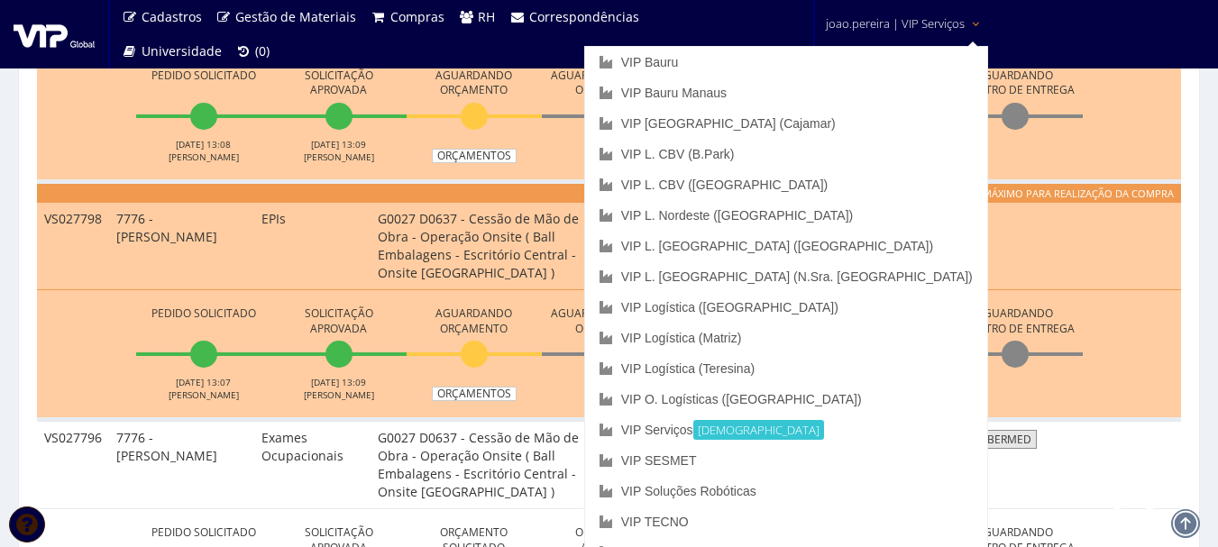
scroll to position [721, 0]
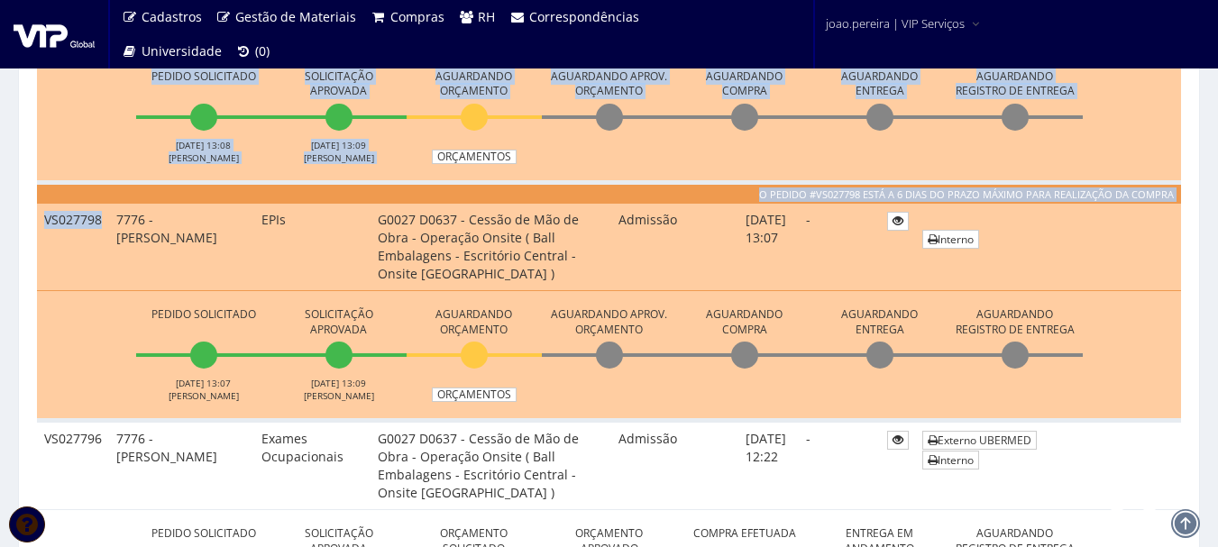
drag, startPoint x: 77, startPoint y: 215, endPoint x: 32, endPoint y: 215, distance: 44.2
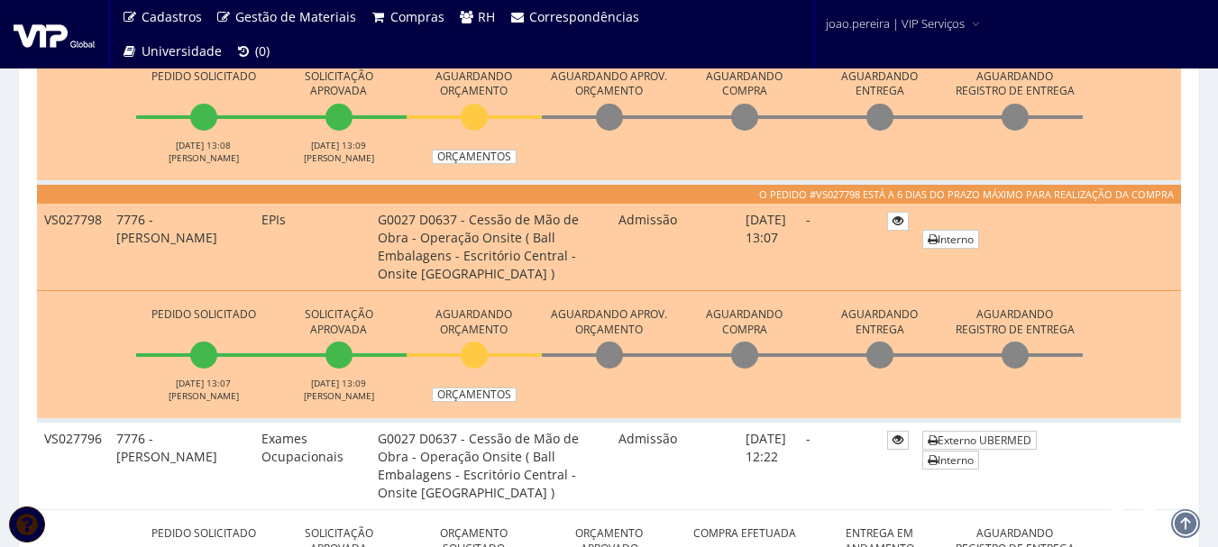
click at [110, 276] on td "7776 - [PERSON_NAME]" at bounding box center [181, 247] width 145 height 87
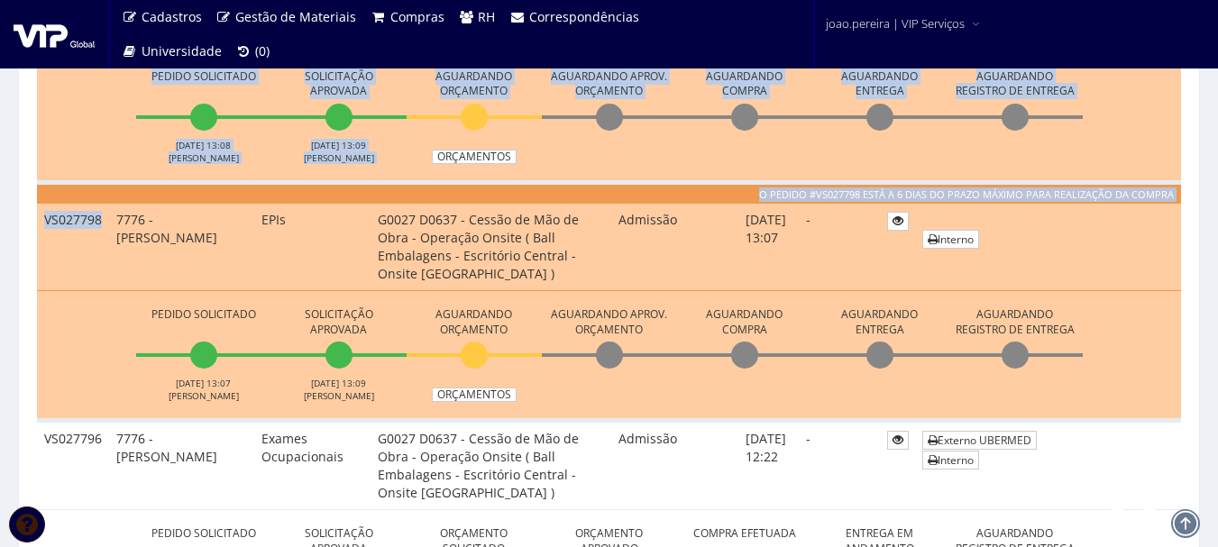
drag, startPoint x: 102, startPoint y: 216, endPoint x: 33, endPoint y: 221, distance: 68.7
click at [99, 232] on td "VS027798" at bounding box center [73, 247] width 72 height 87
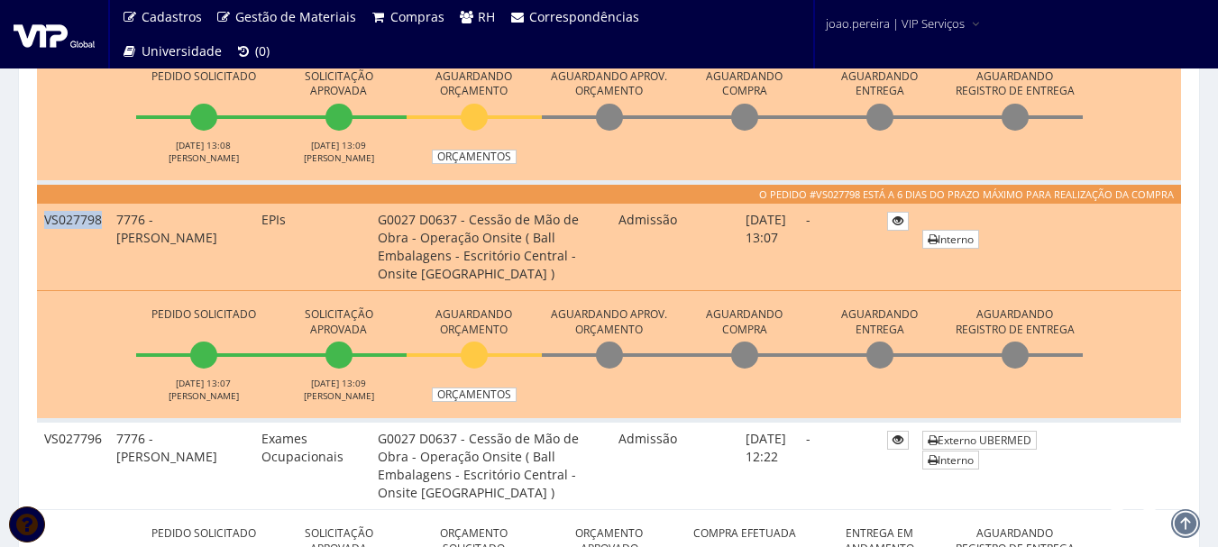
drag, startPoint x: 94, startPoint y: 224, endPoint x: 44, endPoint y: 226, distance: 49.7
click at [44, 226] on td "VS027798" at bounding box center [73, 247] width 72 height 87
copy td "VS027798"
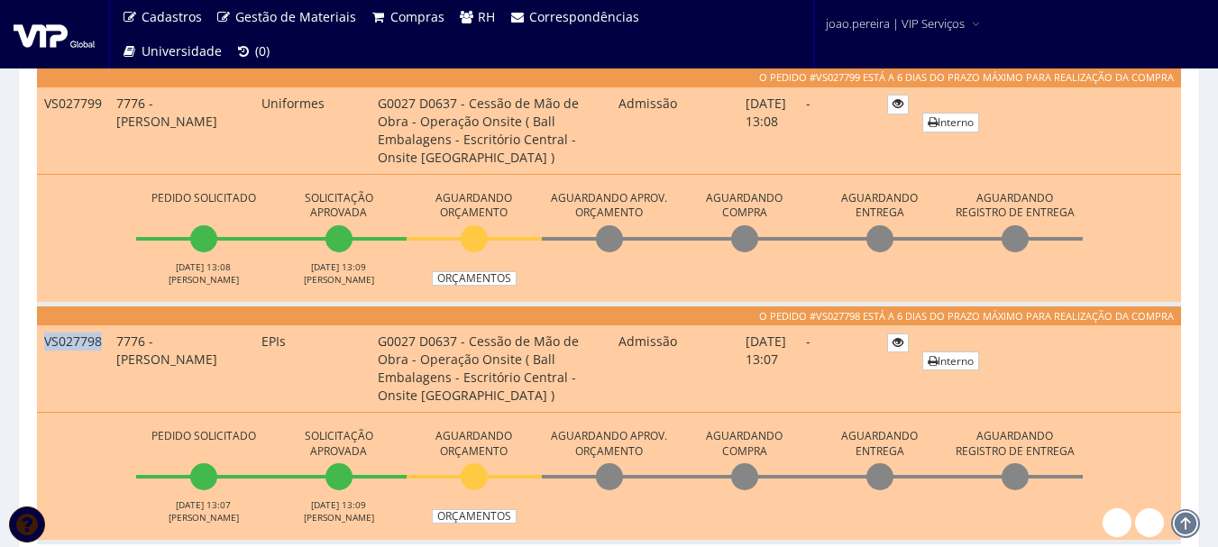
scroll to position [631, 0]
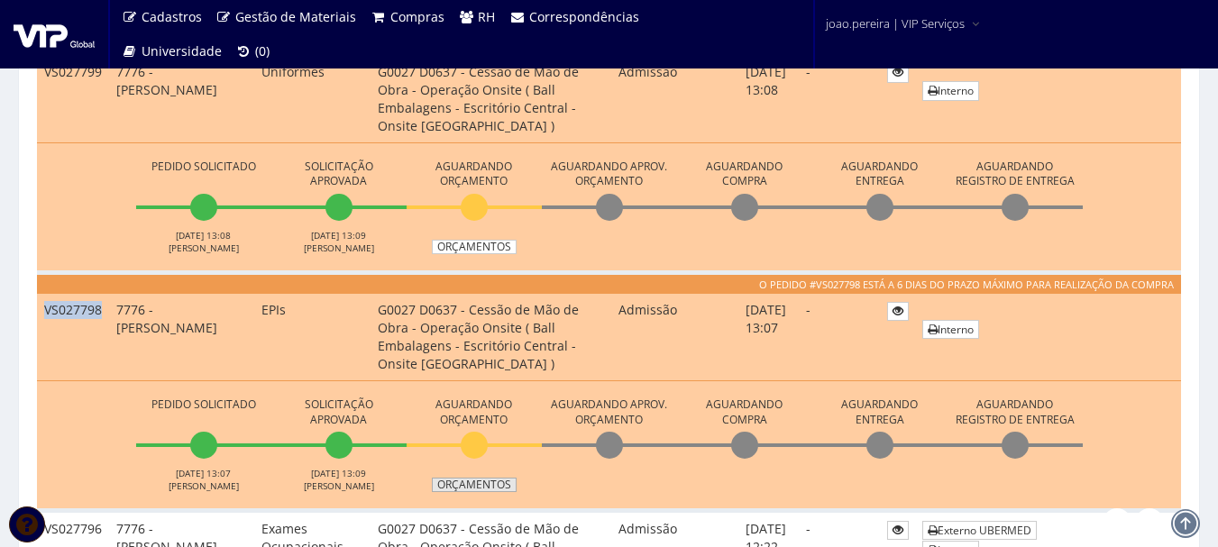
click at [486, 490] on link "Orçamentos" at bounding box center [474, 485] width 85 height 14
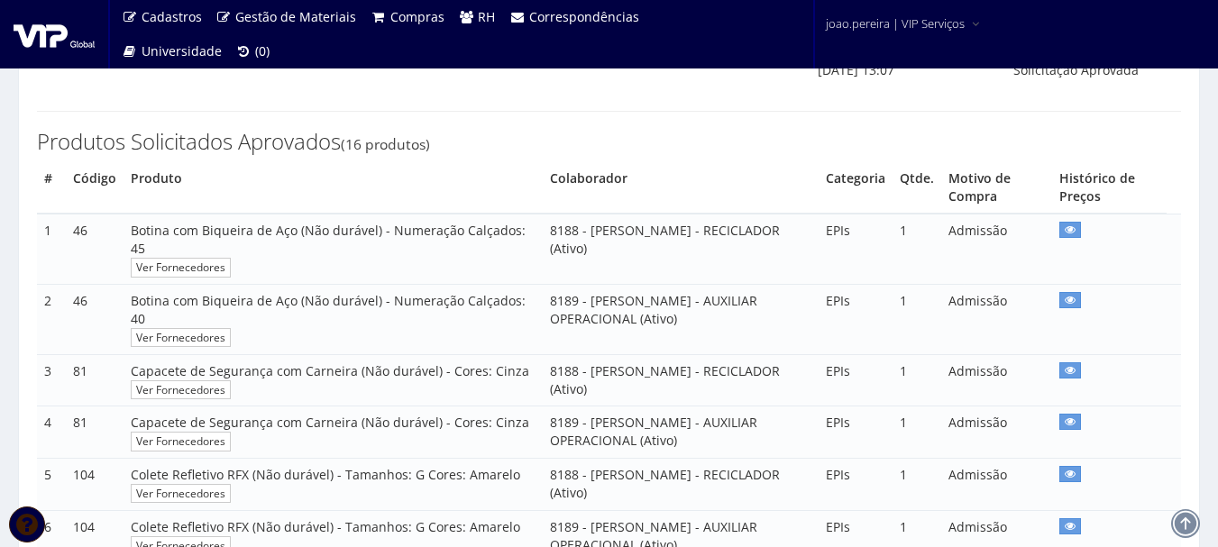
scroll to position [309, 0]
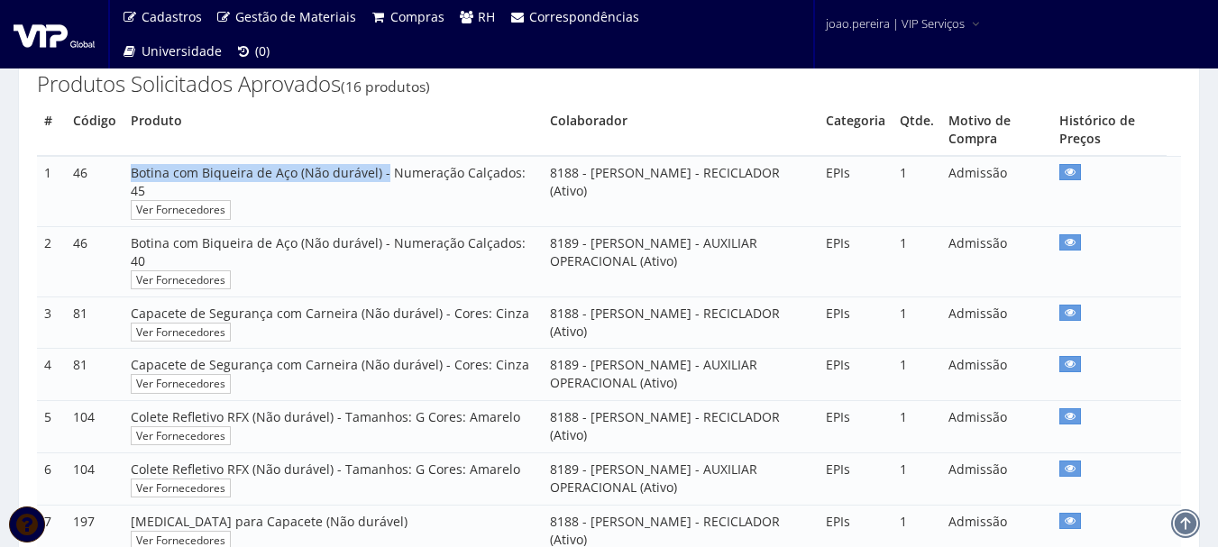
drag, startPoint x: 129, startPoint y: 189, endPoint x: 381, endPoint y: 191, distance: 252.5
click at [381, 191] on span "Botina com Biqueira de Aço (Não durável) - Numeração Calçados: 45" at bounding box center [328, 181] width 395 height 35
click at [275, 190] on span "Botina com Biqueira de Aço (Não durável) - Numeração Calçados: 45" at bounding box center [328, 181] width 395 height 35
click at [294, 186] on span "Botina com Biqueira de Aço (Não durável) - Numeração Calçados: 45" at bounding box center [328, 181] width 395 height 35
drag, startPoint x: 294, startPoint y: 188, endPoint x: 128, endPoint y: 190, distance: 165.9
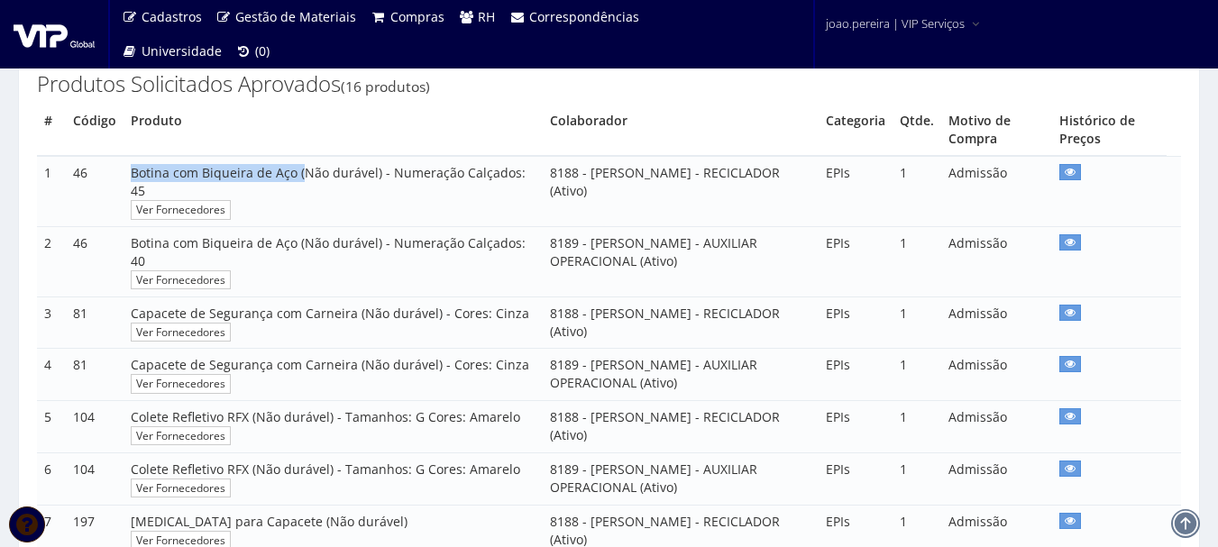
click at [128, 190] on td "Botina com Biqueira de Aço (Não durável) - Numeração Calçados: 45 Ver Fornecedo…" at bounding box center [333, 191] width 419 height 70
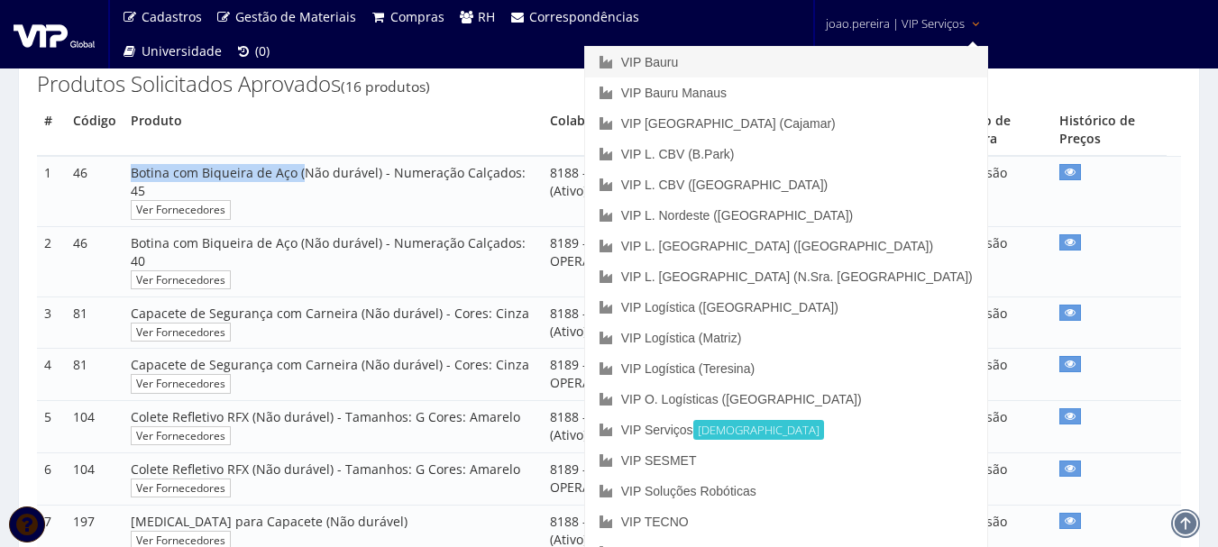
click at [807, 66] on link "VIP Bauru" at bounding box center [786, 62] width 402 height 31
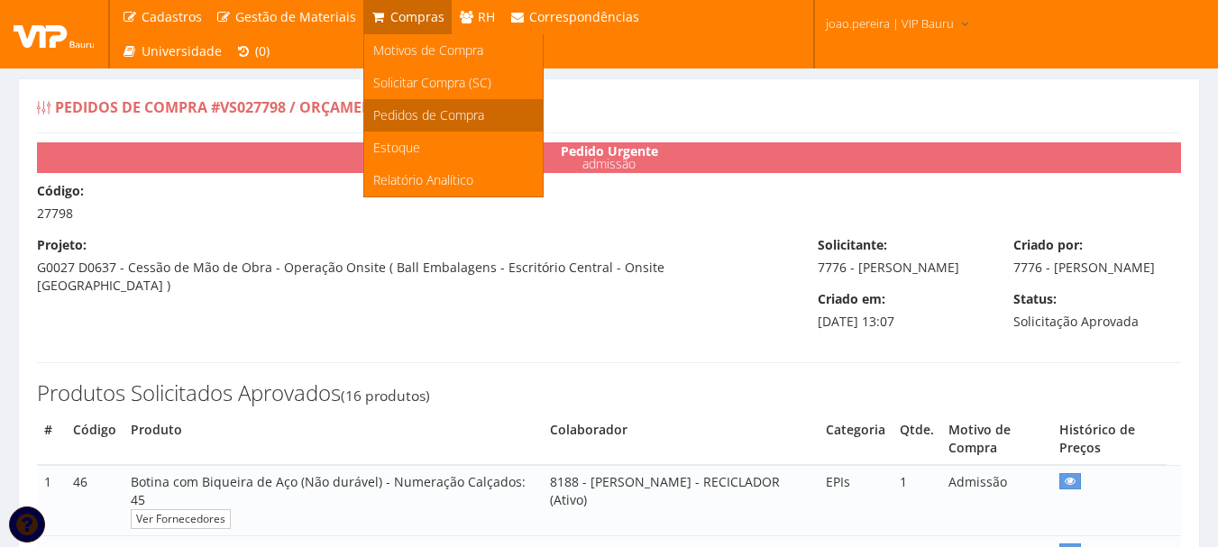
click at [430, 116] on span "Pedidos de Compra" at bounding box center [428, 114] width 111 height 17
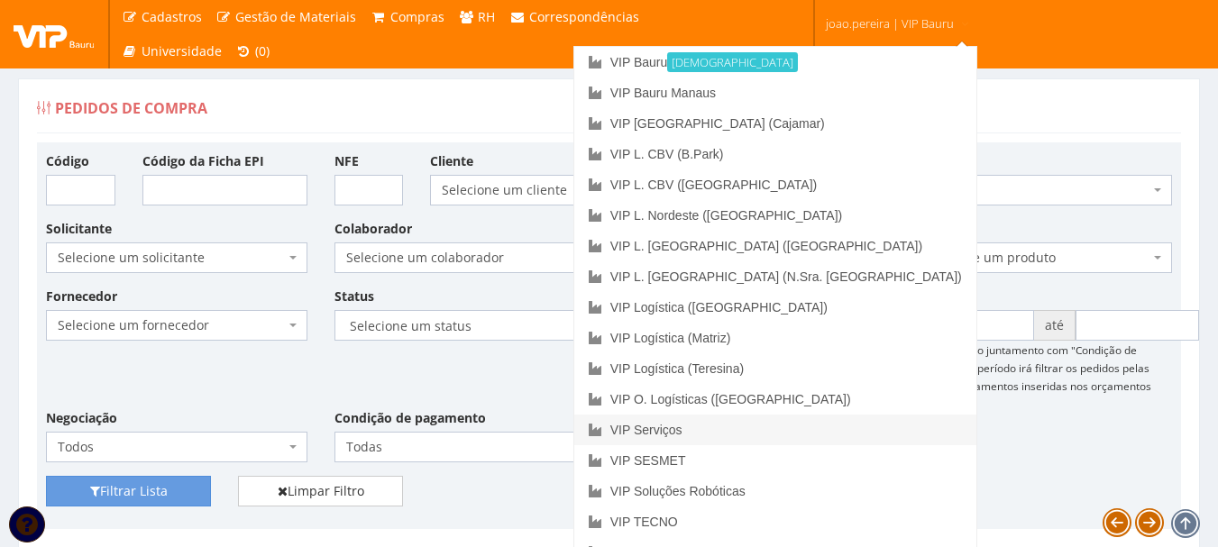
click at [824, 426] on link "VIP Serviços" at bounding box center [775, 430] width 402 height 31
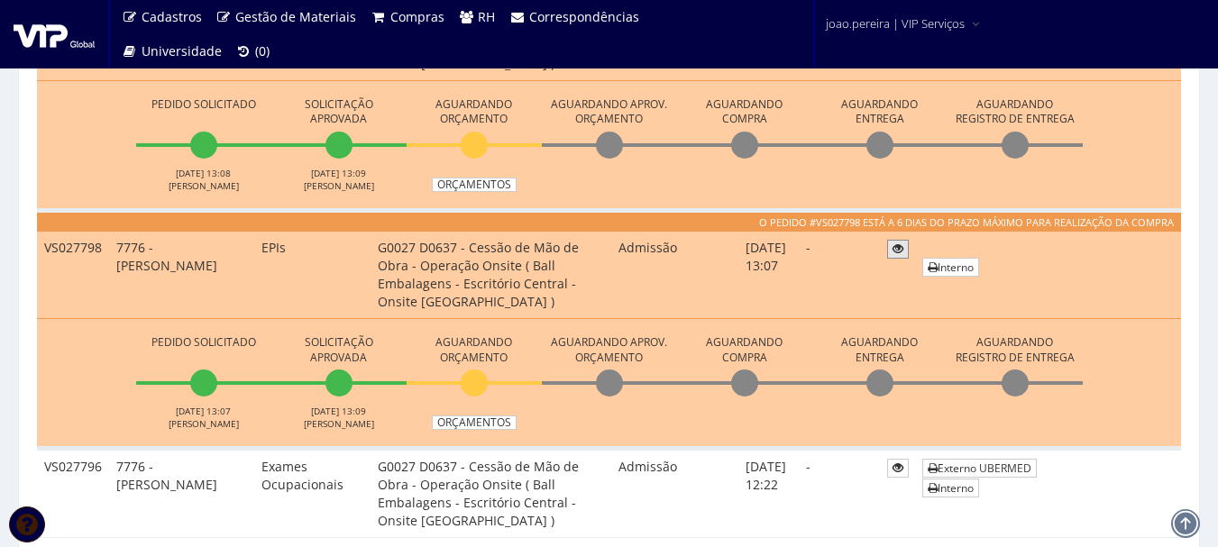
scroll to position [721, 0]
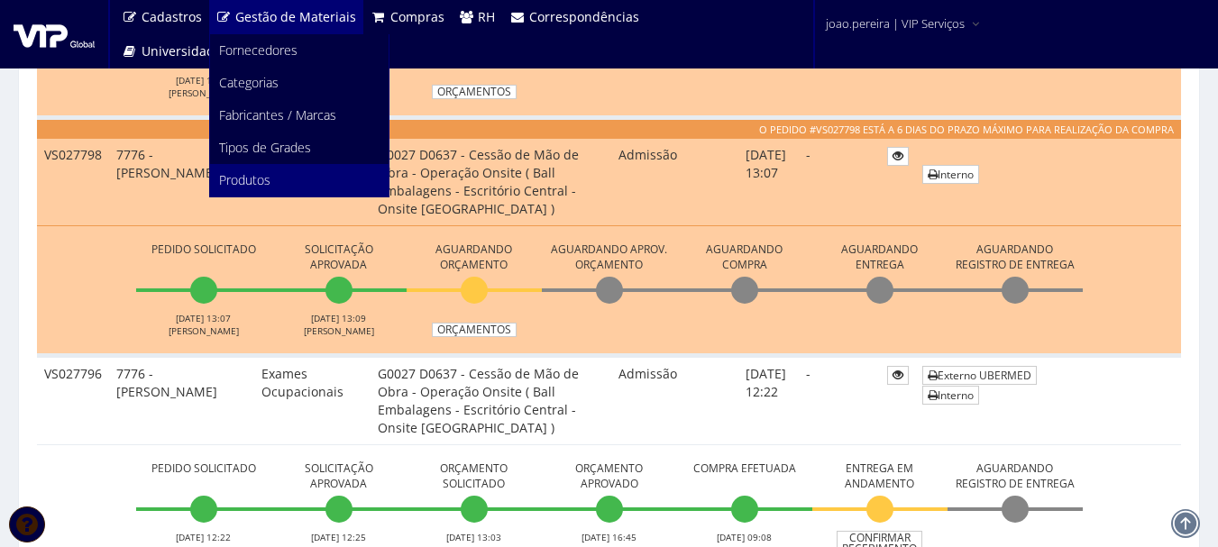
click at [239, 176] on span "Produtos" at bounding box center [244, 179] width 51 height 17
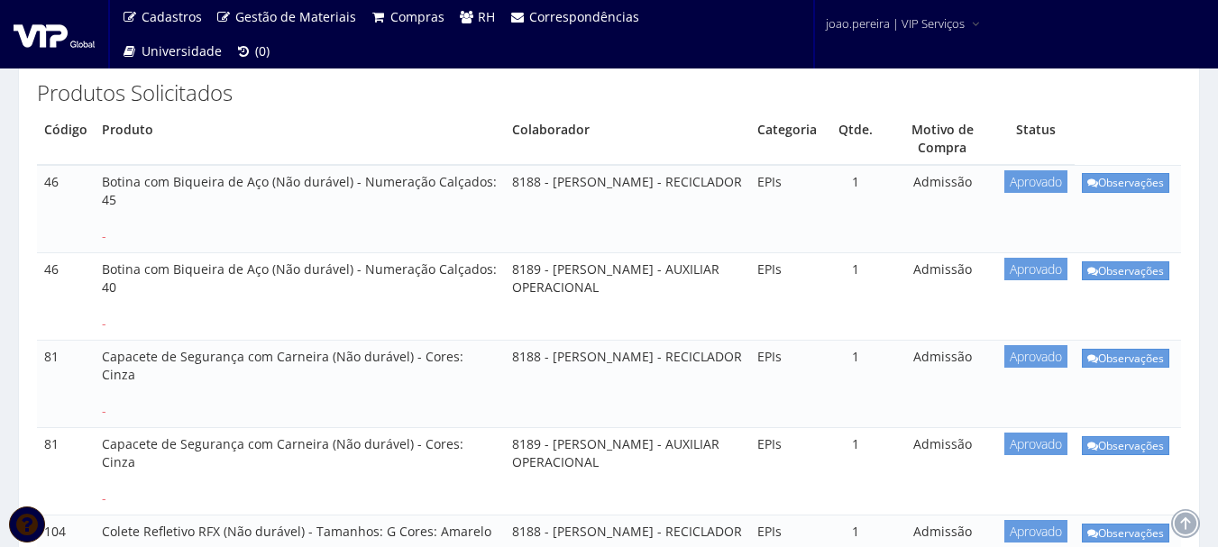
scroll to position [361, 0]
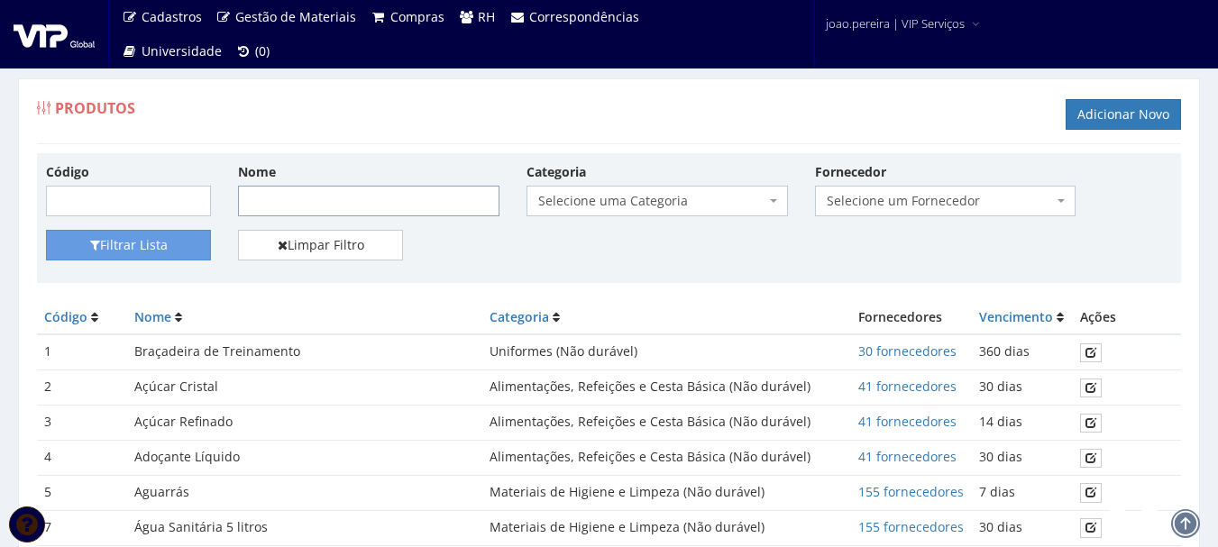
click at [307, 214] on input "Nome" at bounding box center [368, 201] width 261 height 31
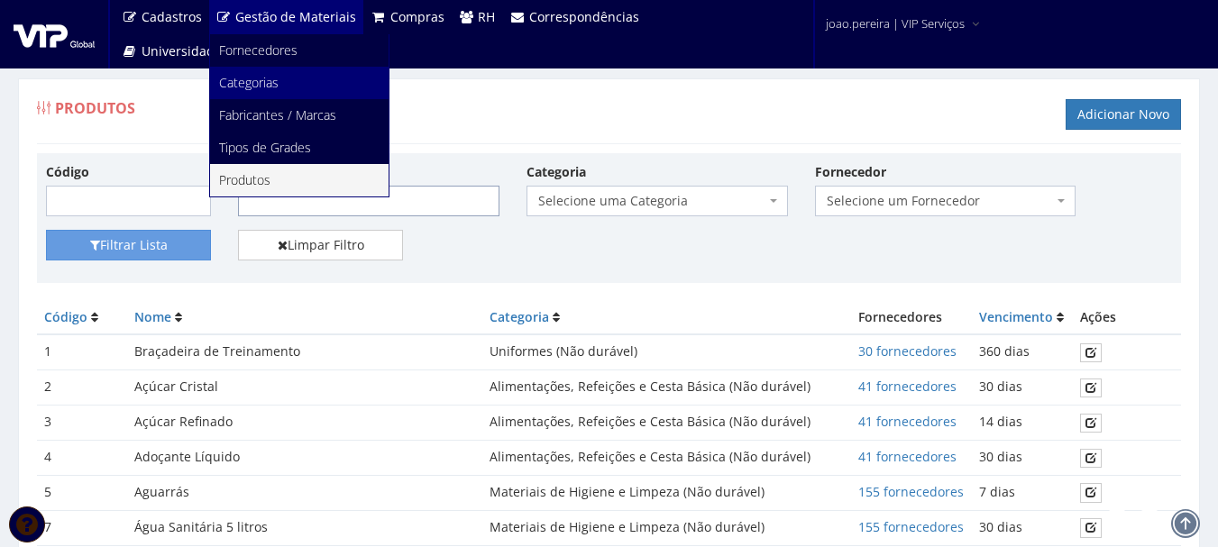
paste input "Botina com Biqueira de Aço"
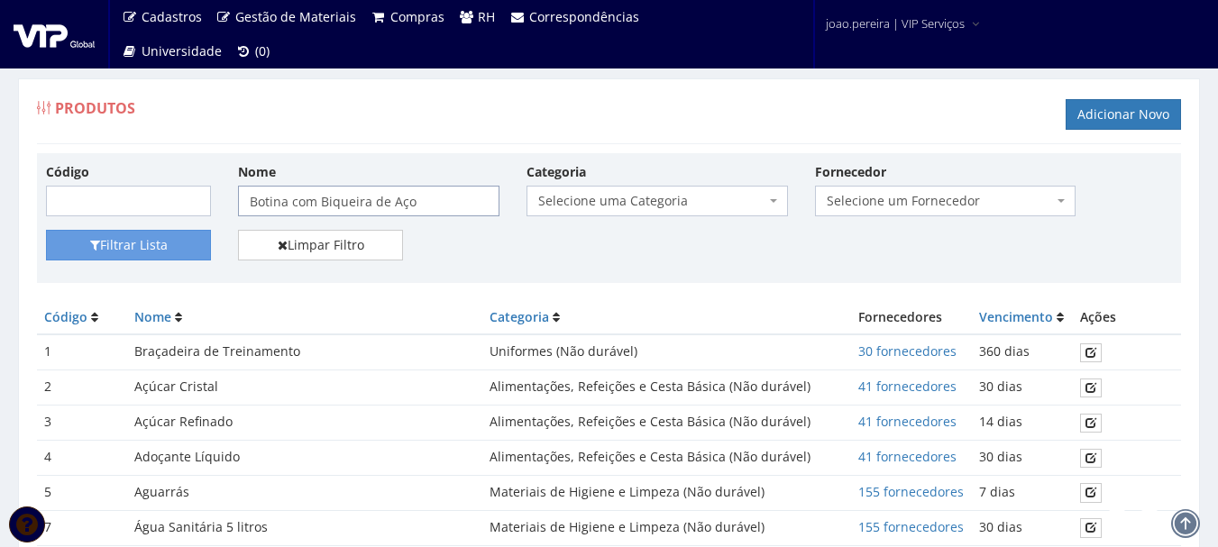
type input "Botina com Biqueira de Aço"
click at [677, 269] on div "Filtrar Lista Limpar Filtro" at bounding box center [608, 252] width 1153 height 44
click at [87, 255] on button "Filtrar Lista" at bounding box center [128, 245] width 165 height 31
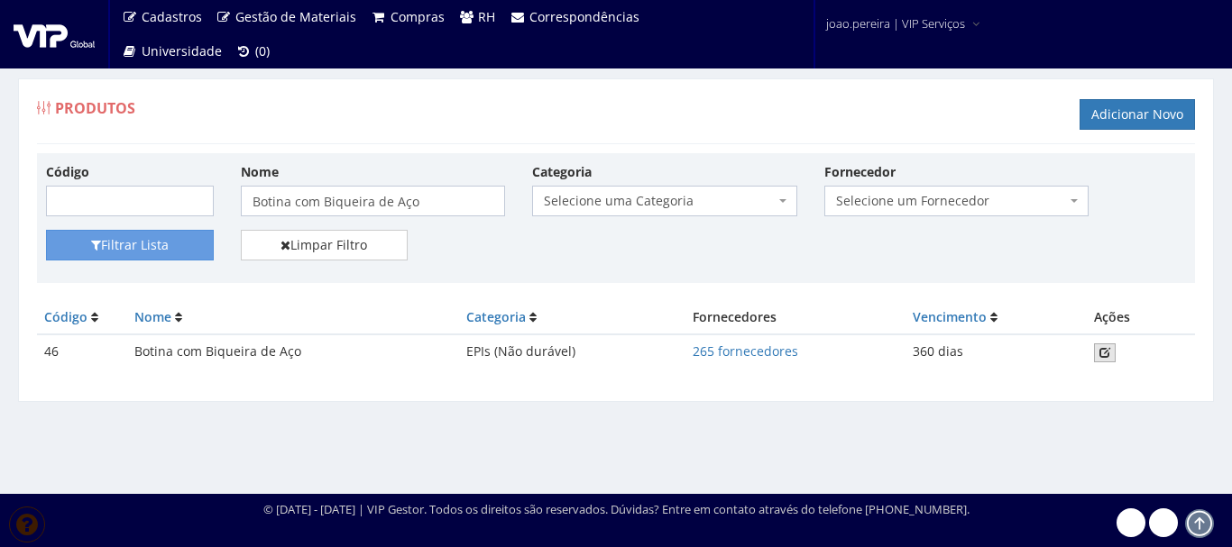
click at [1111, 356] on link at bounding box center [1105, 353] width 22 height 19
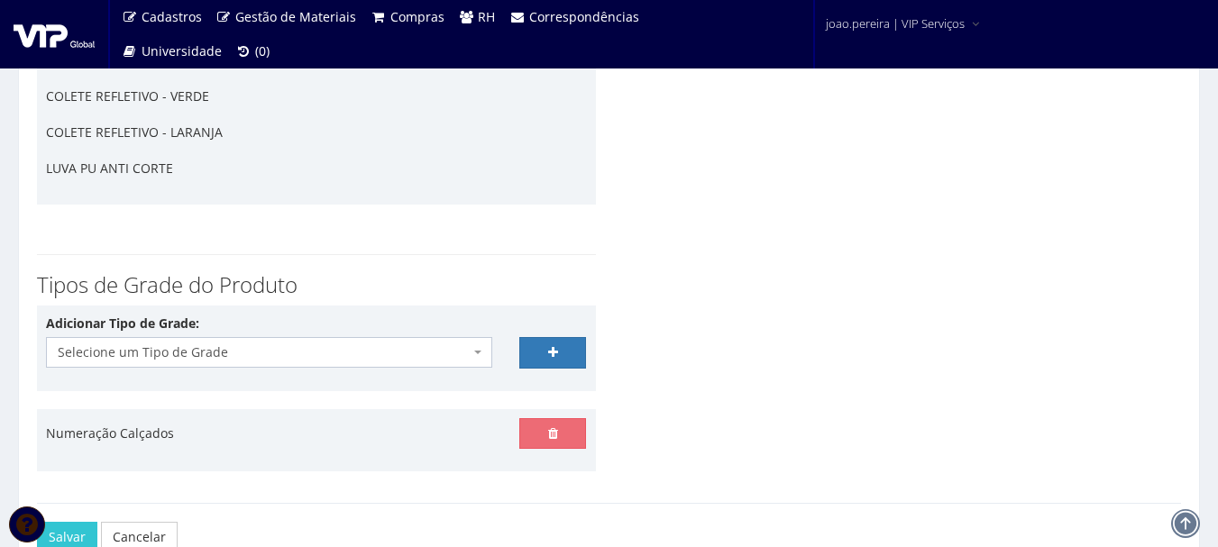
scroll to position [4536, 0]
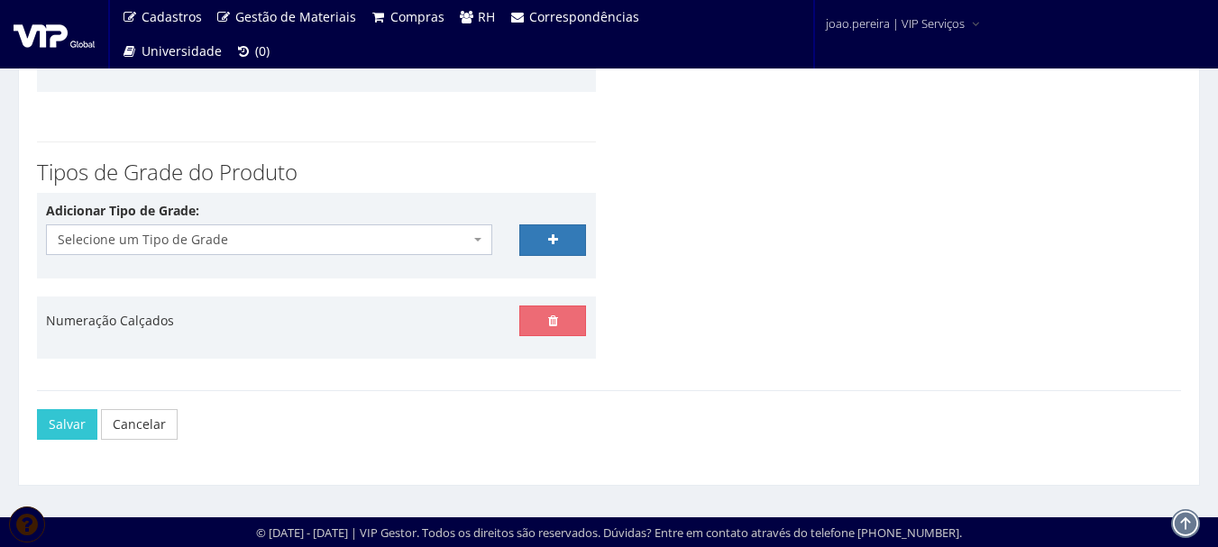
click at [471, 240] on span "Selecione um Tipo de Grade" at bounding box center [269, 240] width 446 height 31
click at [866, 305] on div "Tipos de Grade do Produto Adicionar Tipo de Grade: Selecione um Tipo de Grade C…" at bounding box center [608, 257] width 1171 height 267
click at [143, 426] on link "Cancelar" at bounding box center [139, 424] width 77 height 31
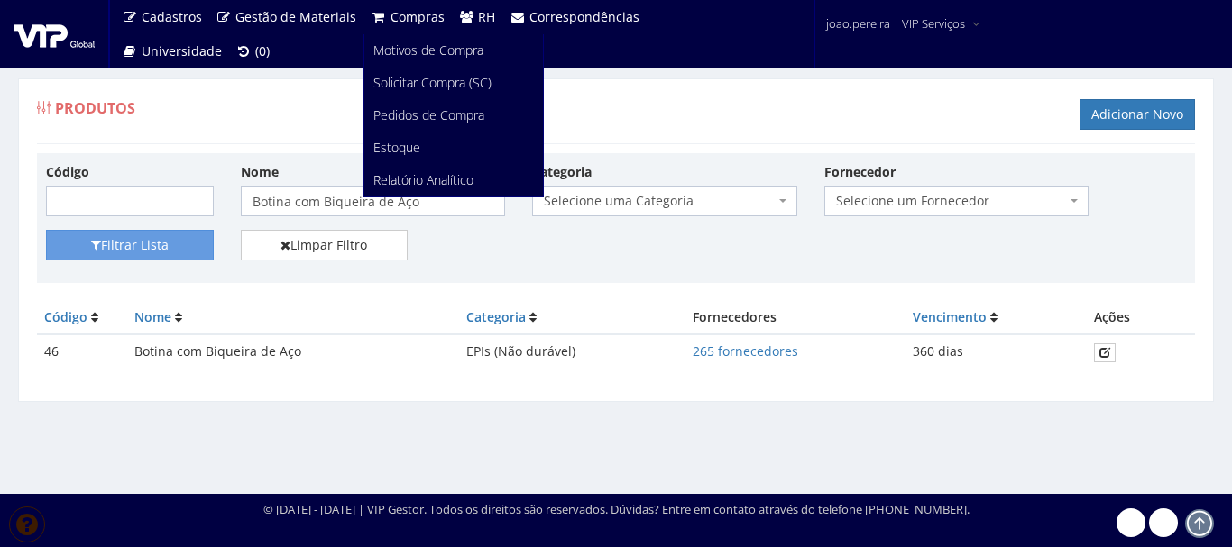
click at [408, 23] on span "Compras" at bounding box center [417, 16] width 54 height 17
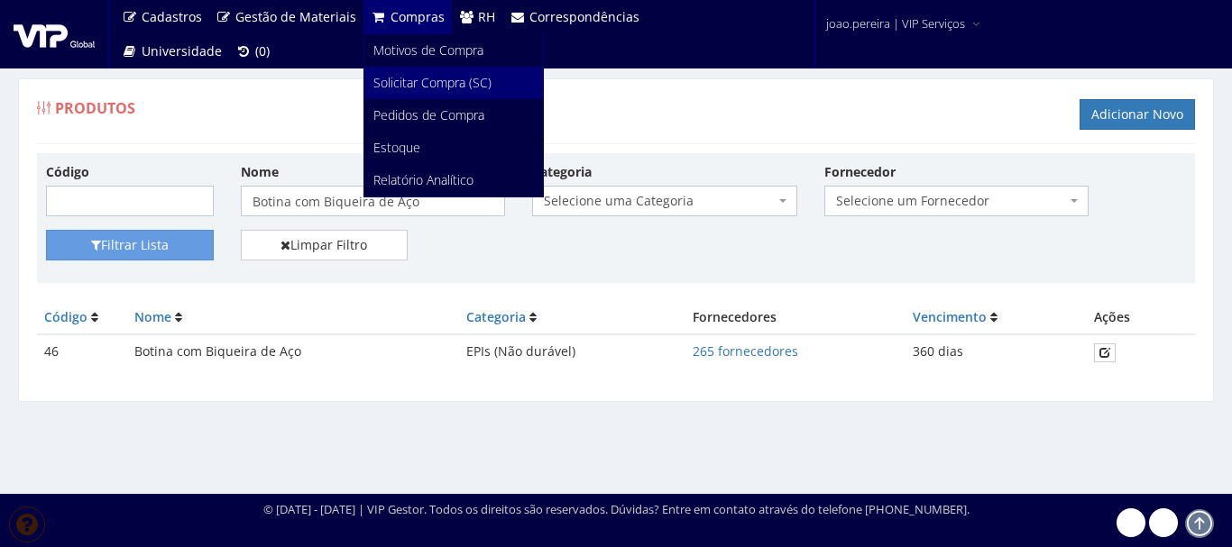
click at [410, 83] on span "Solicitar Compra (SC)" at bounding box center [432, 82] width 118 height 17
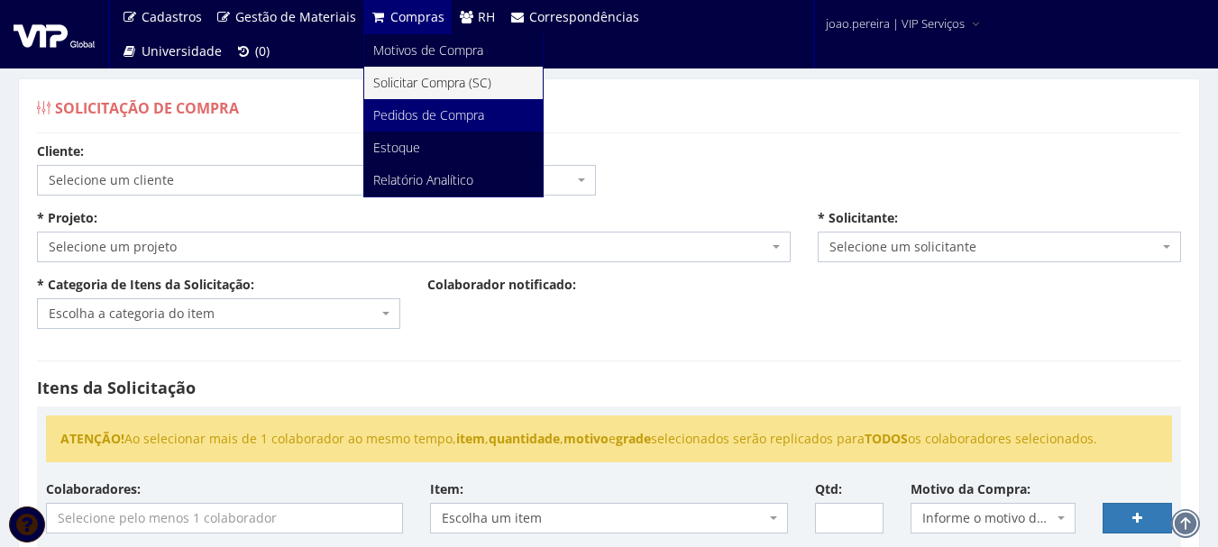
click at [417, 115] on span "Pedidos de Compra" at bounding box center [428, 114] width 111 height 17
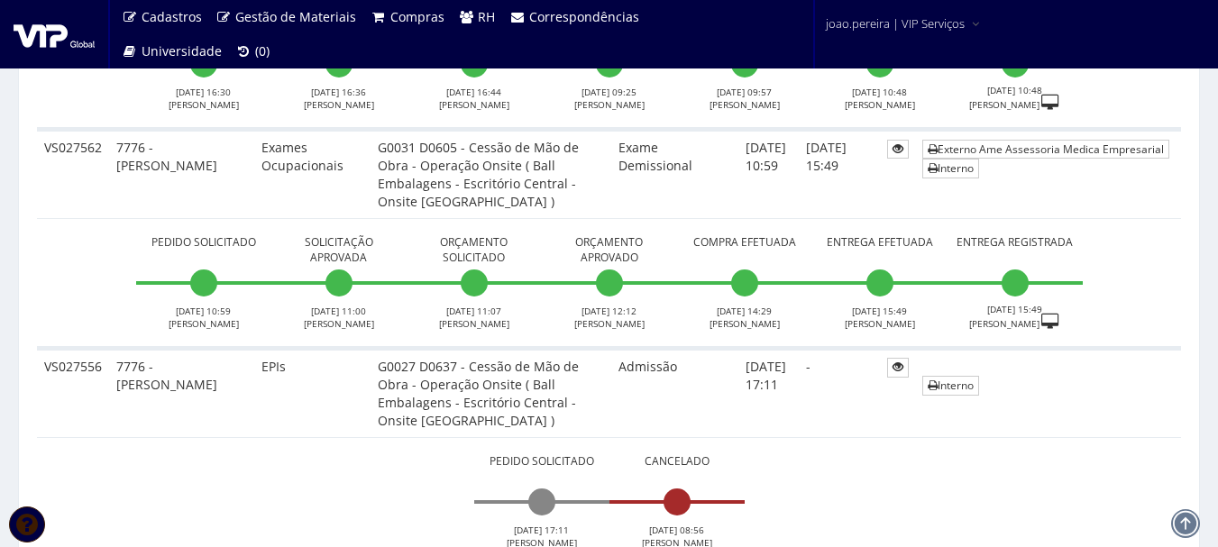
scroll to position [6521, 0]
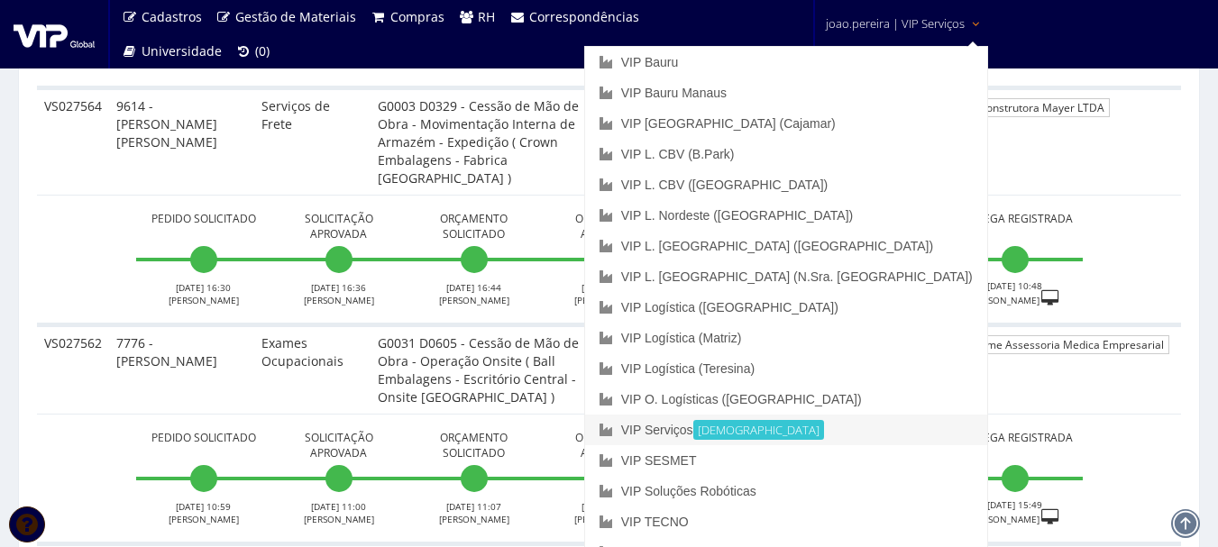
click at [827, 430] on link "VIP Serviços Ativa" at bounding box center [786, 430] width 402 height 31
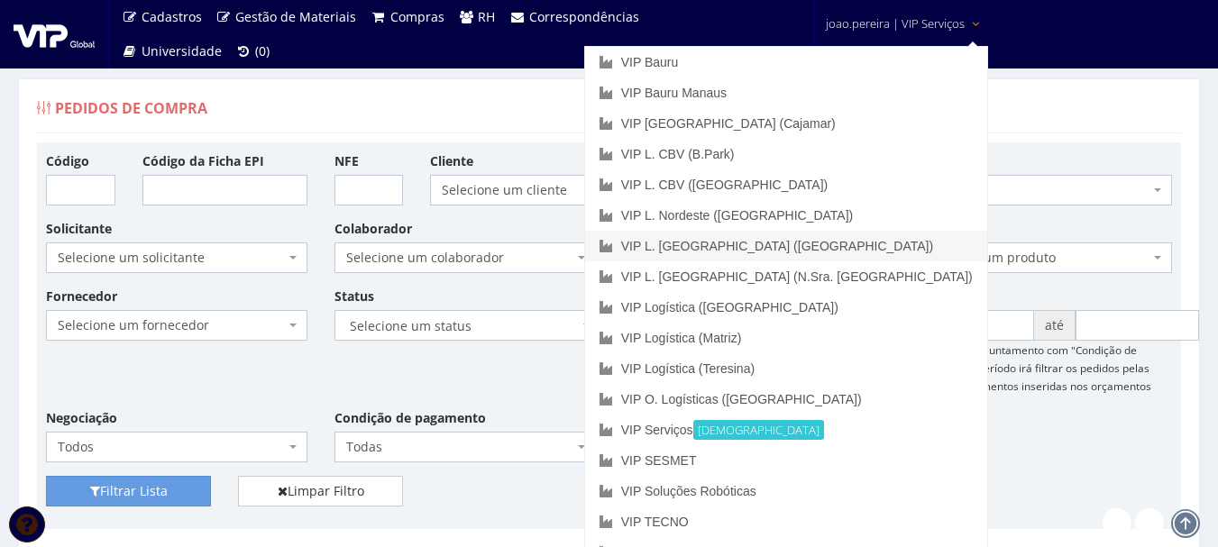
click at [872, 247] on link "VIP L. [GEOGRAPHIC_DATA] ([GEOGRAPHIC_DATA])" at bounding box center [786, 246] width 402 height 31
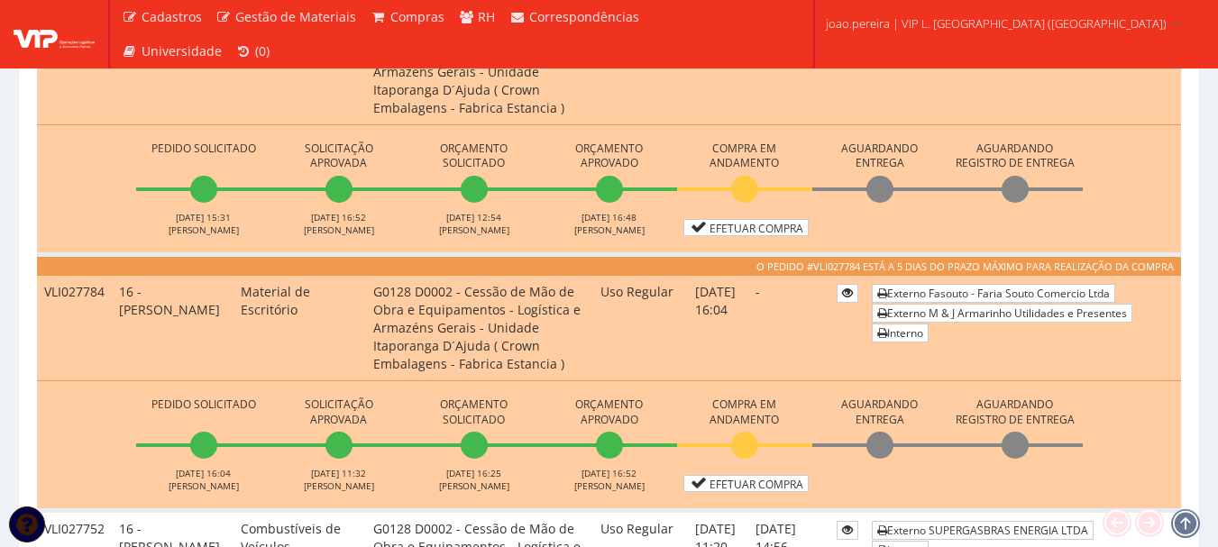
scroll to position [631, 0]
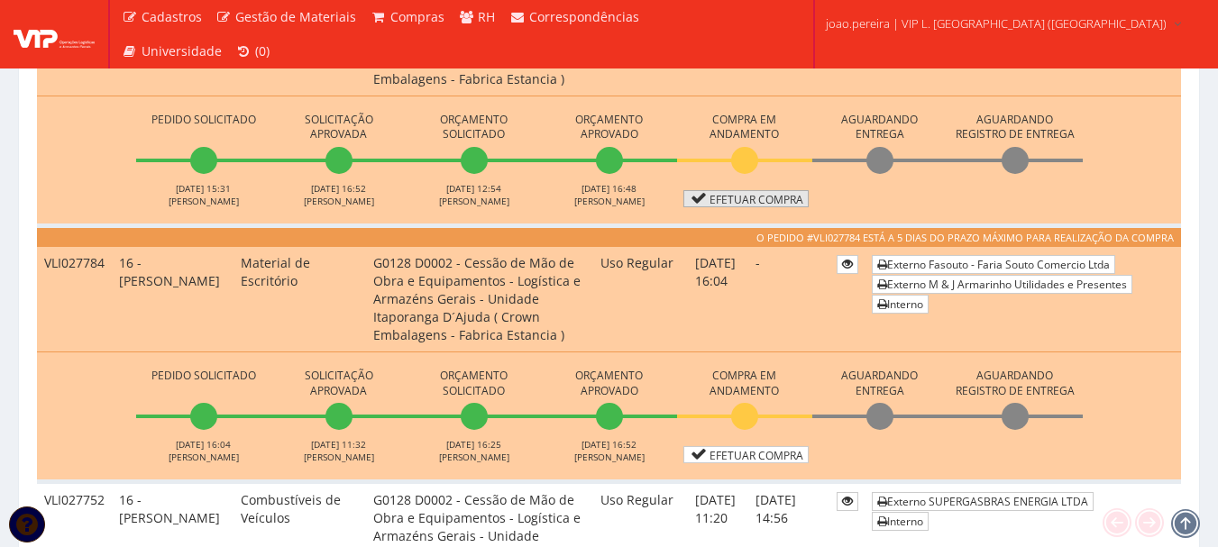
click at [785, 202] on link "Efetuar Compra" at bounding box center [745, 198] width 125 height 17
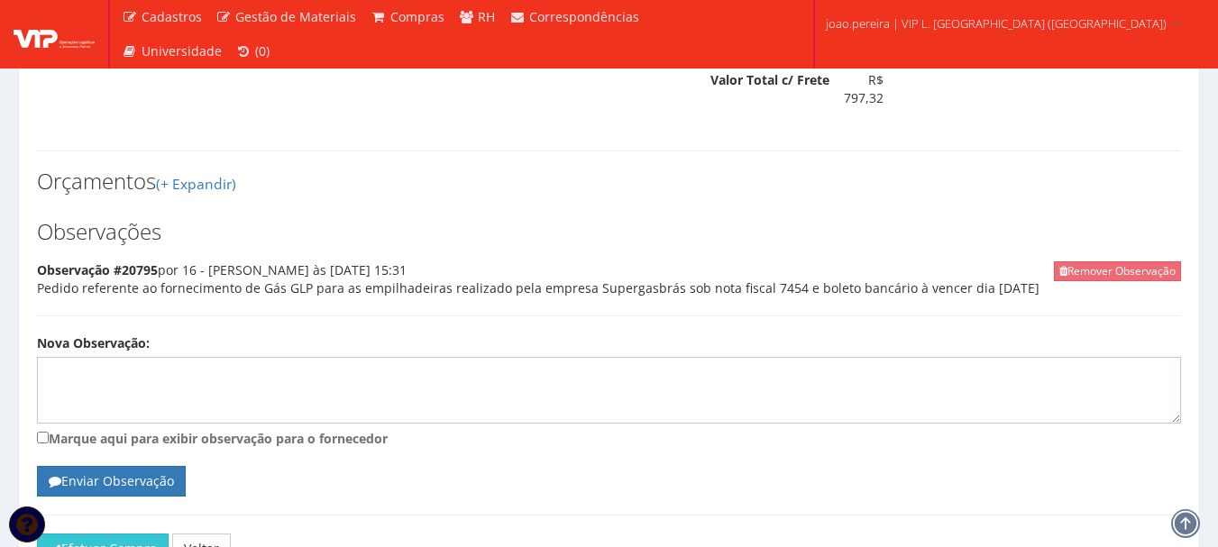
scroll to position [802, 0]
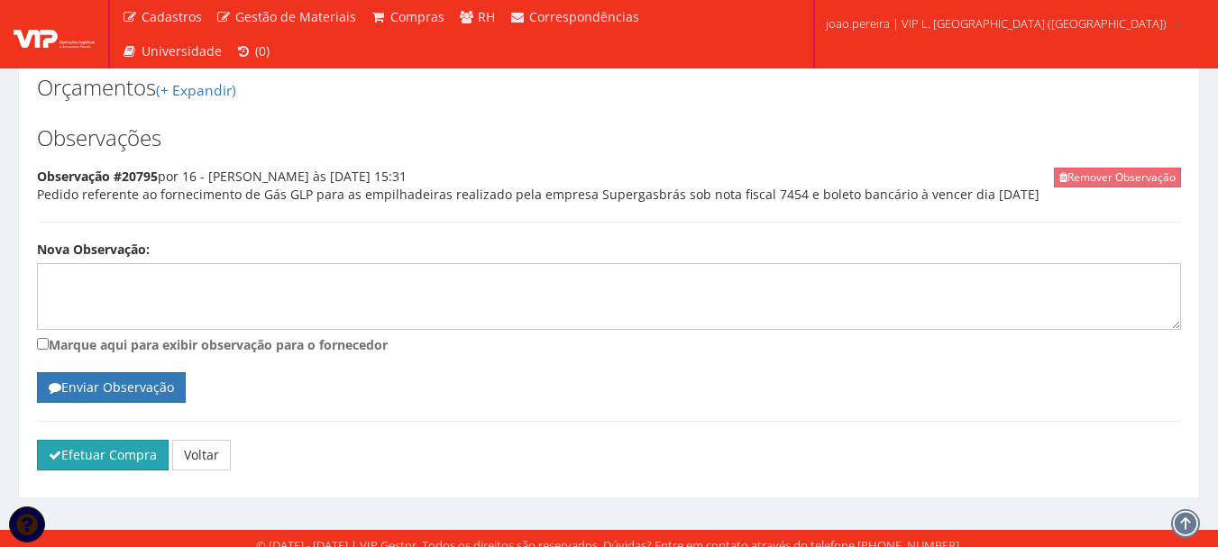
click at [80, 448] on button "Efetuar Compra" at bounding box center [103, 455] width 132 height 31
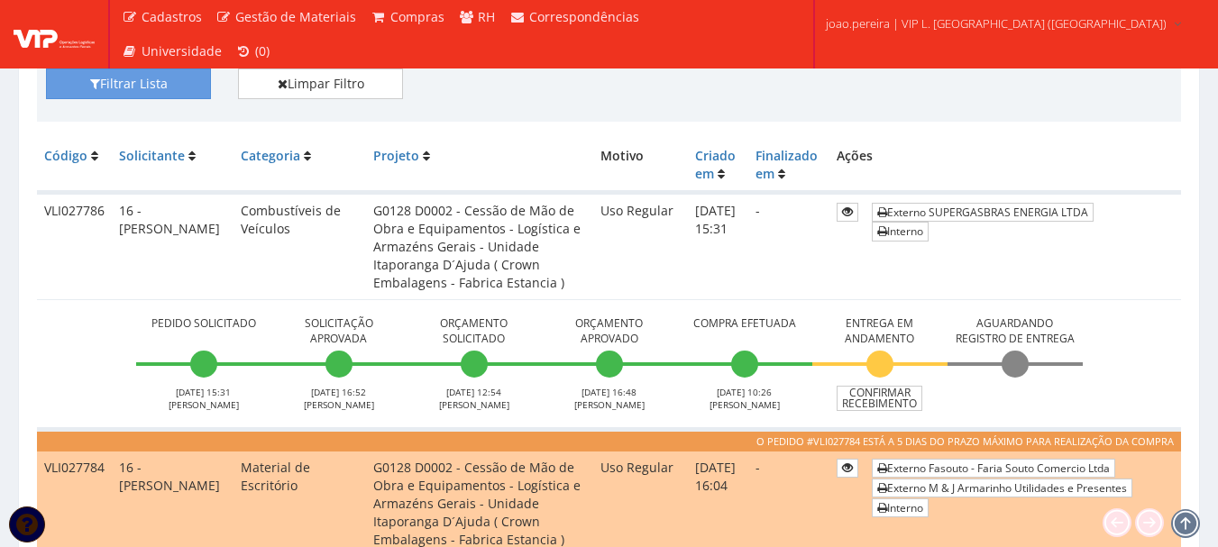
scroll to position [451, 0]
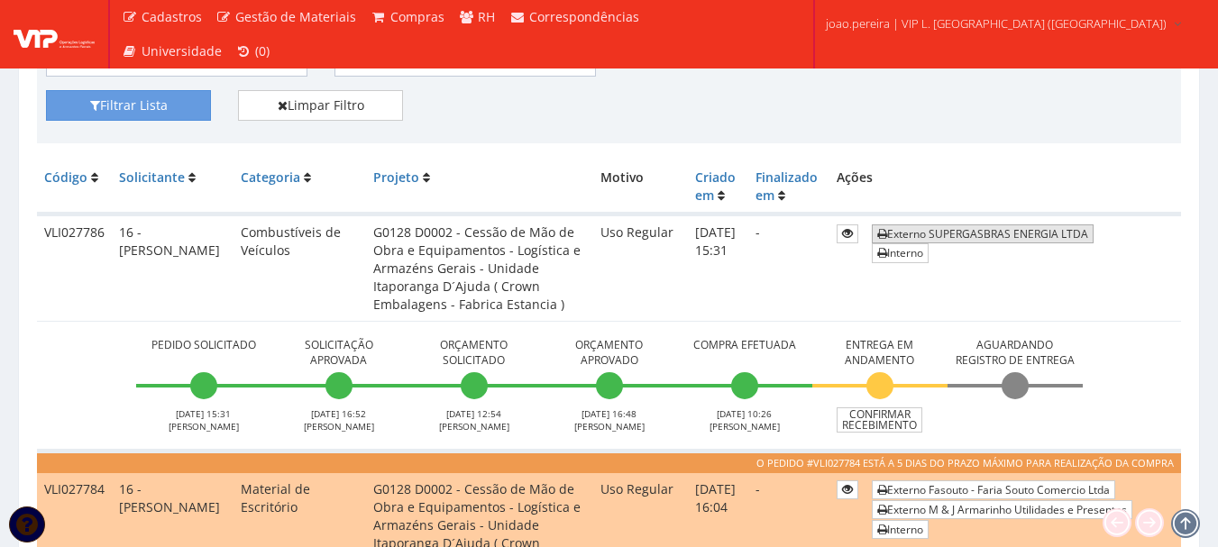
click at [984, 229] on link "Externo SUPERGASBRAS ENERGIA LTDA" at bounding box center [983, 234] width 222 height 19
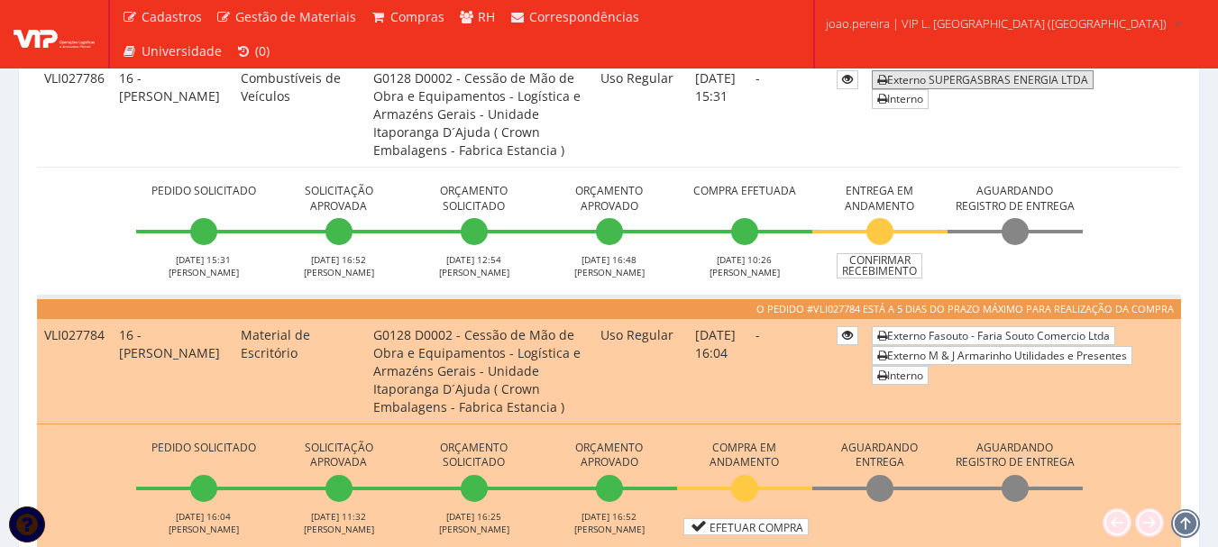
scroll to position [631, 0]
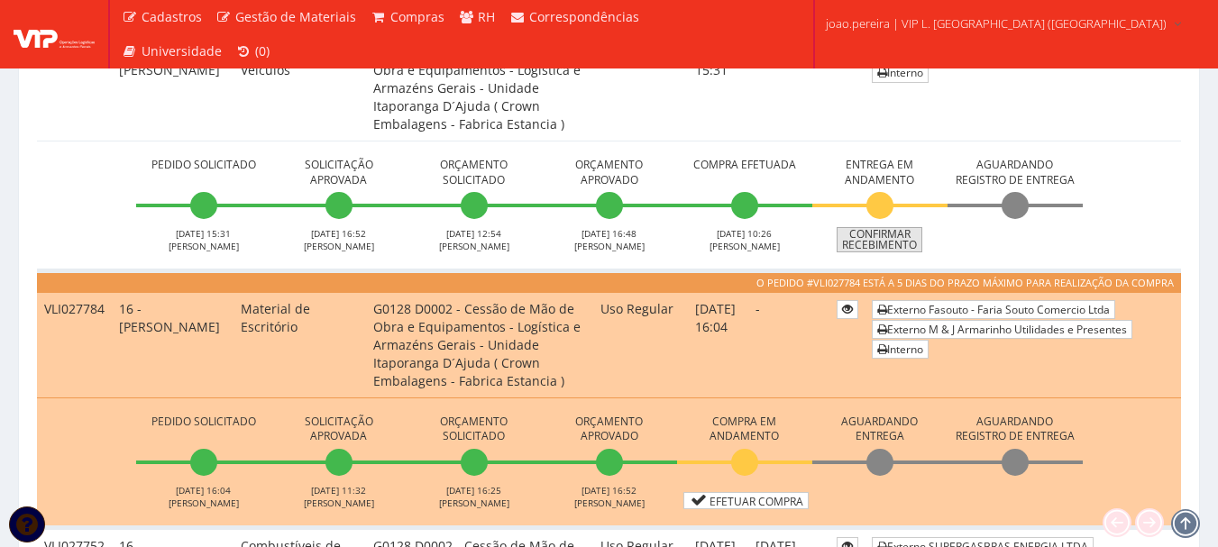
click at [889, 243] on link "Confirmar Recebimento" at bounding box center [880, 239] width 86 height 25
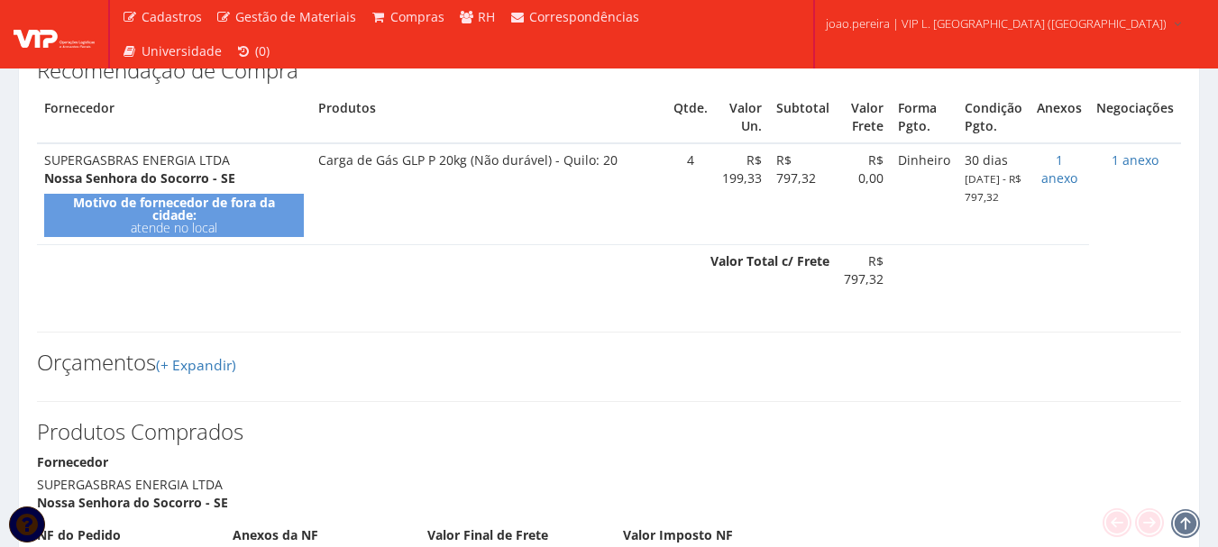
scroll to position [721, 0]
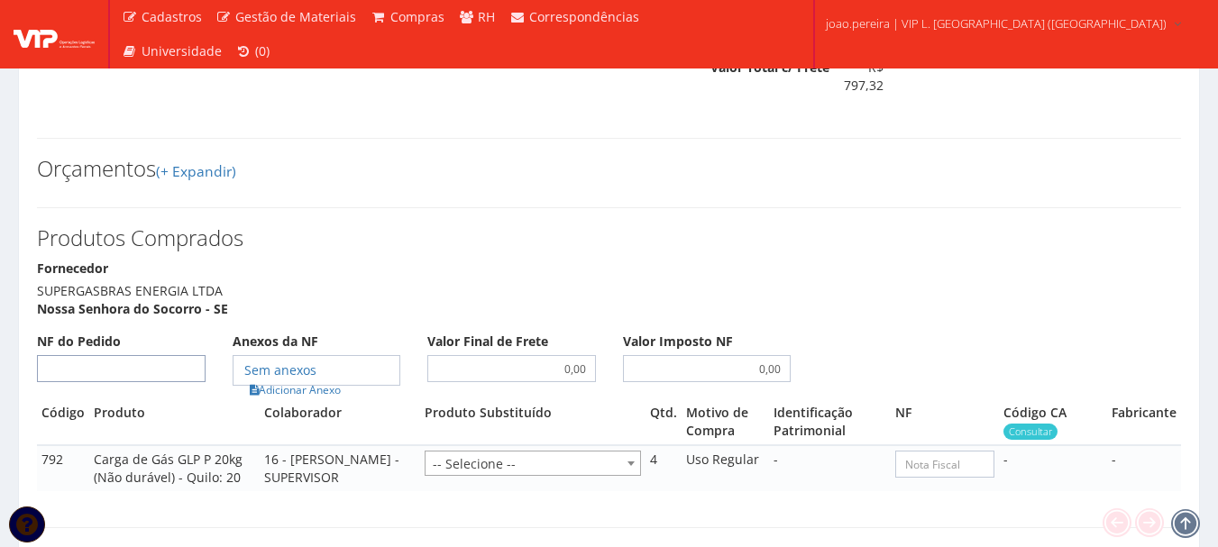
click at [180, 366] on input "NF do Pedido" at bounding box center [121, 368] width 169 height 27
type input "7454"
click at [327, 381] on link "Adicionar Anexo" at bounding box center [295, 390] width 102 height 19
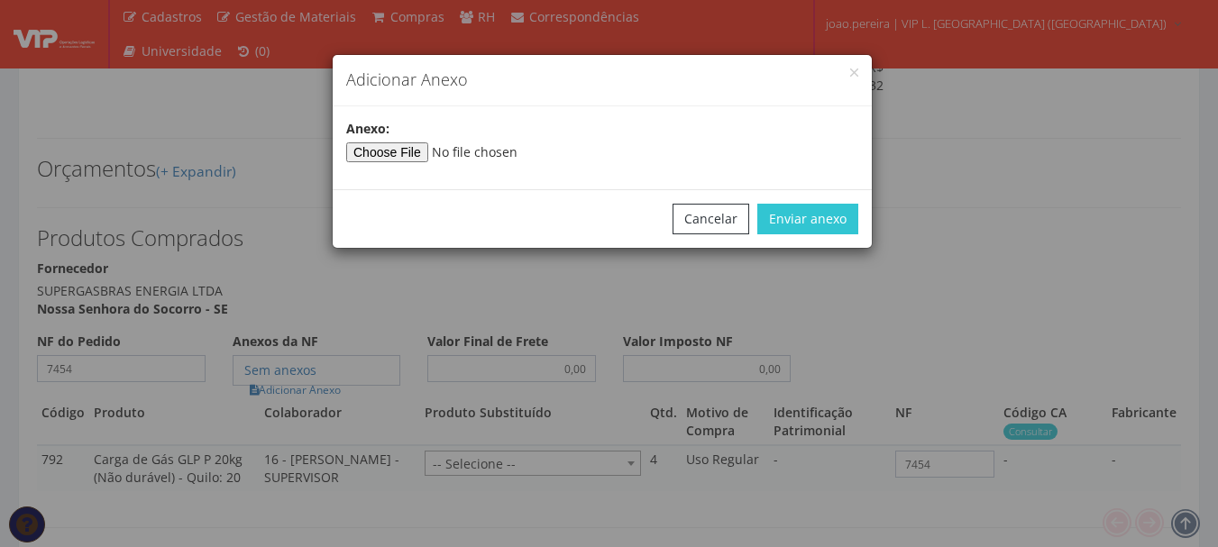
type input"] "C:\fakepath\NF 7454 SUPERGASBRAS.pdf"
click at [821, 219] on button "Enviar anexo" at bounding box center [807, 219] width 101 height 31
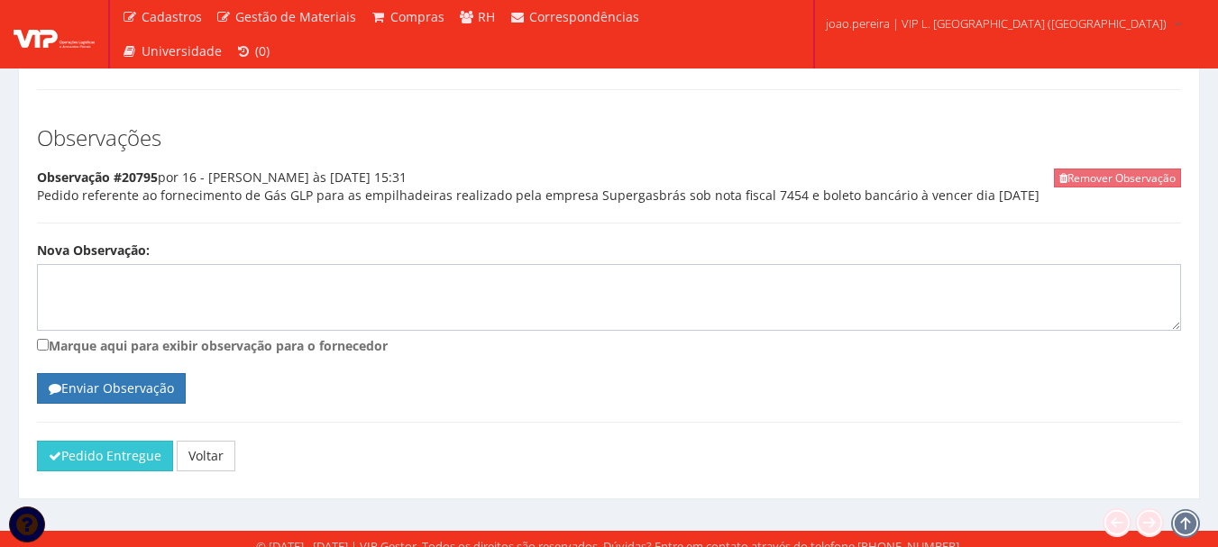
scroll to position [1160, 0]
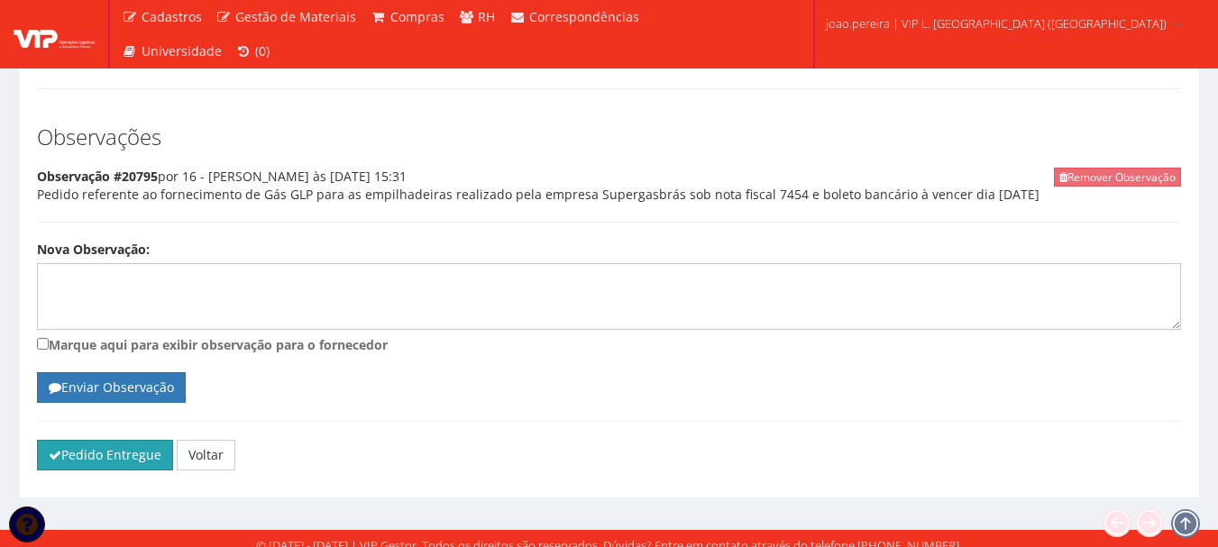
click at [106, 455] on button "Pedido Entregue" at bounding box center [105, 455] width 136 height 31
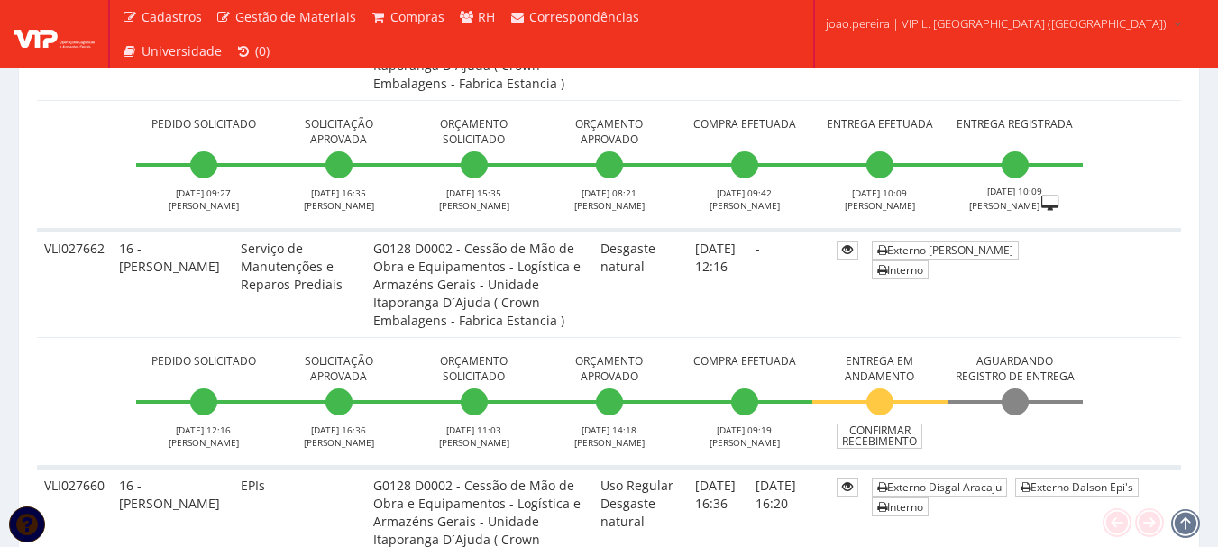
scroll to position [3066, 0]
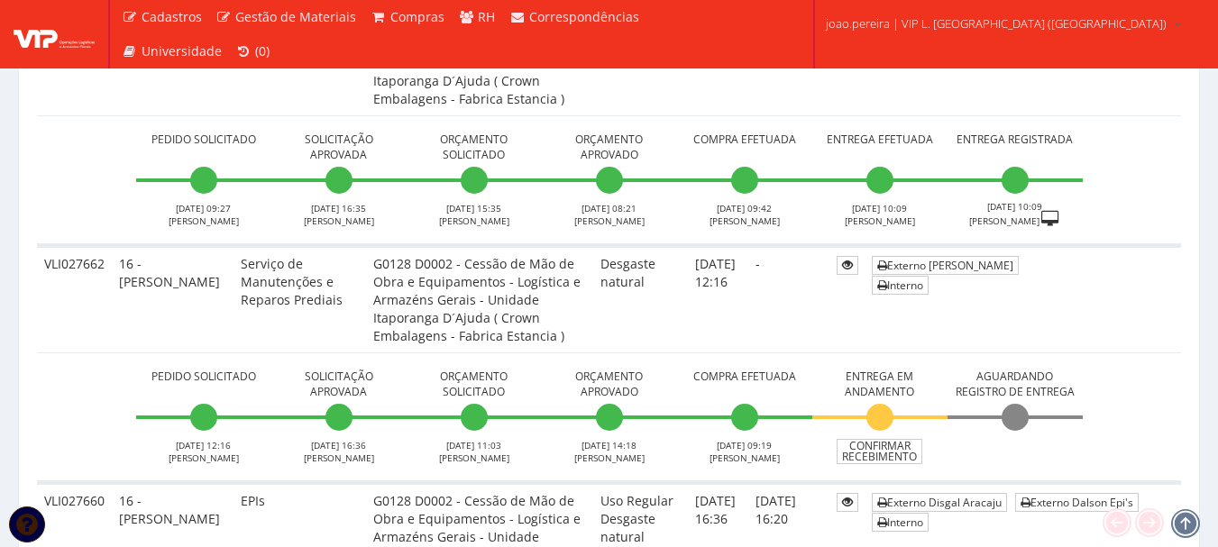
click at [748, 91] on td "03/09/2025 10:09" at bounding box center [788, 62] width 81 height 107
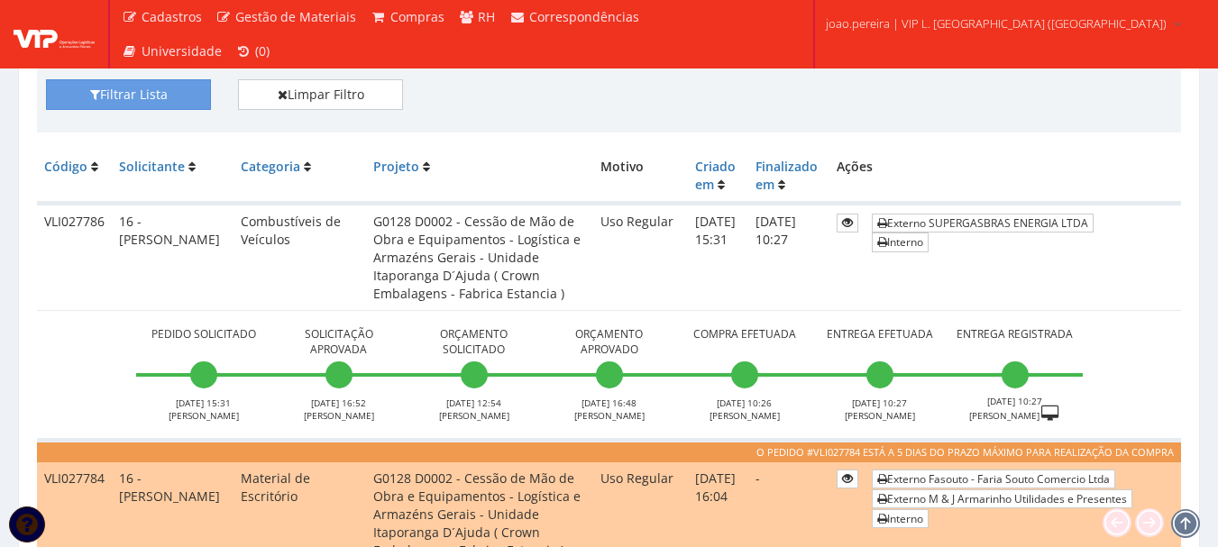
scroll to position [271, 0]
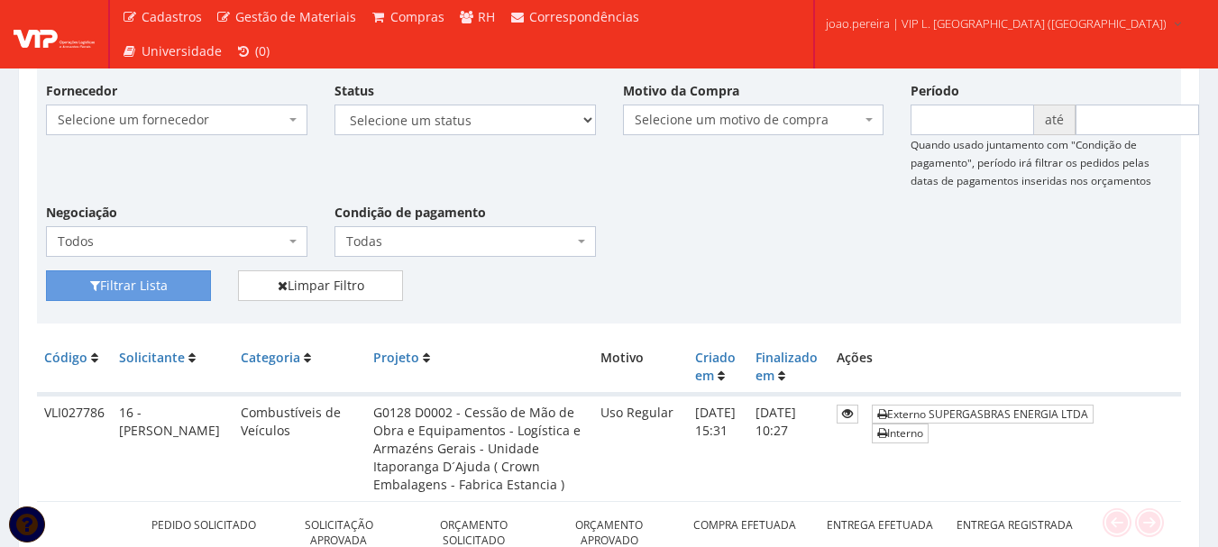
click at [716, 166] on div "Fornecedor Selecione um fornecedor ******** ******** 1000 MARCAS BRASIL 12.203.…" at bounding box center [608, 175] width 1153 height 189
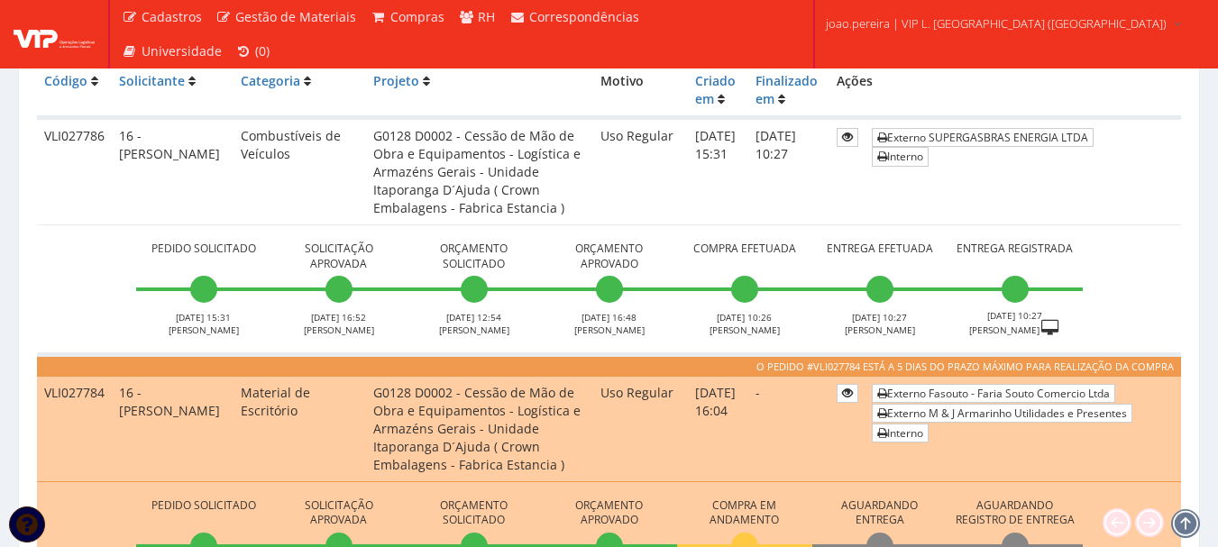
scroll to position [541, 0]
